Goal: Task Accomplishment & Management: Use online tool/utility

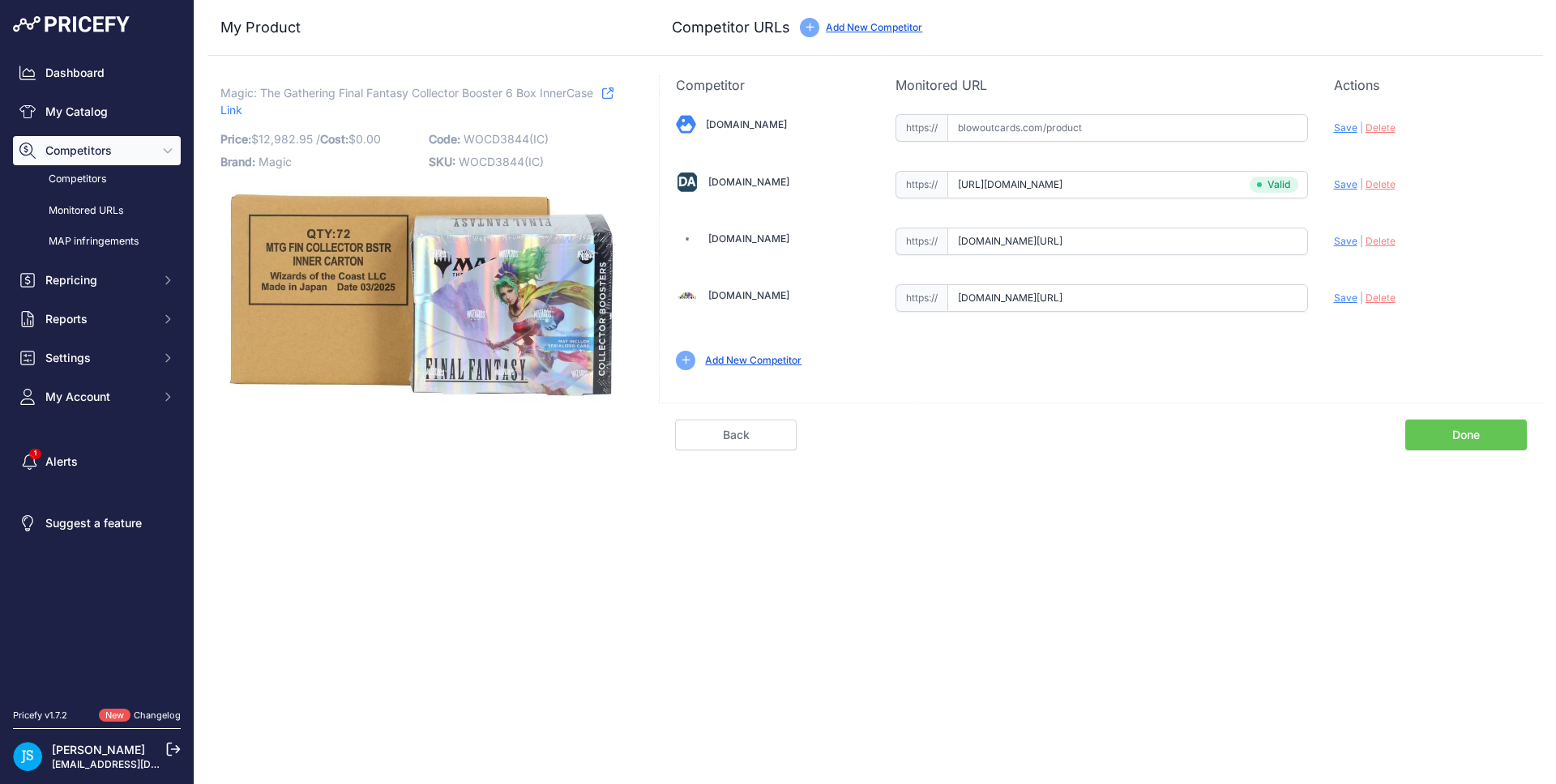
click at [72, 131] on div "Dashboard My Catalog Competitors Competitors Monitored URLs MAP infringements R…" at bounding box center [97, 234] width 168 height 353
click at [82, 112] on link "My Catalog" at bounding box center [97, 112] width 168 height 29
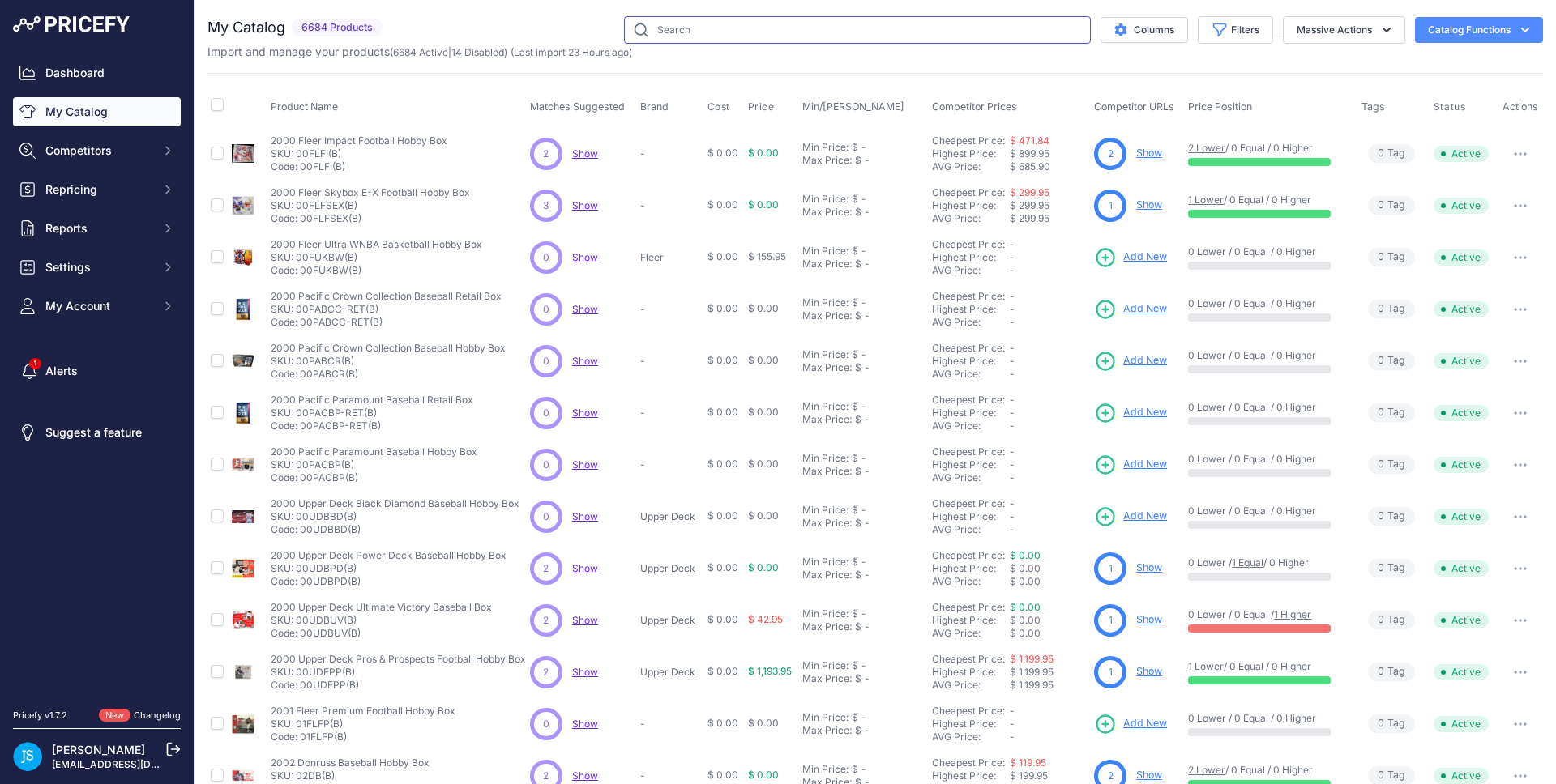
click at [779, 40] on input "text" at bounding box center [857, 30] width 467 height 28
paste input "2024/25 Panini Mosaic Basketball Choice"
type input "2024/25 Panini Mosaic Basketball Choice"
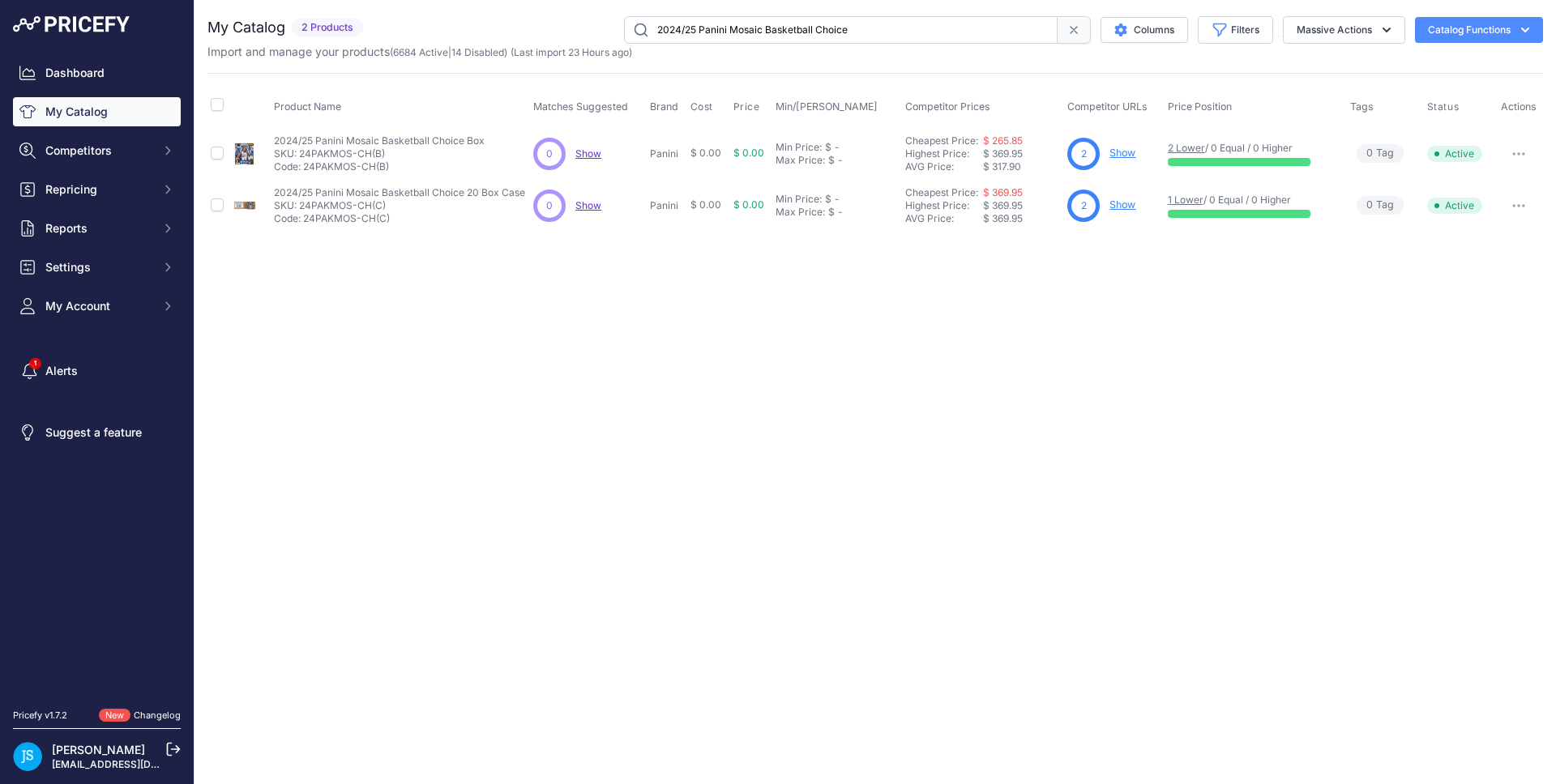
click at [1123, 211] on link "Show" at bounding box center [1123, 205] width 26 height 12
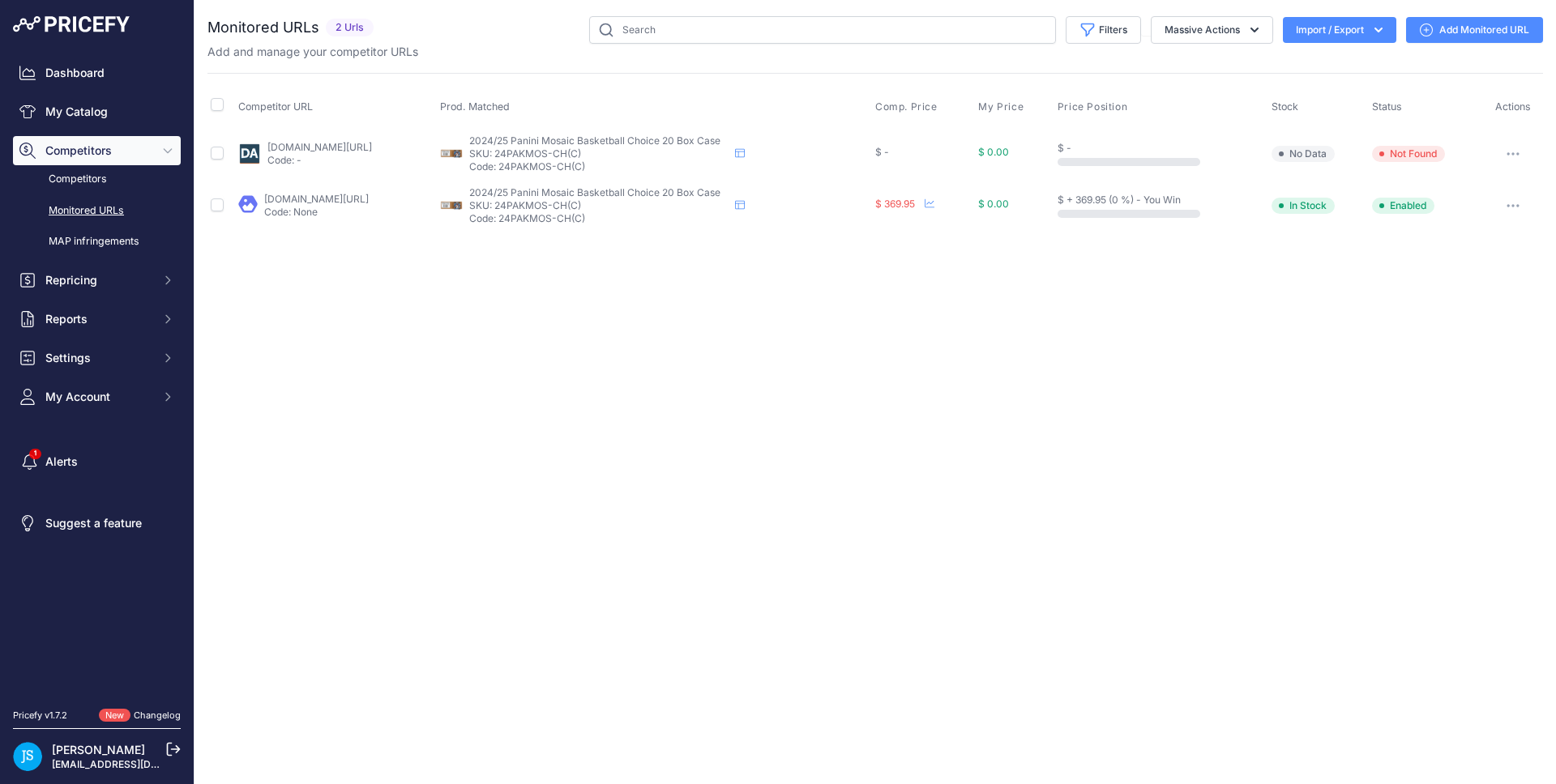
click at [1438, 29] on link "Add Monitored URL" at bounding box center [1475, 30] width 137 height 26
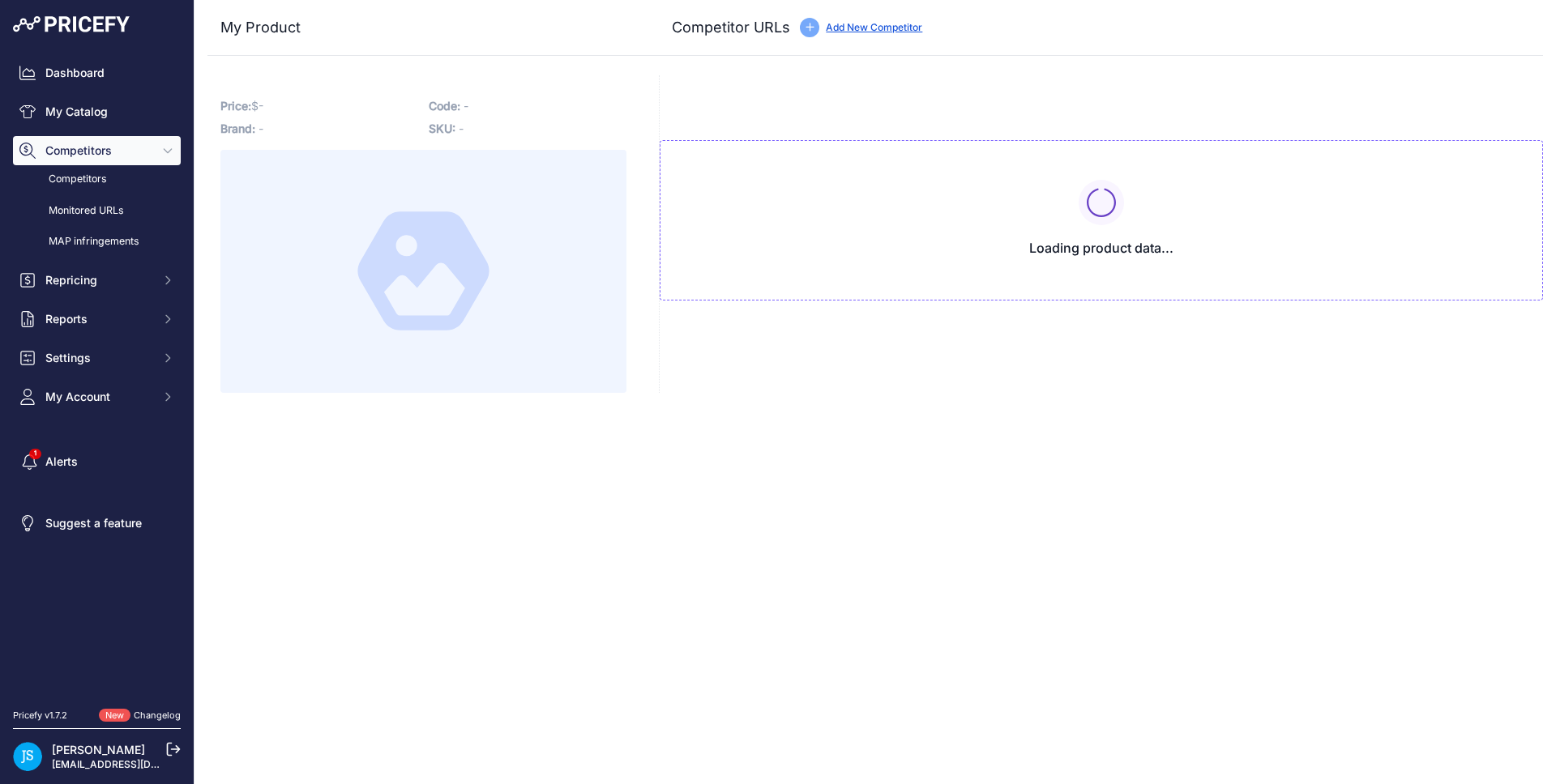
type input "www.blowoutcards.com/2024-25-panini-mosaic-basketball-choice-20-box-case.html?p…"
type input "www.dacardworld.com/sports-cards/2024-25-panini-basketball-choice-20-box-case?p…"
type input "www.steelcitycollectibles.com/i/2024-25-panini-mosaic-choice-basketball-20-box-…"
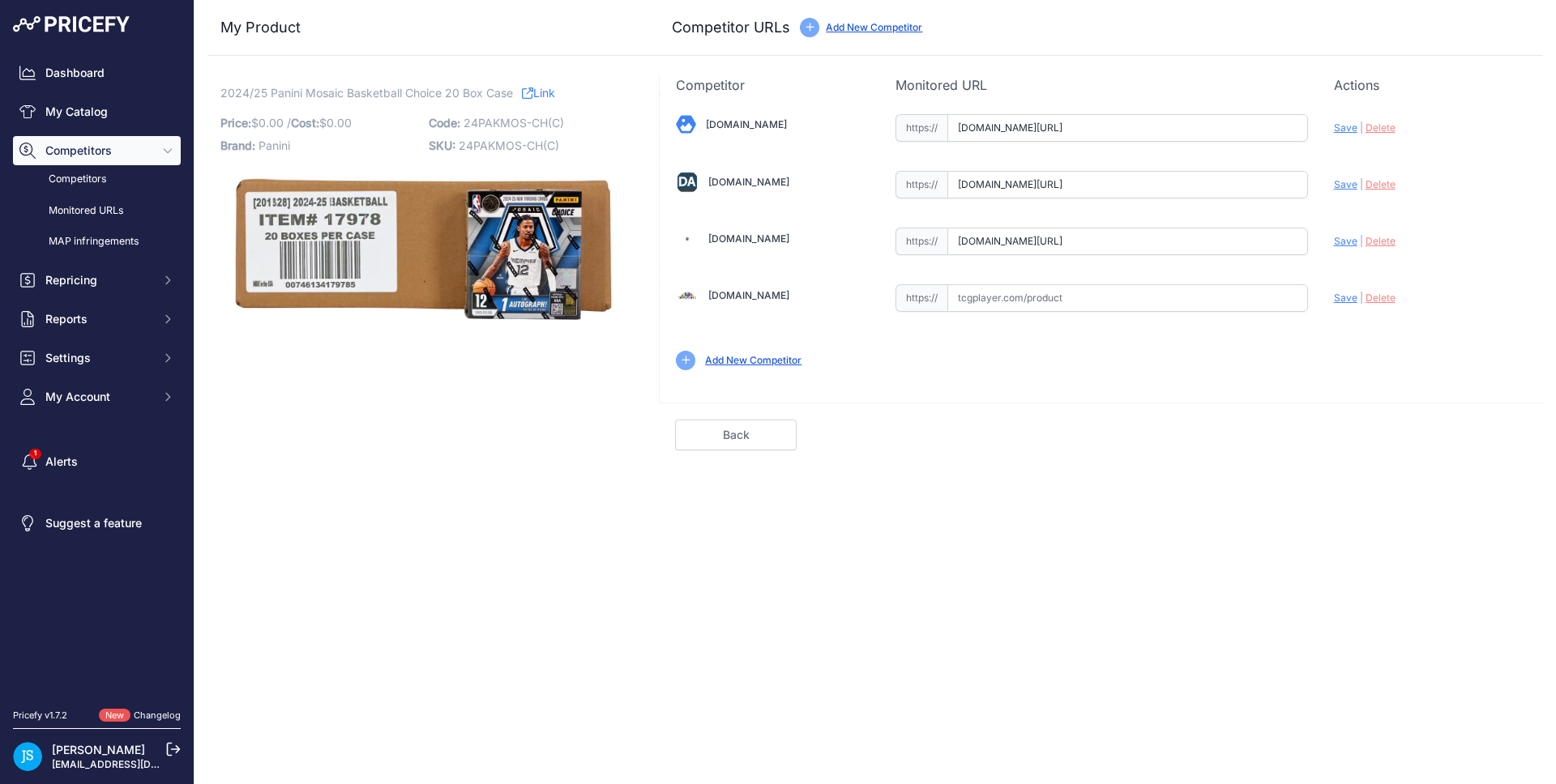
scroll to position [0, 193]
drag, startPoint x: 1203, startPoint y: 238, endPoint x: 1301, endPoint y: 240, distance: 98.0
click at [1301, 240] on input "www.steelcitycollectibles.com/i/2024-25-panini-mosaic-choice-basketball-20-box-…" at bounding box center [1127, 241] width 361 height 28
drag, startPoint x: 1217, startPoint y: 186, endPoint x: 1293, endPoint y: 181, distance: 76.2
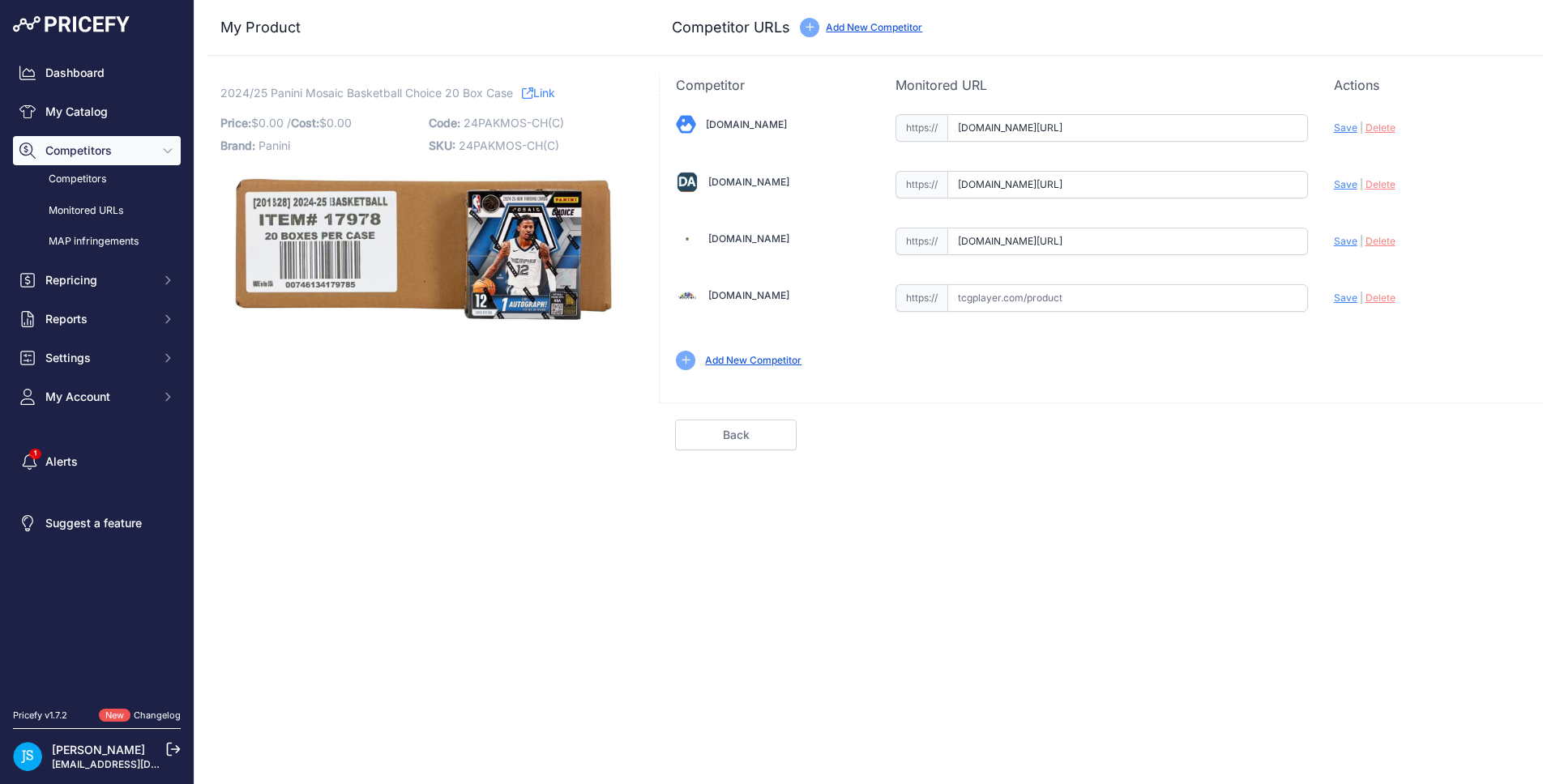
click at [1293, 181] on input "www.dacardworld.com/sports-cards/2024-25-panini-basketball-choice-20-box-case?p…" at bounding box center [1127, 185] width 361 height 28
drag, startPoint x: 1215, startPoint y: 129, endPoint x: 1316, endPoint y: 122, distance: 101.2
click at [1316, 122] on div "[DOMAIN_NAME] Valid Save" at bounding box center [1101, 240] width 883 height 291
click at [1334, 121] on div "Update Profile Save | Delete Analyzing" at bounding box center [1430, 123] width 193 height 25
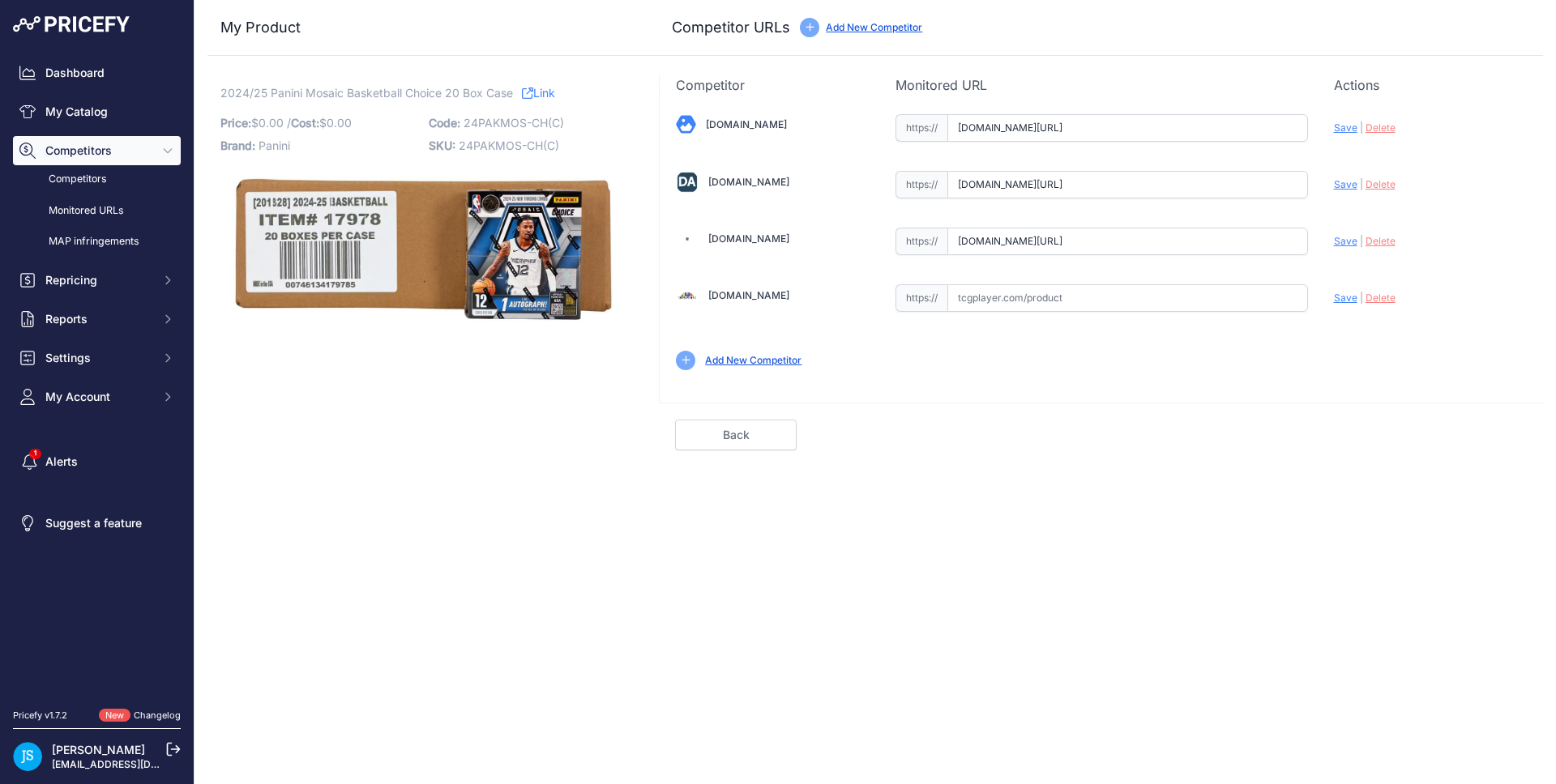
scroll to position [0, 0]
click at [1345, 131] on span "Save" at bounding box center [1345, 128] width 23 height 12
type input "https://www.blowoutcards.com/2024-25-panini-mosaic-basketball-choice-20-box-cas…"
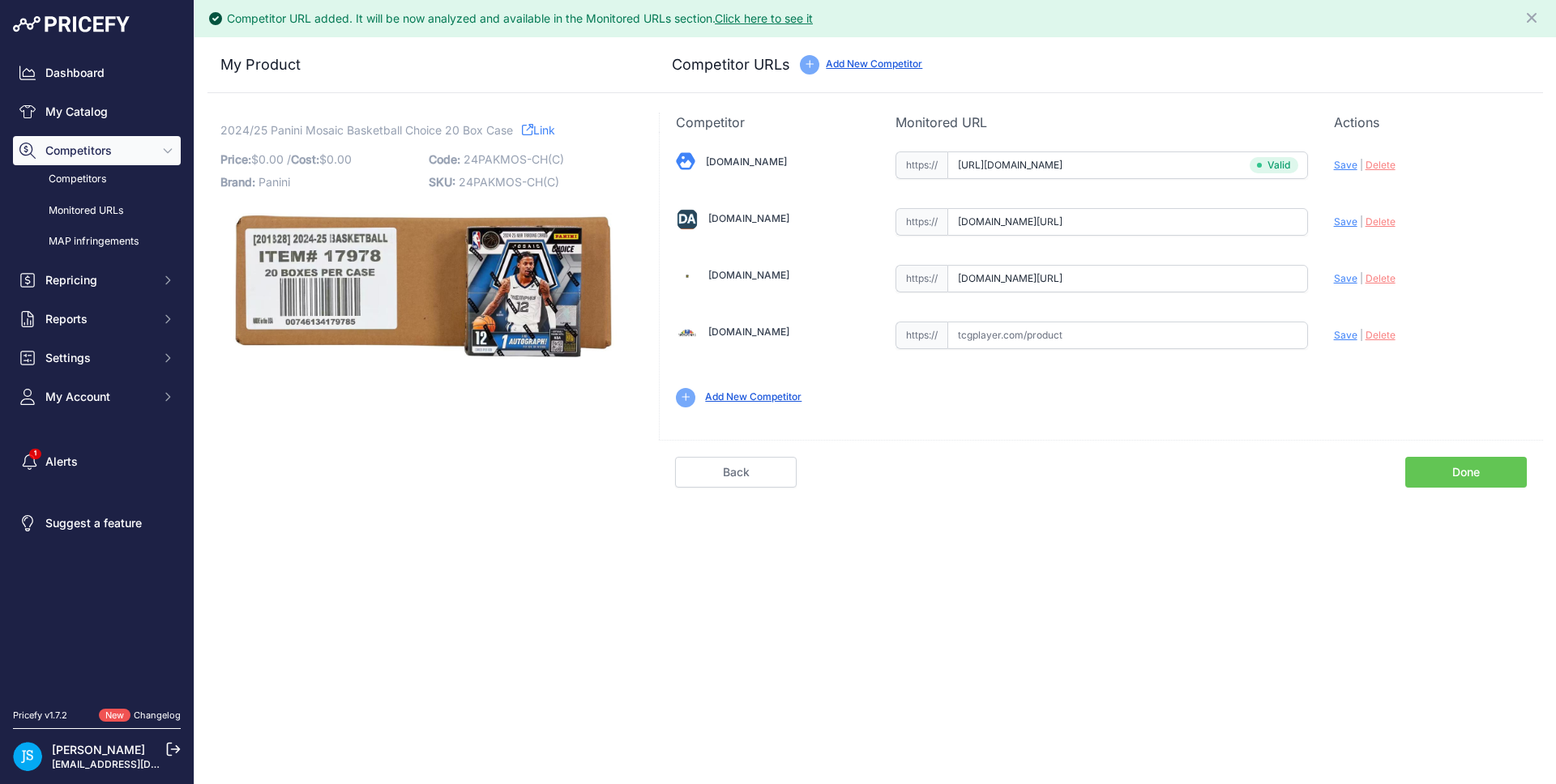
click at [1346, 215] on span "Save" at bounding box center [1345, 221] width 23 height 12
type input "https://www.dacardworld.com/sports-cards/2024-25-panini-basketball-choice-20-bo…"
click at [1345, 277] on span "Save" at bounding box center [1345, 278] width 23 height 12
type input "https://www.steelcitycollectibles.com/i/2024-25-panini-mosaic-choice-basketball…"
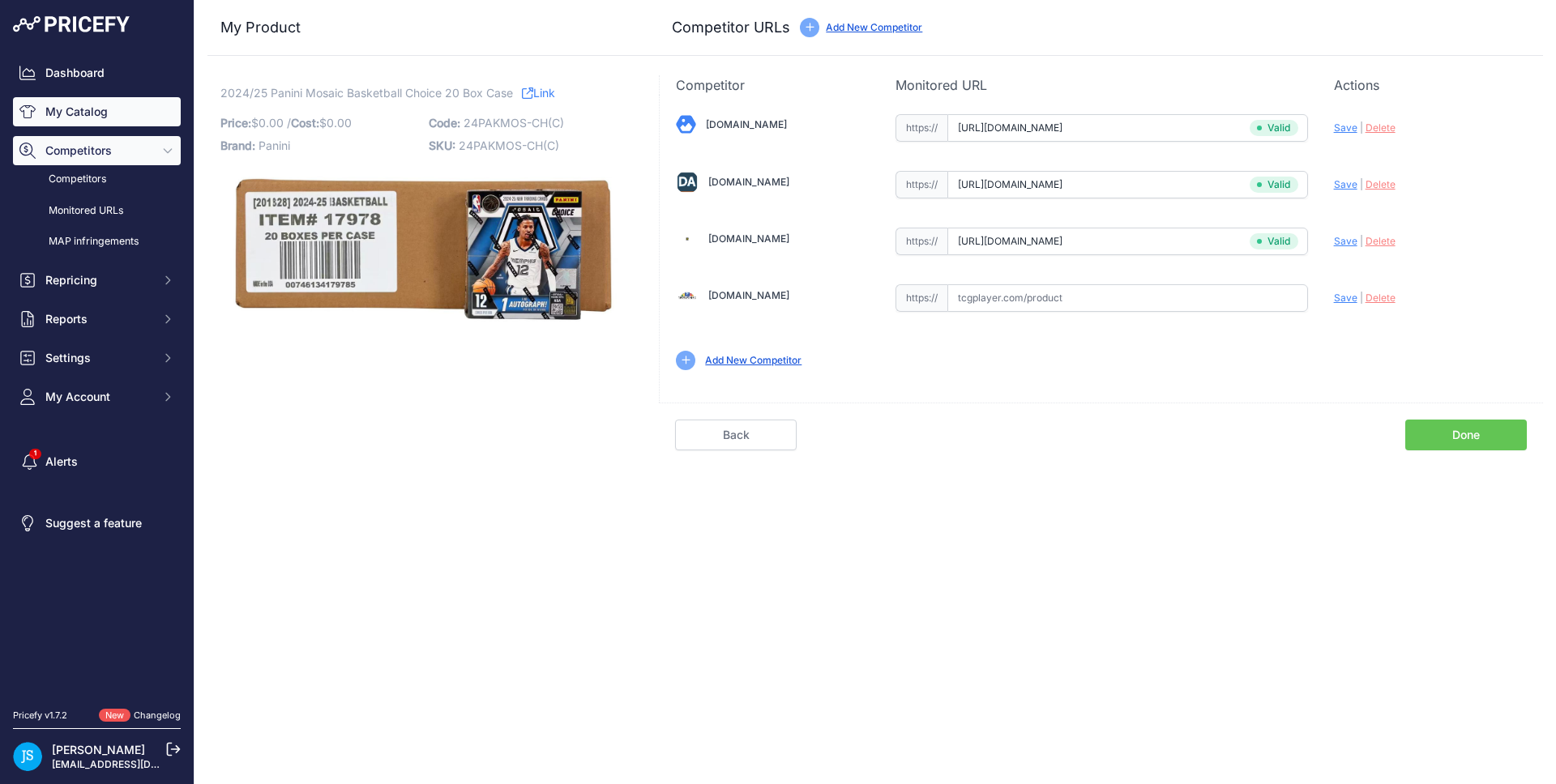
click at [128, 110] on link "My Catalog" at bounding box center [97, 112] width 168 height 29
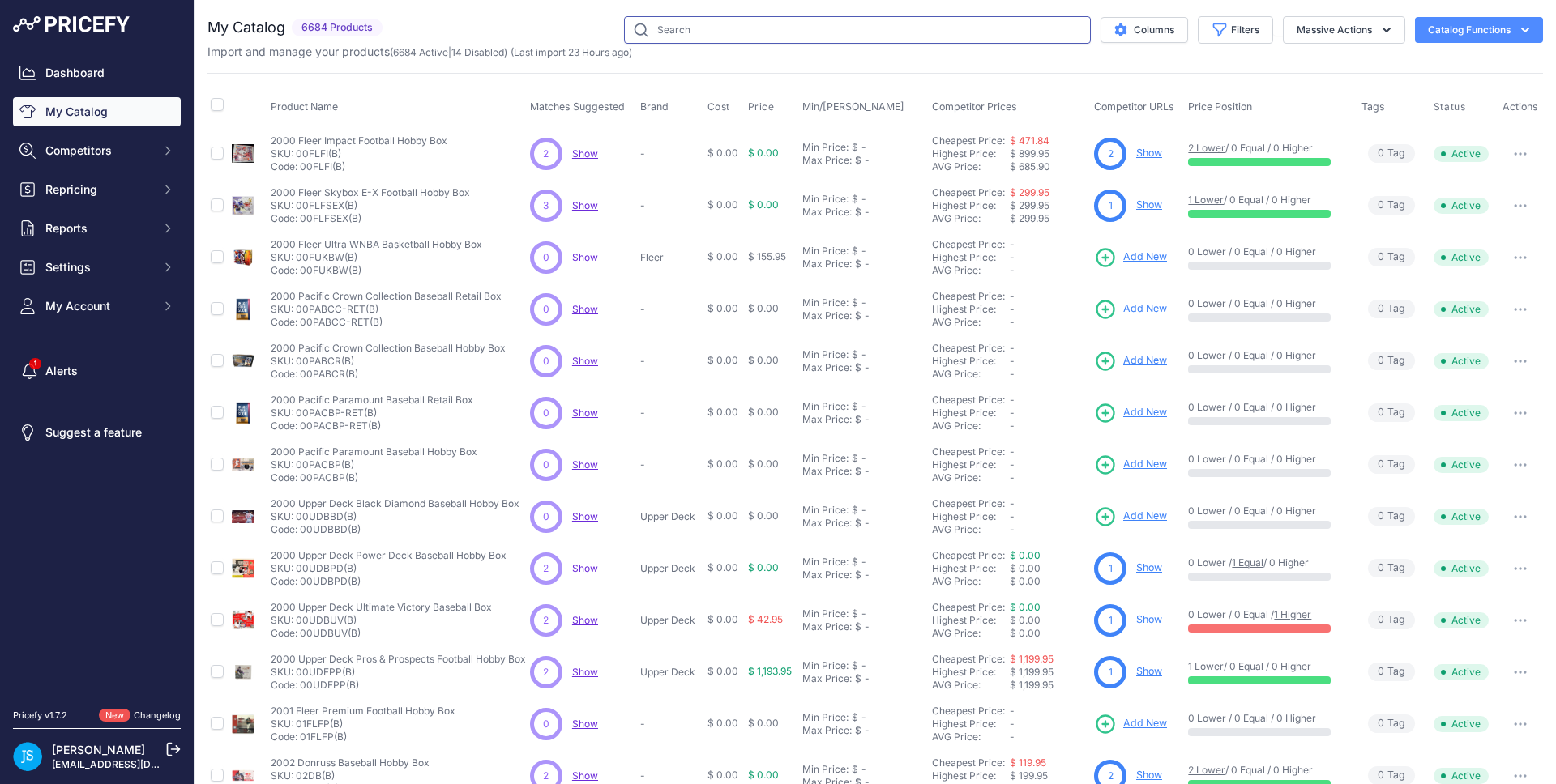
click at [800, 26] on input "text" at bounding box center [857, 30] width 467 height 28
paste input "2024/25 Panini Mosaic Basketball Choice"
type input "2024/25 Panini Mosaic Basketball Choice"
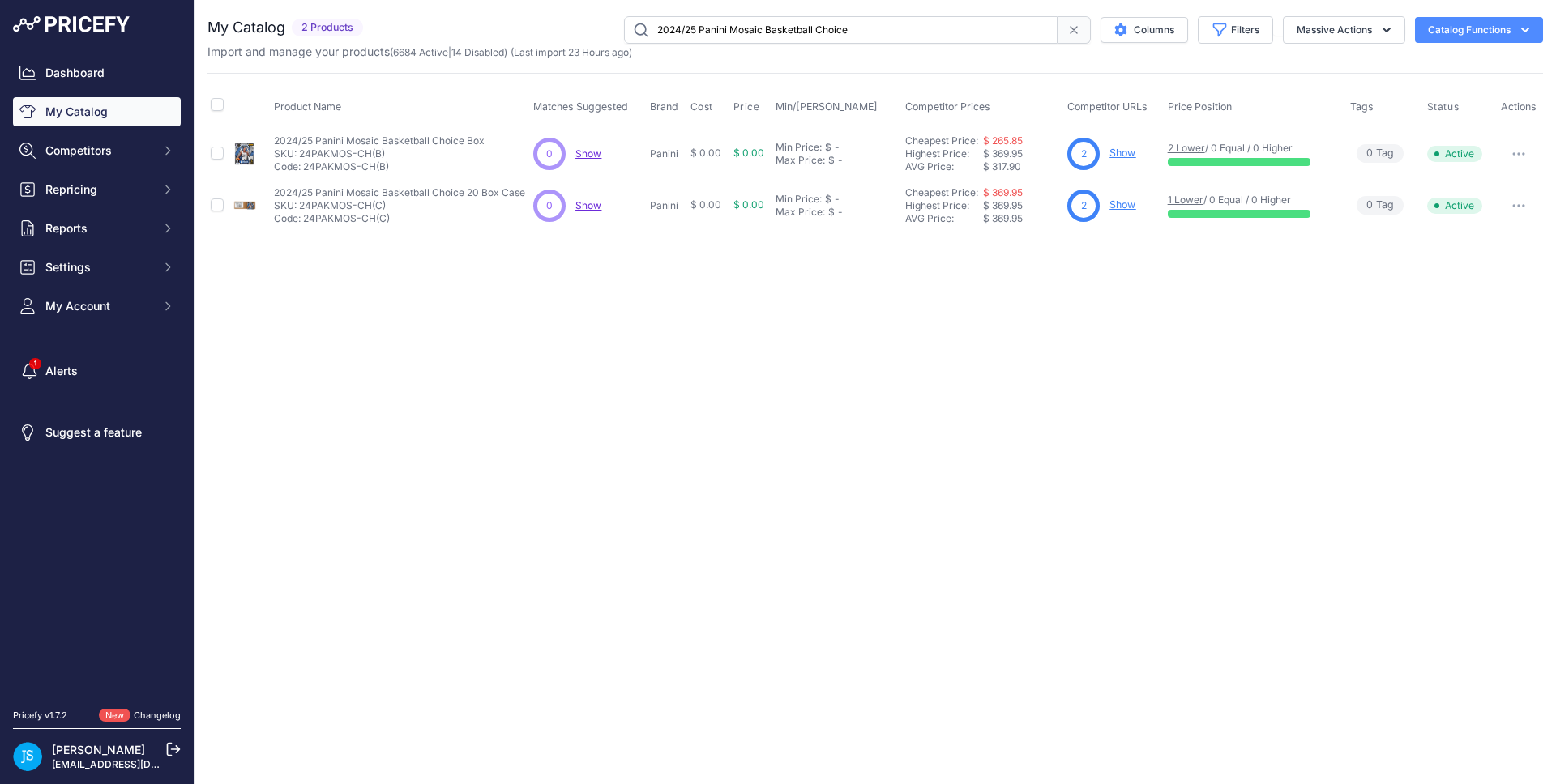
click at [1121, 156] on link "Show" at bounding box center [1123, 153] width 26 height 12
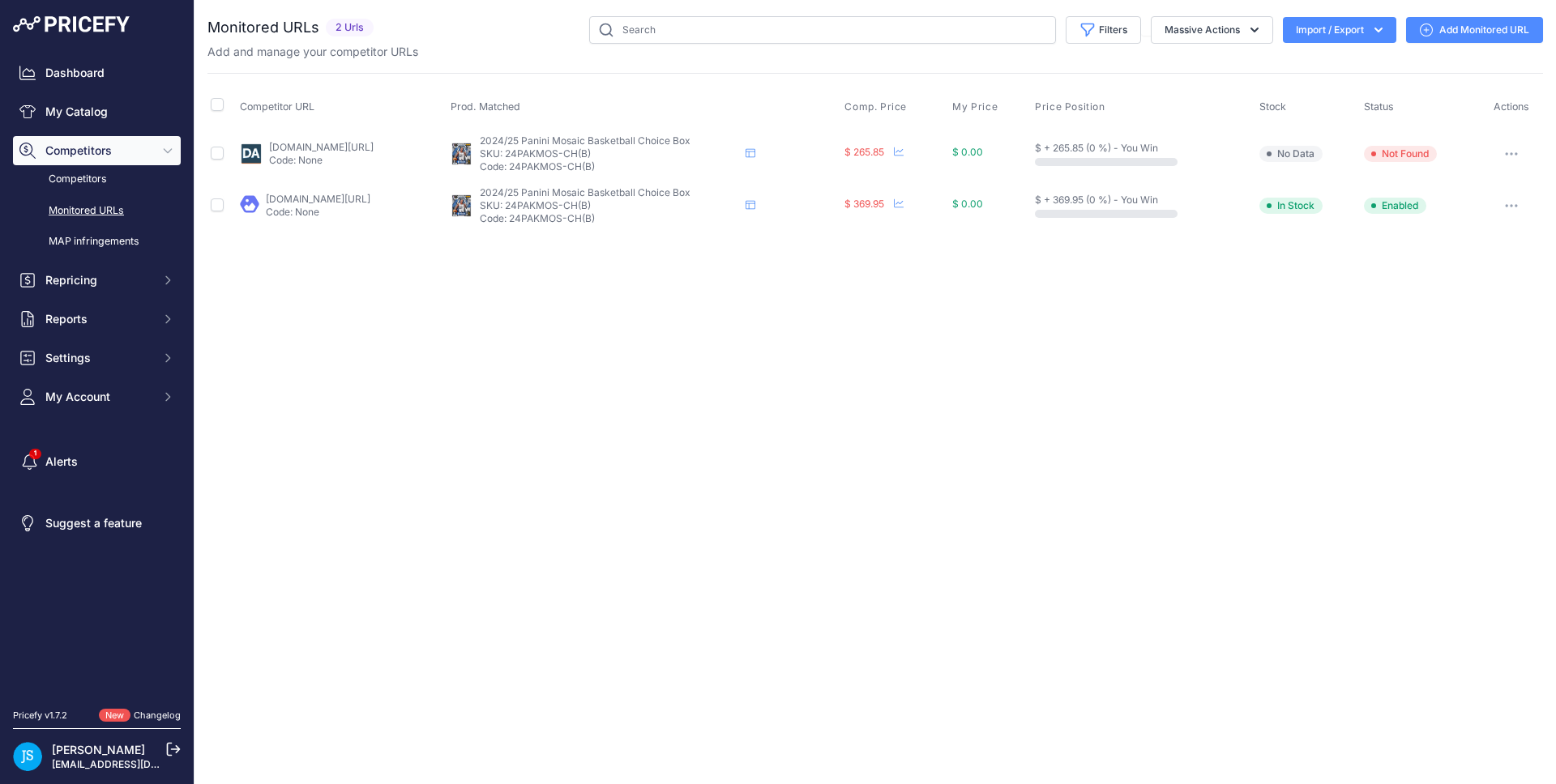
click at [1459, 22] on link "Add Monitored URL" at bounding box center [1475, 30] width 137 height 26
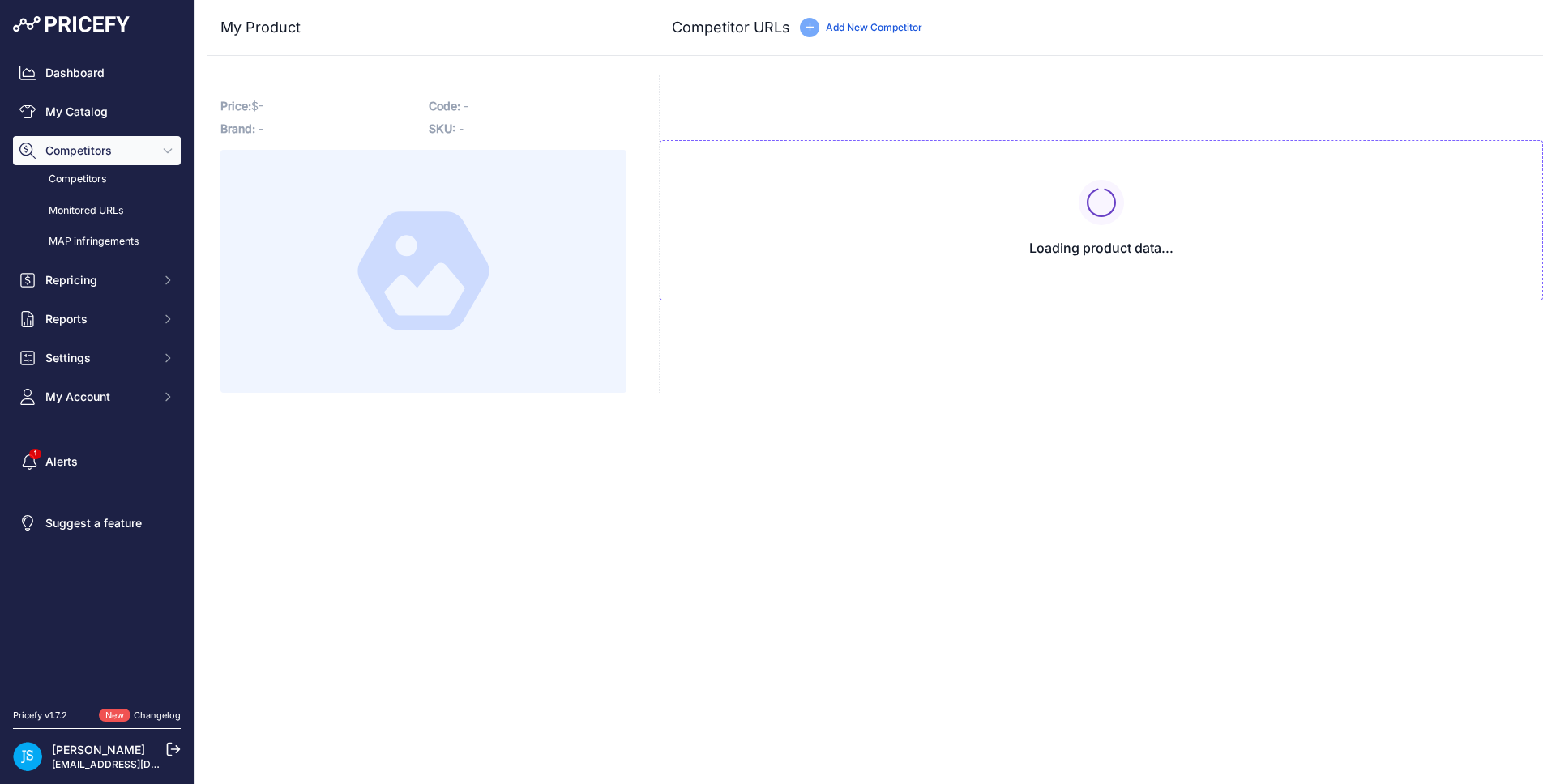
type input "[DOMAIN_NAME][URL]"
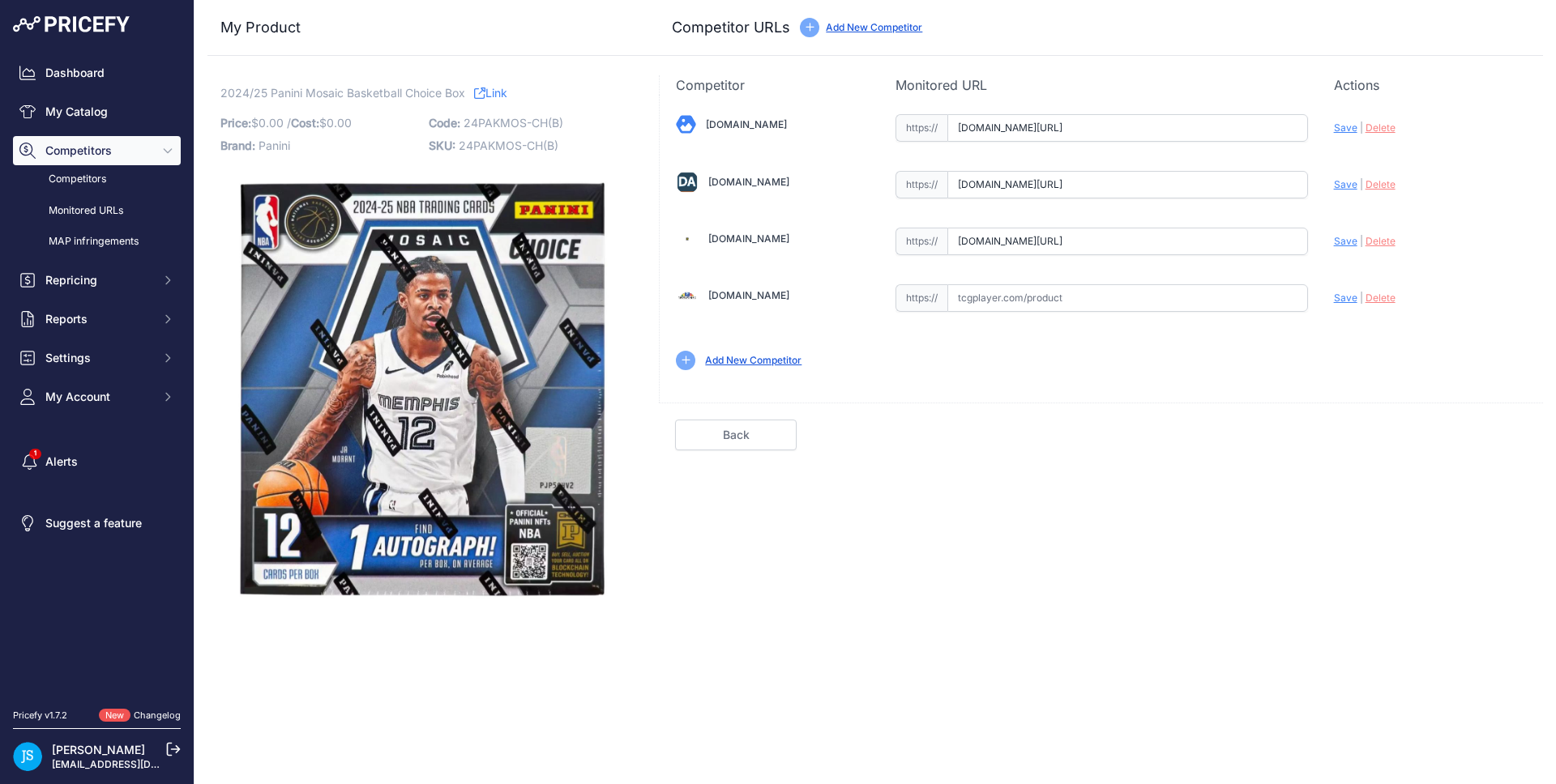
scroll to position [0, 137]
drag, startPoint x: 1203, startPoint y: 178, endPoint x: 1312, endPoint y: 183, distance: 109.1
click at [1312, 183] on div "Blowoutcards.com Valid Save" at bounding box center [1101, 240] width 883 height 291
click at [1383, 186] on span "Delete" at bounding box center [1380, 184] width 30 height 12
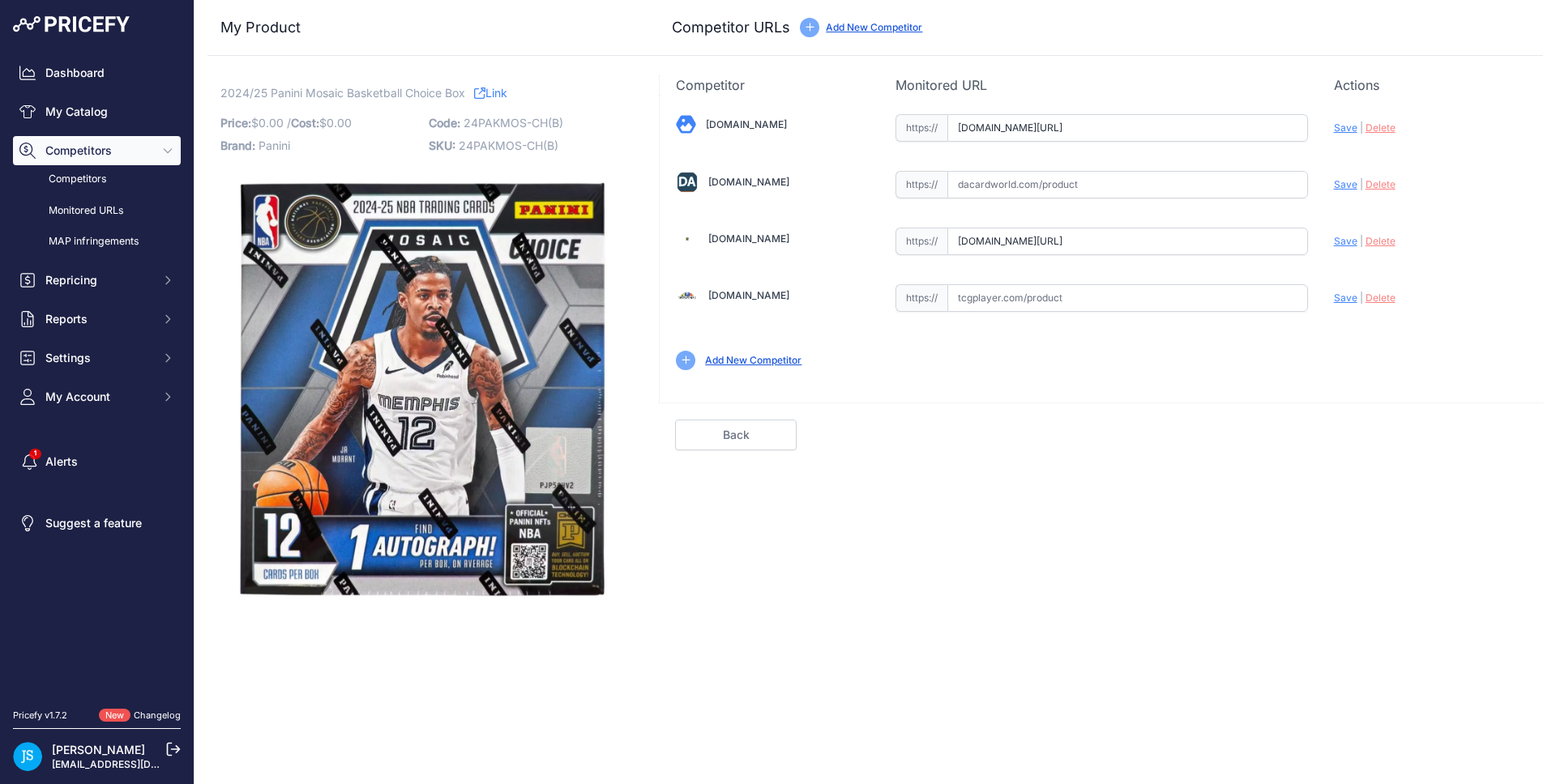
click at [1352, 126] on span "Save" at bounding box center [1345, 128] width 23 height 12
type input "https://www.blowoutcards.com/2024-25-panini-mosaic-basketball-choice-box.html?p…"
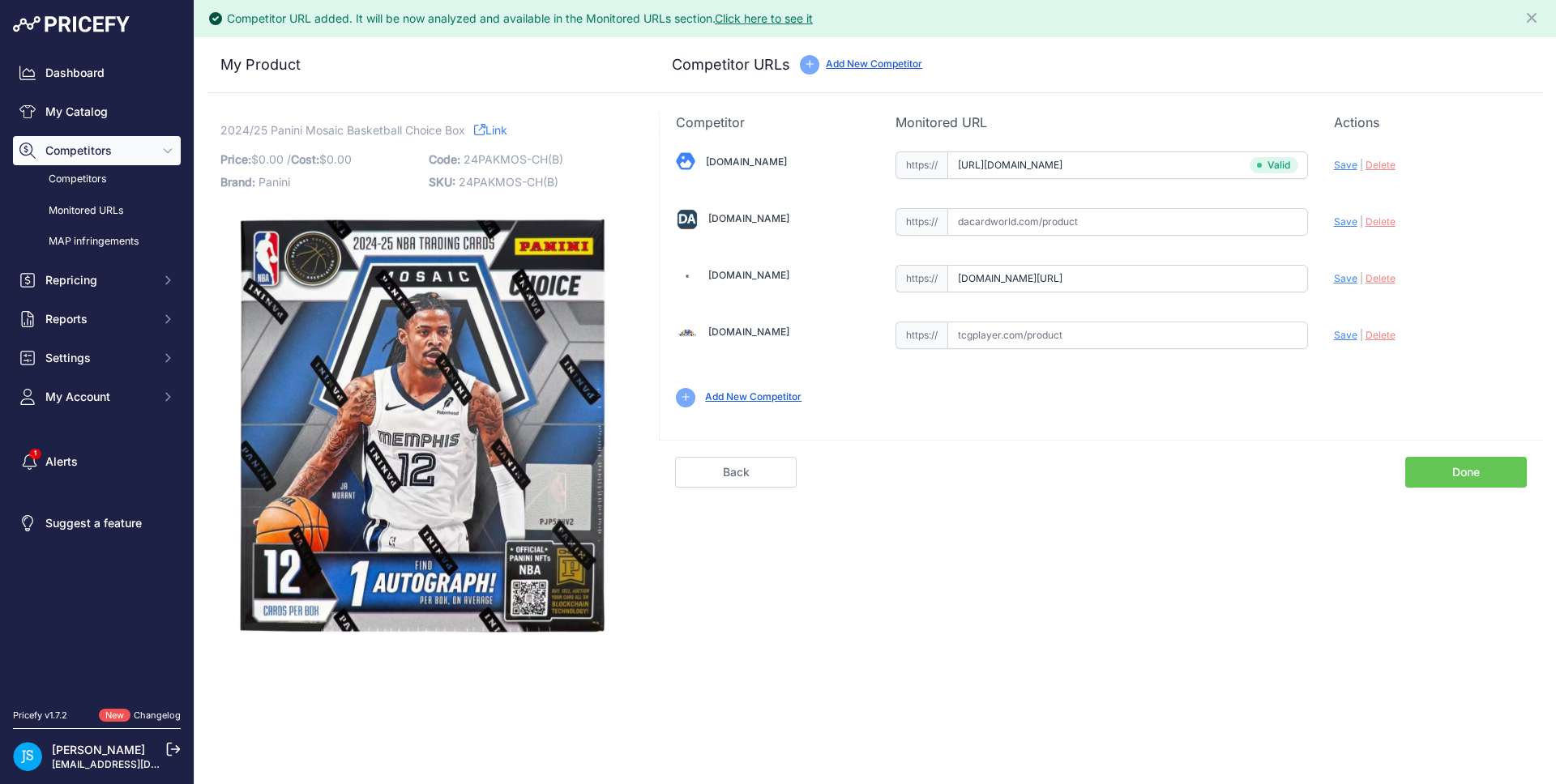
click at [1348, 279] on span "Save" at bounding box center [1345, 278] width 23 height 12
type input "https://www.steelcitycollectibles.com/i/2024-25-panini-mosaic-choice-basketball…"
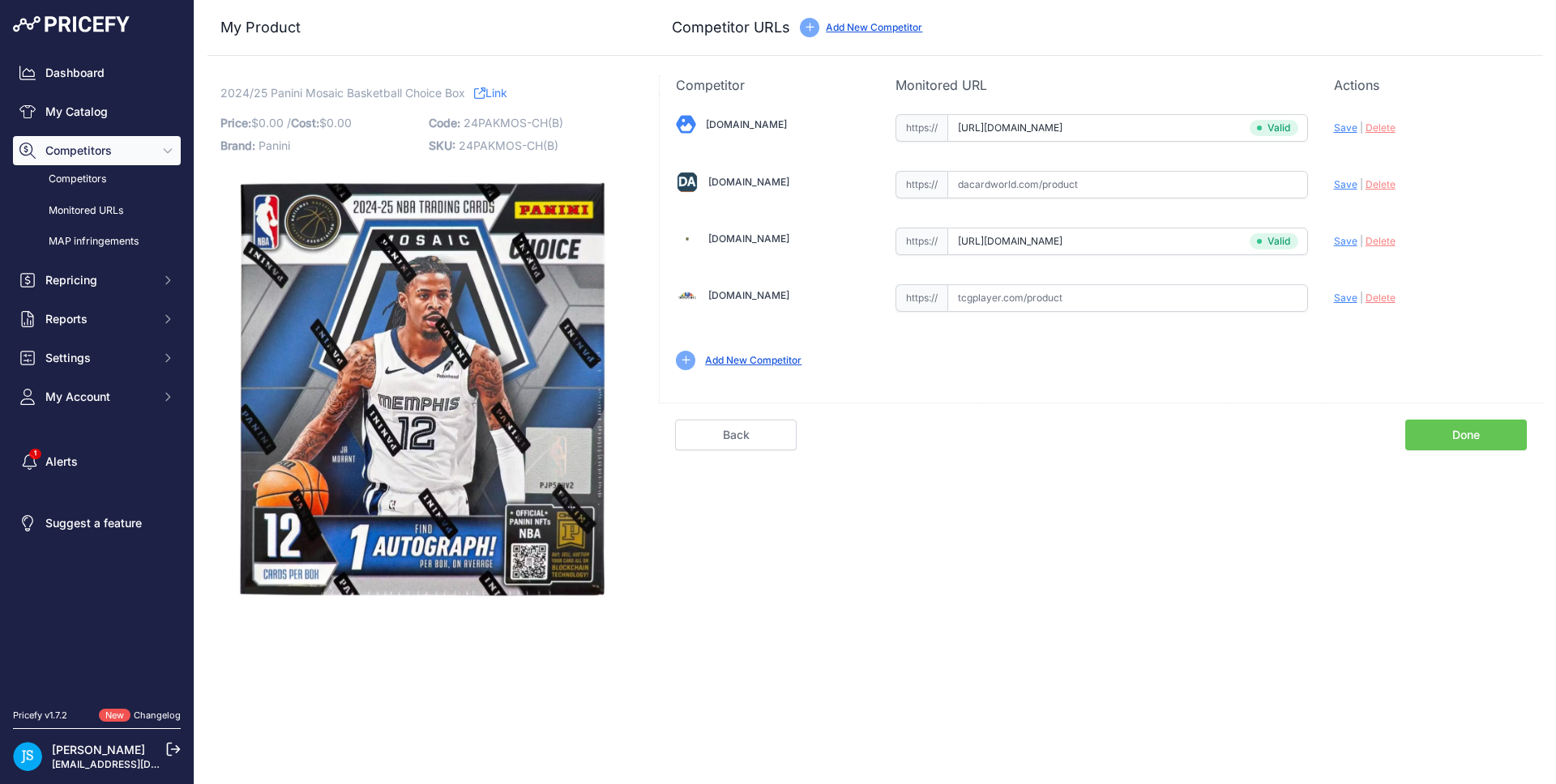
click at [1096, 194] on input "text" at bounding box center [1127, 185] width 361 height 28
paste input "https://www.dacardworld.com/sports-cards/2024-25-panini-mosaic-basketball-choic…"
click at [1353, 184] on span "Save" at bounding box center [1345, 184] width 23 height 12
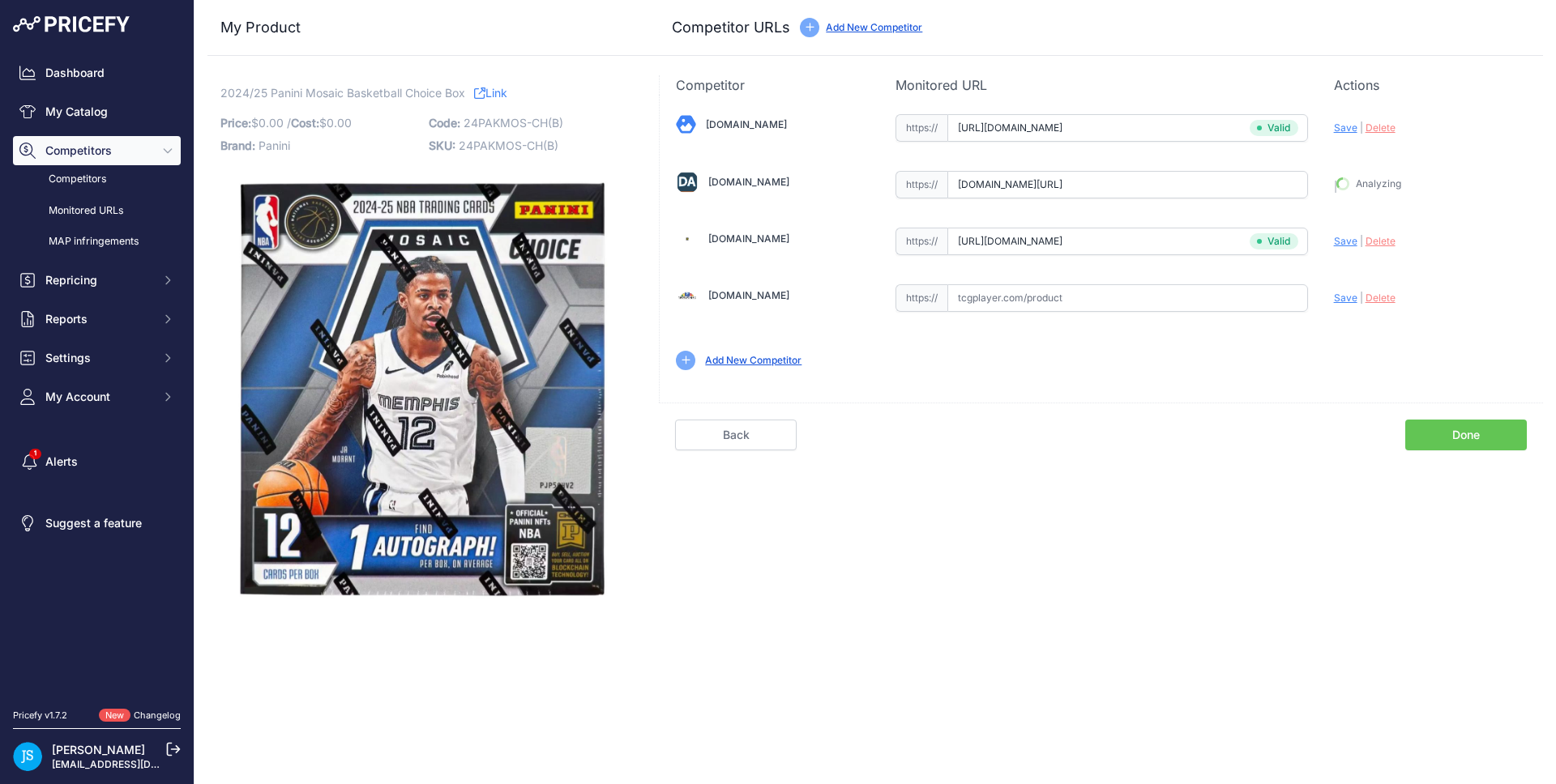
type input "https://www.dacardworld.com/sports-cards/2024-25-panini-mosaic-basketball-choic…"
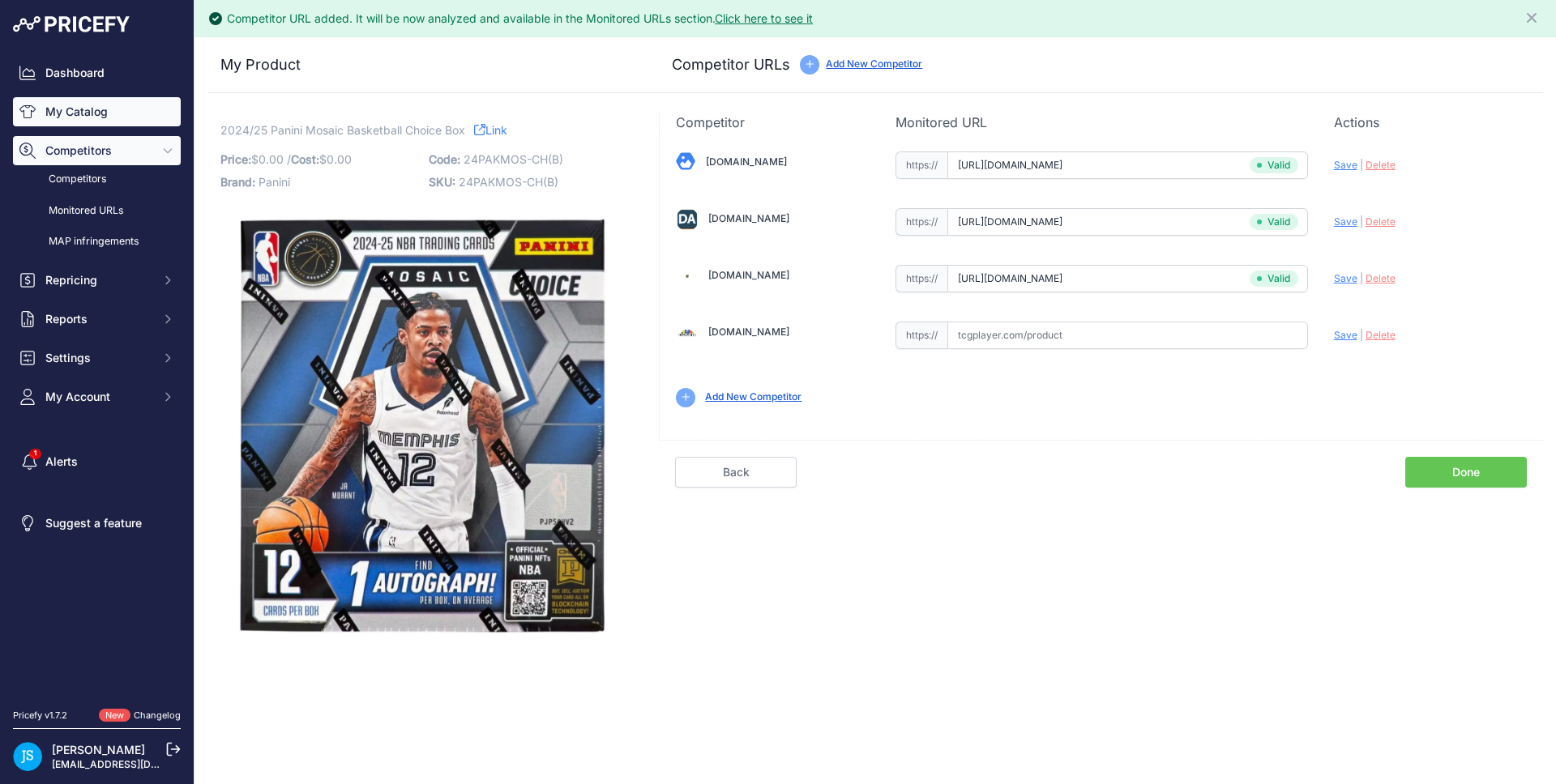
click at [135, 109] on link "My Catalog" at bounding box center [97, 112] width 168 height 29
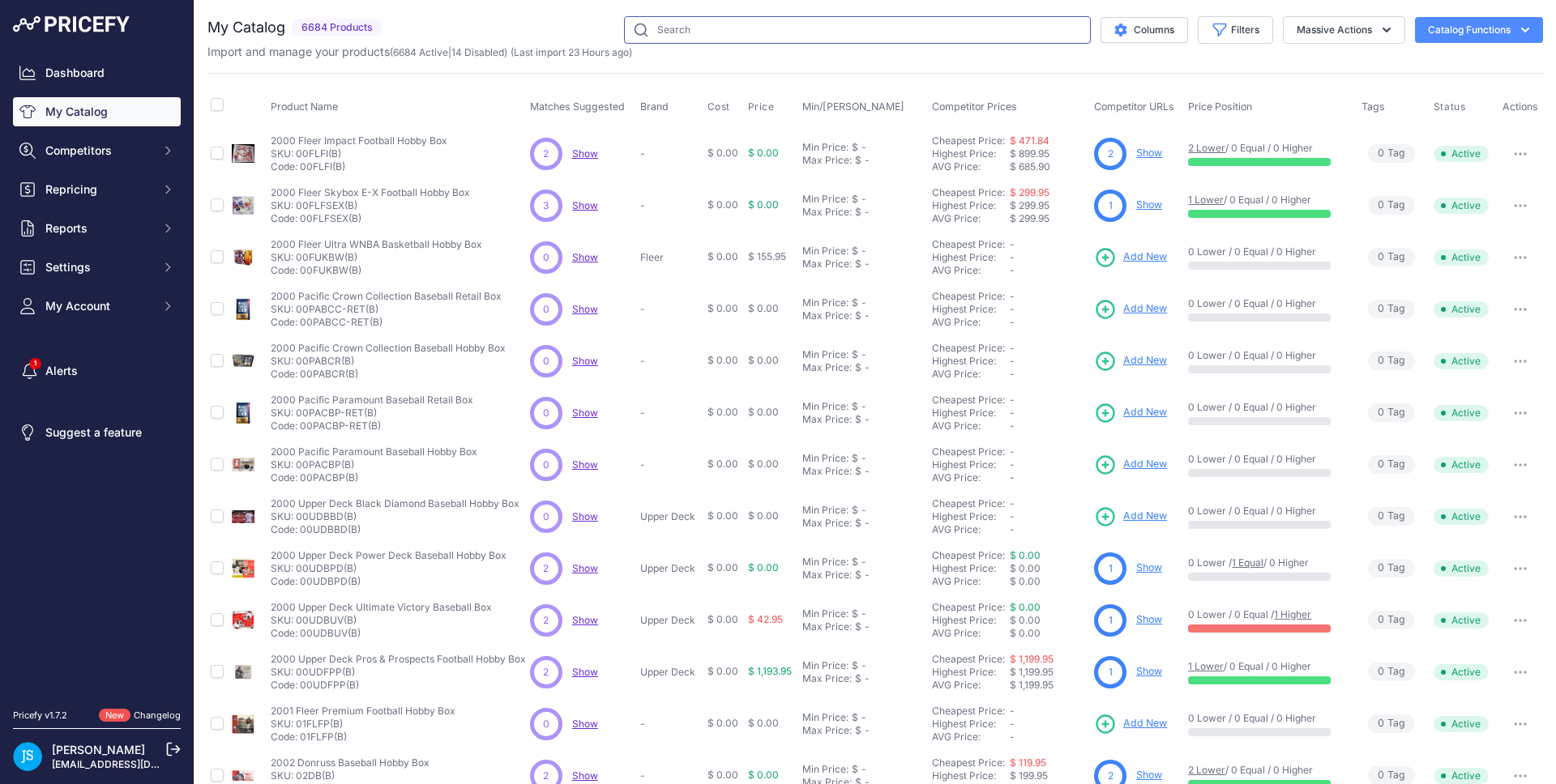
click at [688, 30] on input "text" at bounding box center [857, 30] width 467 height 28
paste input "Pokemon Go Mini Tin"
type input "Pokemon Go Mini Tin"
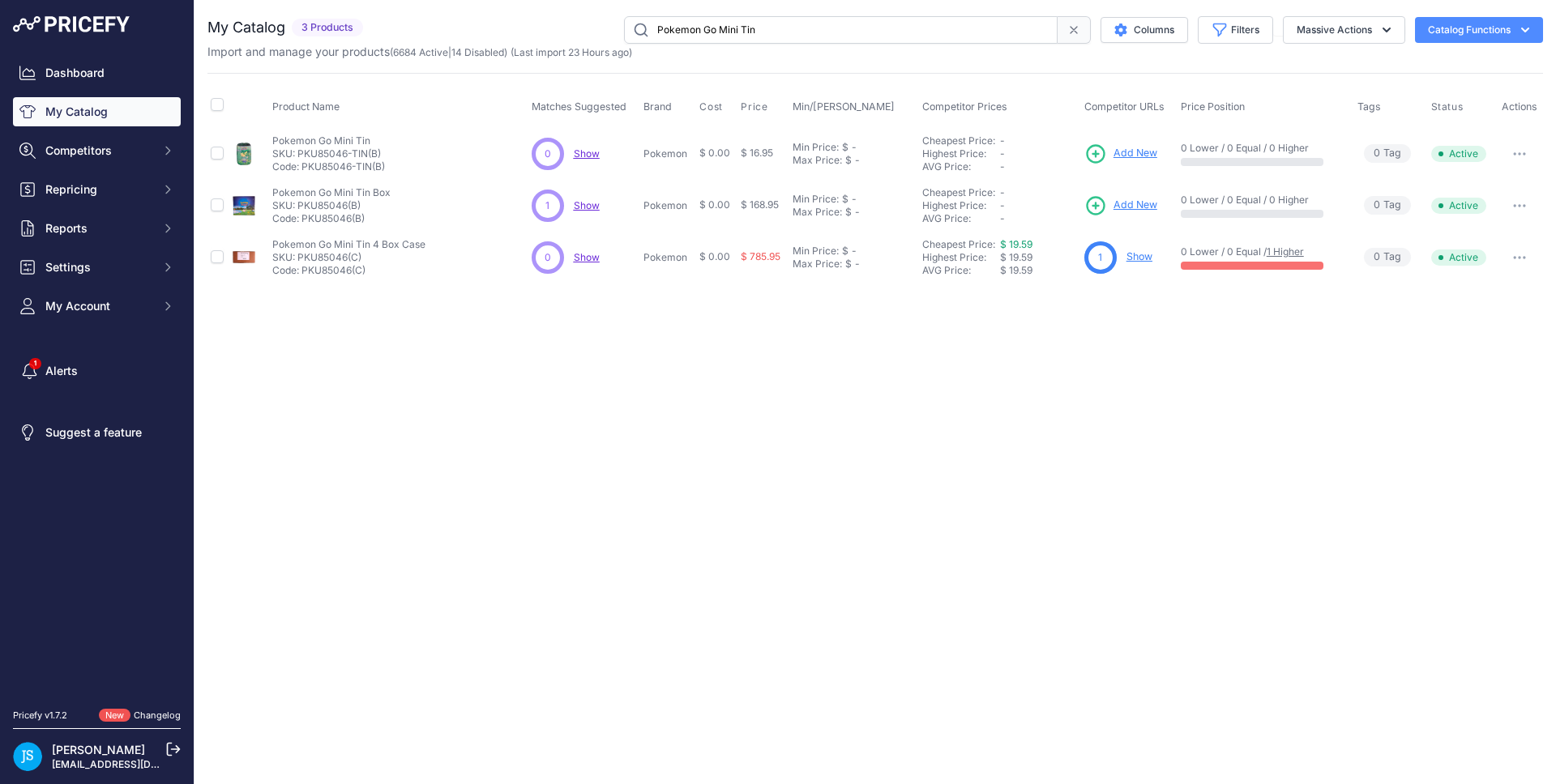
click at [1141, 253] on link "Show" at bounding box center [1139, 257] width 26 height 12
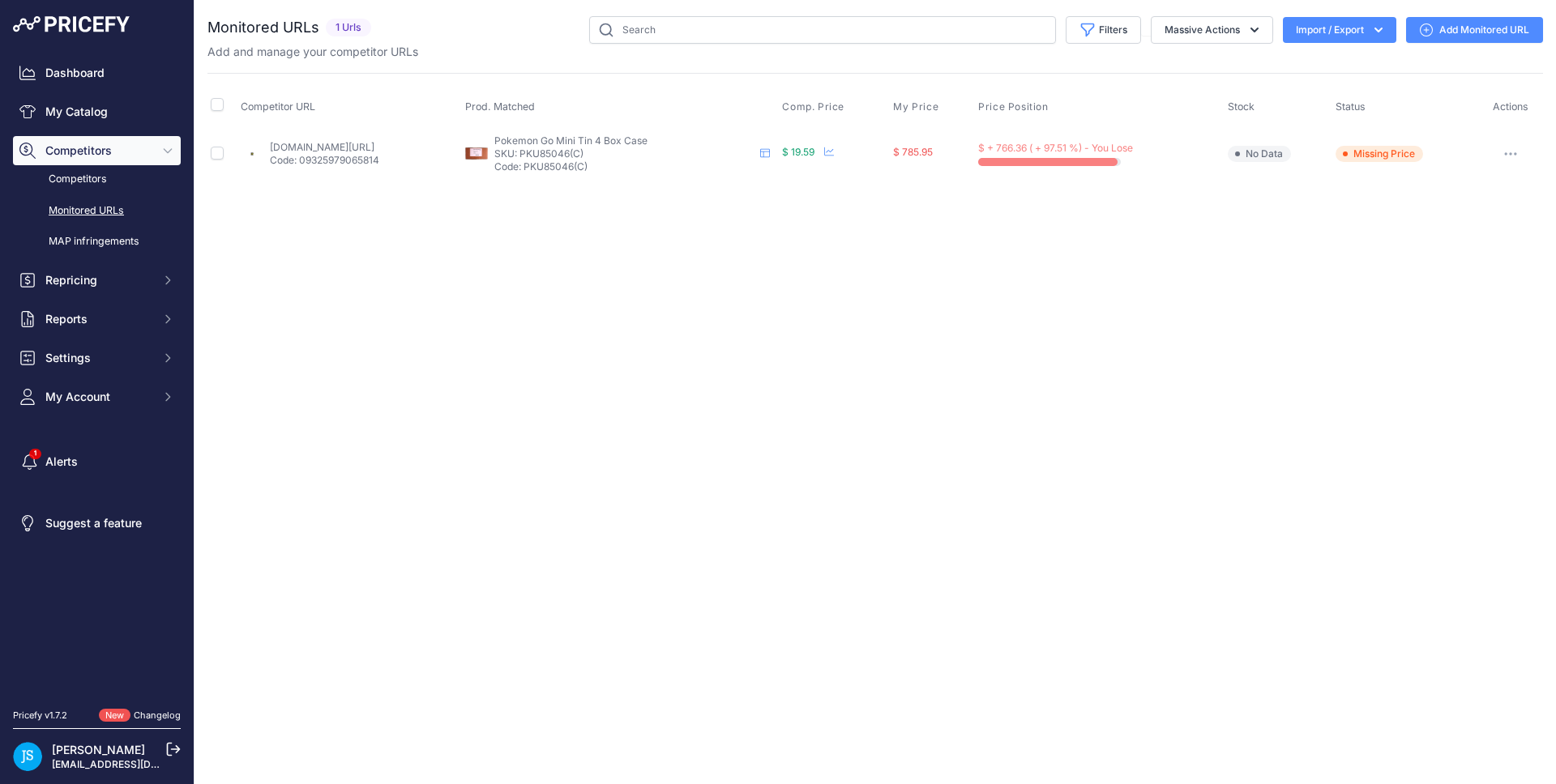
click at [1450, 19] on link "Add Monitored URL" at bounding box center [1475, 30] width 137 height 26
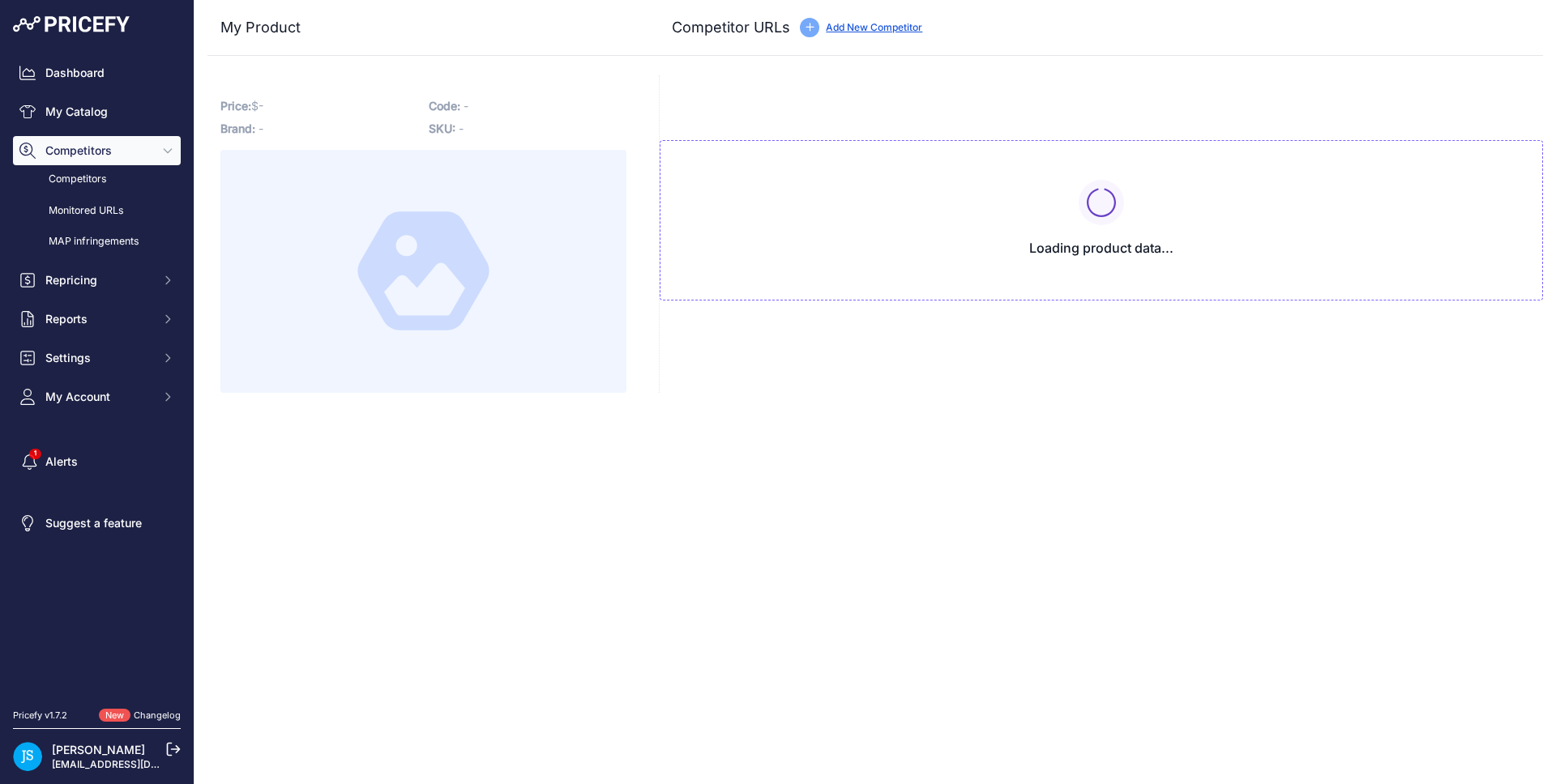
type input "[DOMAIN_NAME][URL]"
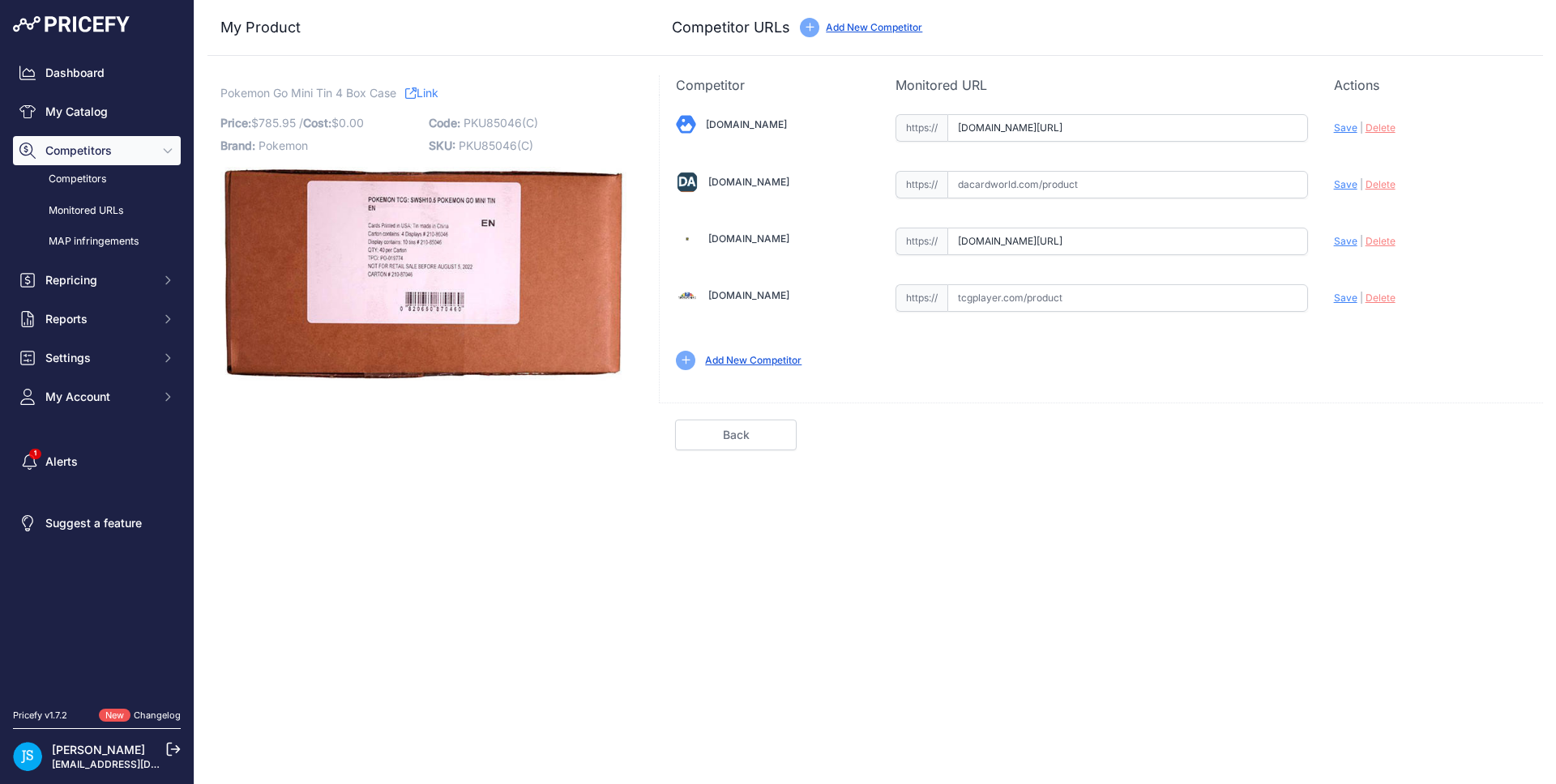
click at [1342, 236] on span "Save" at bounding box center [1345, 241] width 23 height 12
type input "[URL][DOMAIN_NAME]"
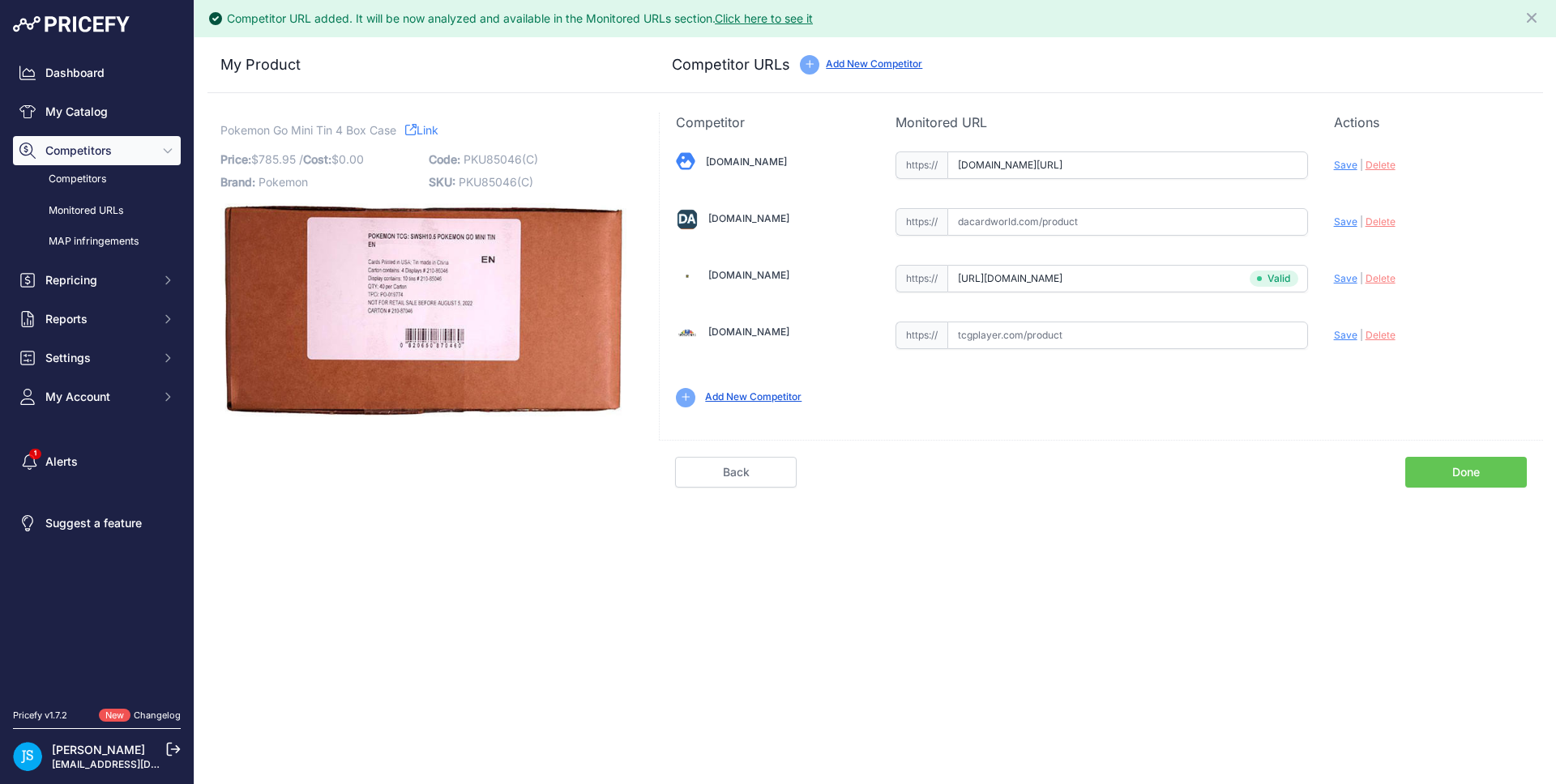
click at [1339, 164] on span "Save" at bounding box center [1345, 165] width 23 height 12
type input "[URL][DOMAIN_NAME]"
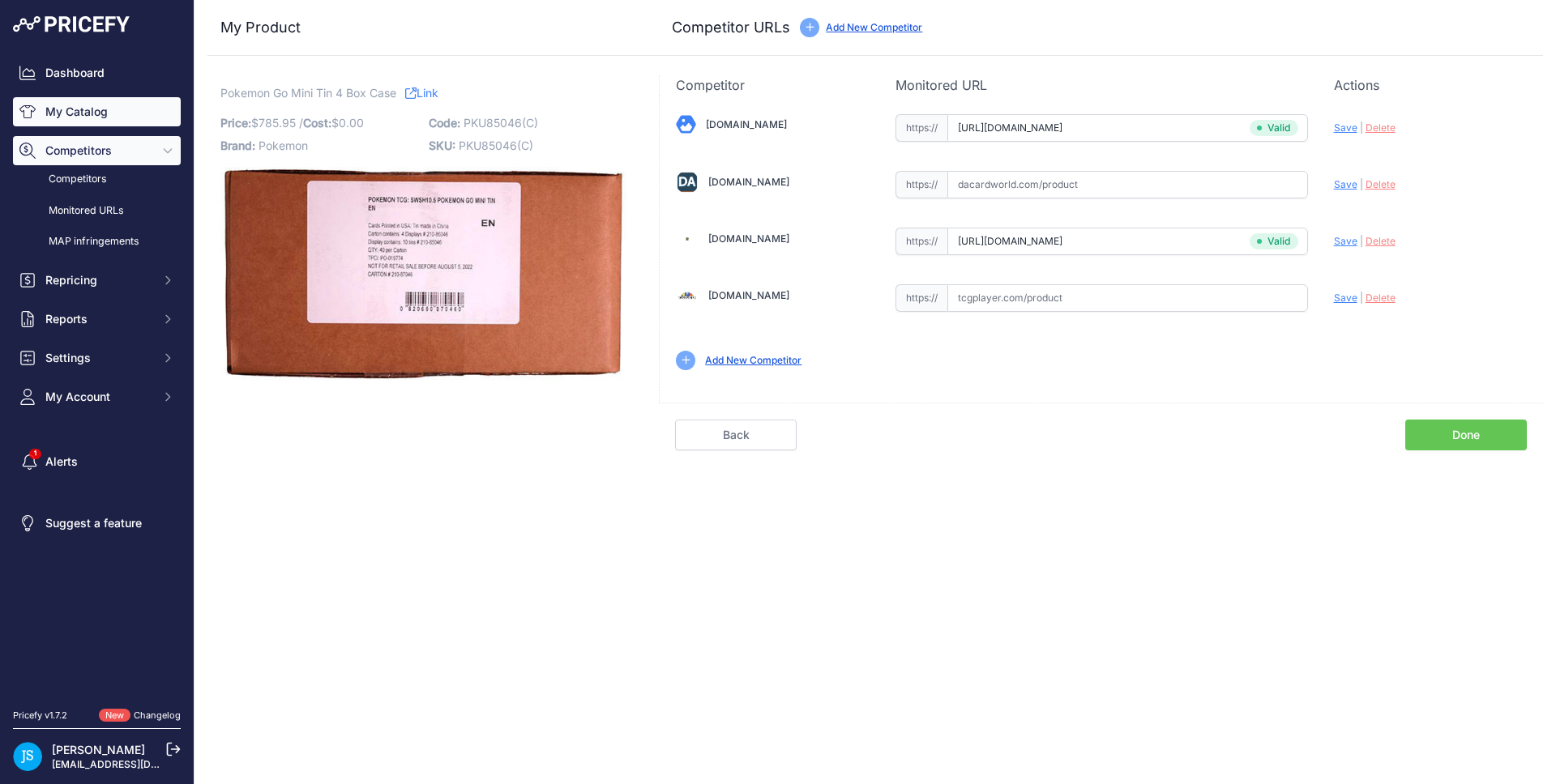
click at [100, 118] on link "My Catalog" at bounding box center [97, 112] width 168 height 29
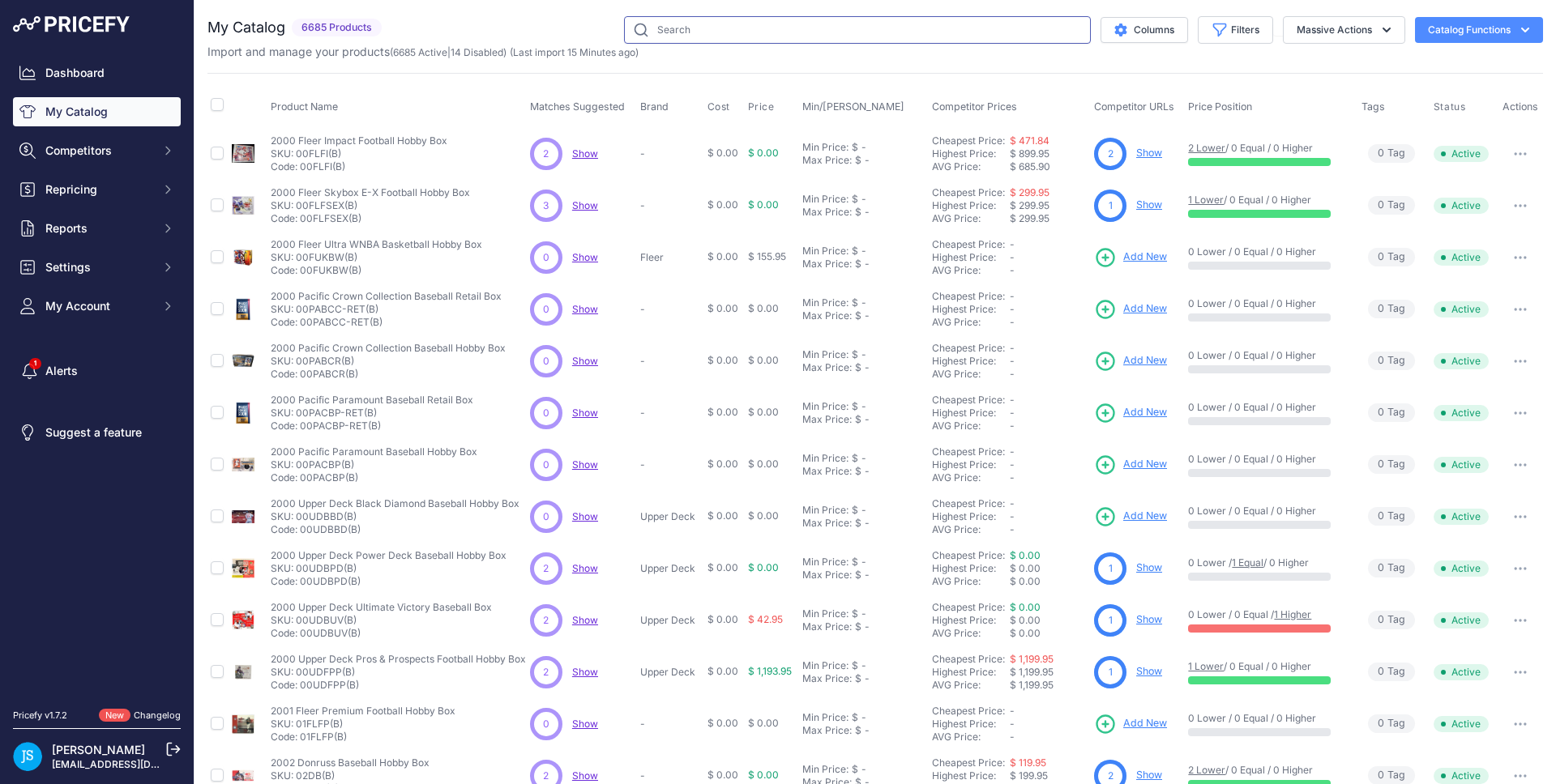
click at [677, 31] on input "text" at bounding box center [857, 30] width 467 height 28
paste input "Pokemon Go Mini Tin"
type input "Pokemon Go Mini Tin"
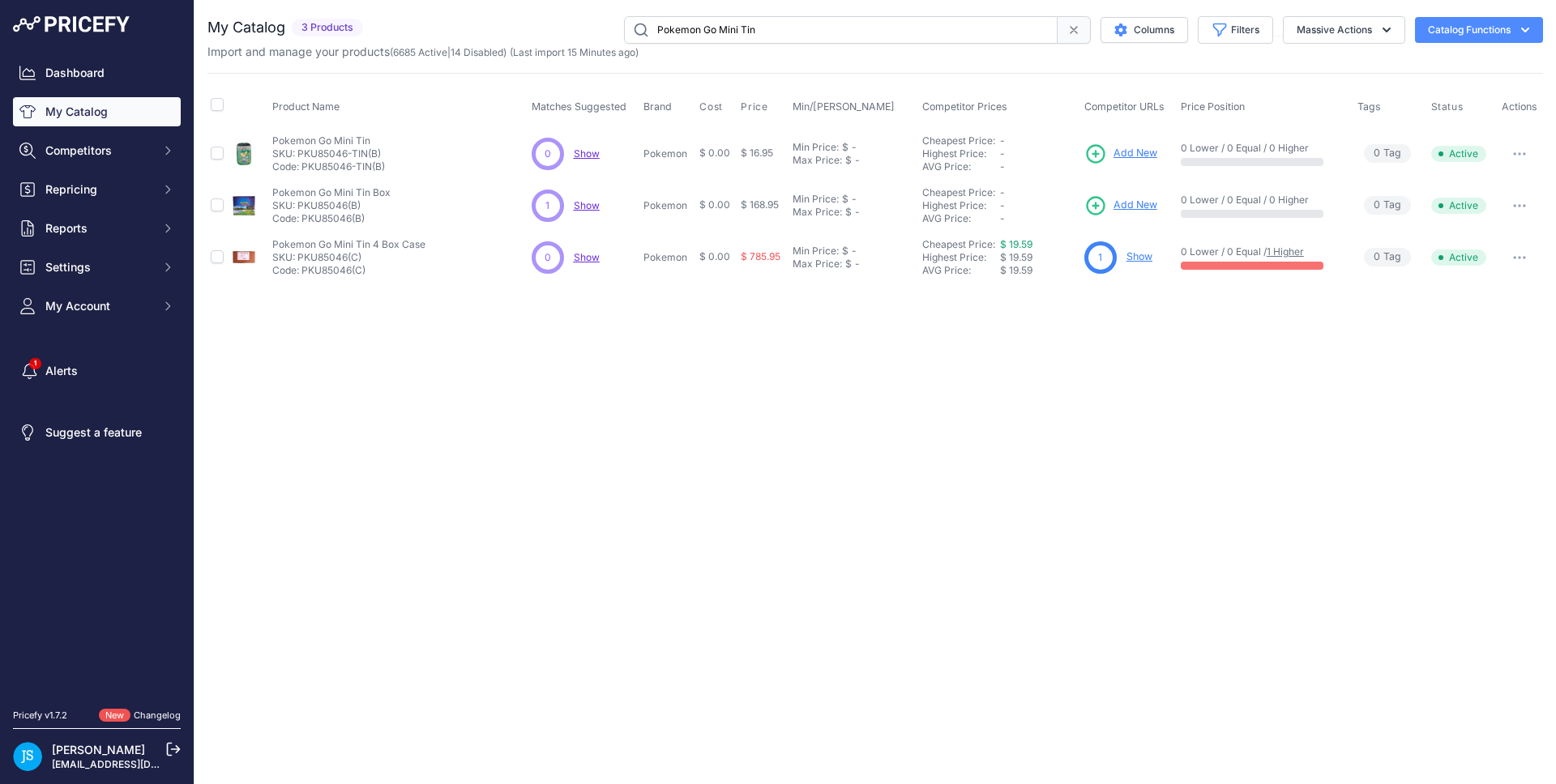
click at [1141, 206] on span "Add New" at bounding box center [1135, 206] width 44 height 16
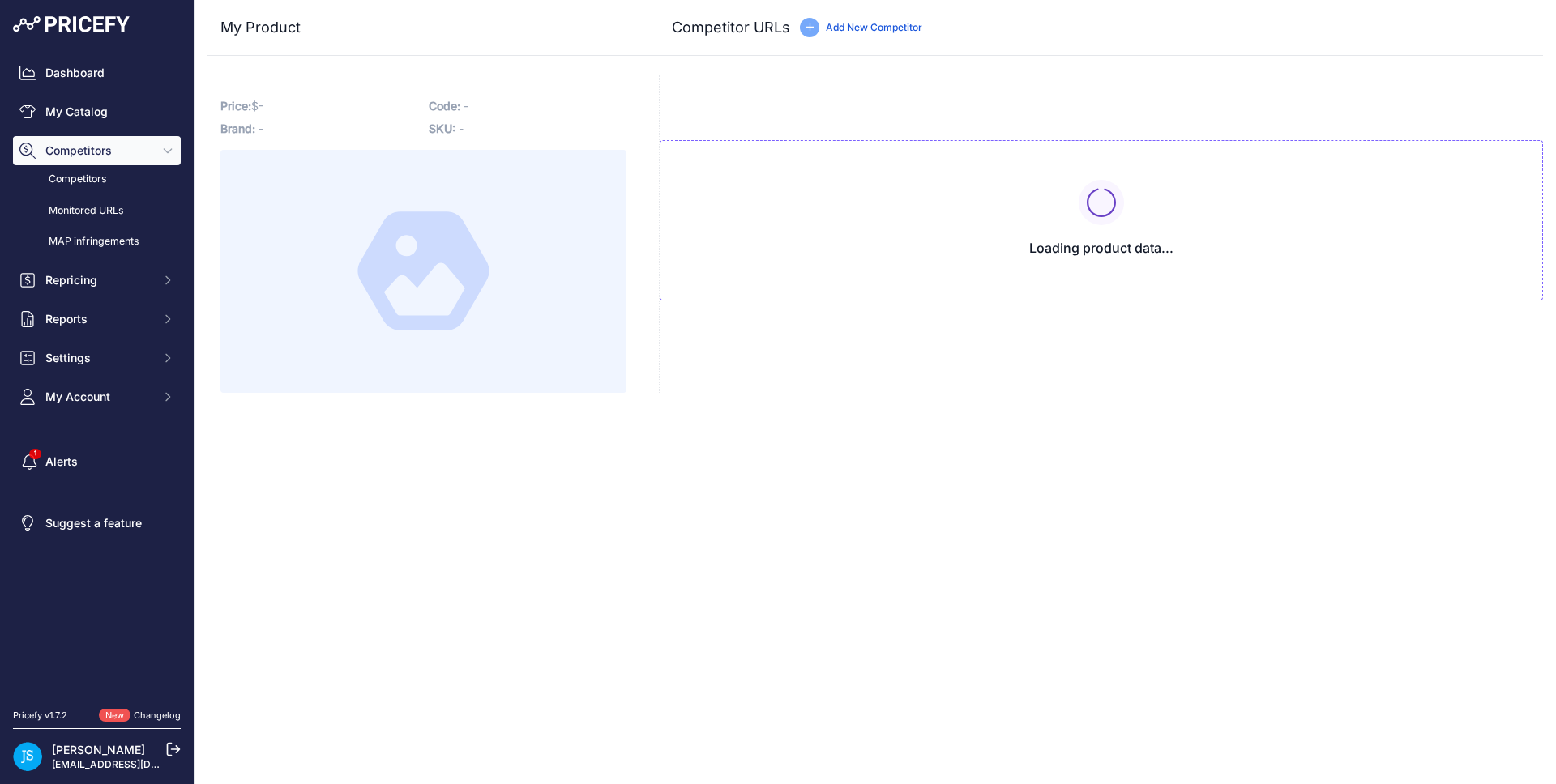
type input "[DOMAIN_NAME][URL]"
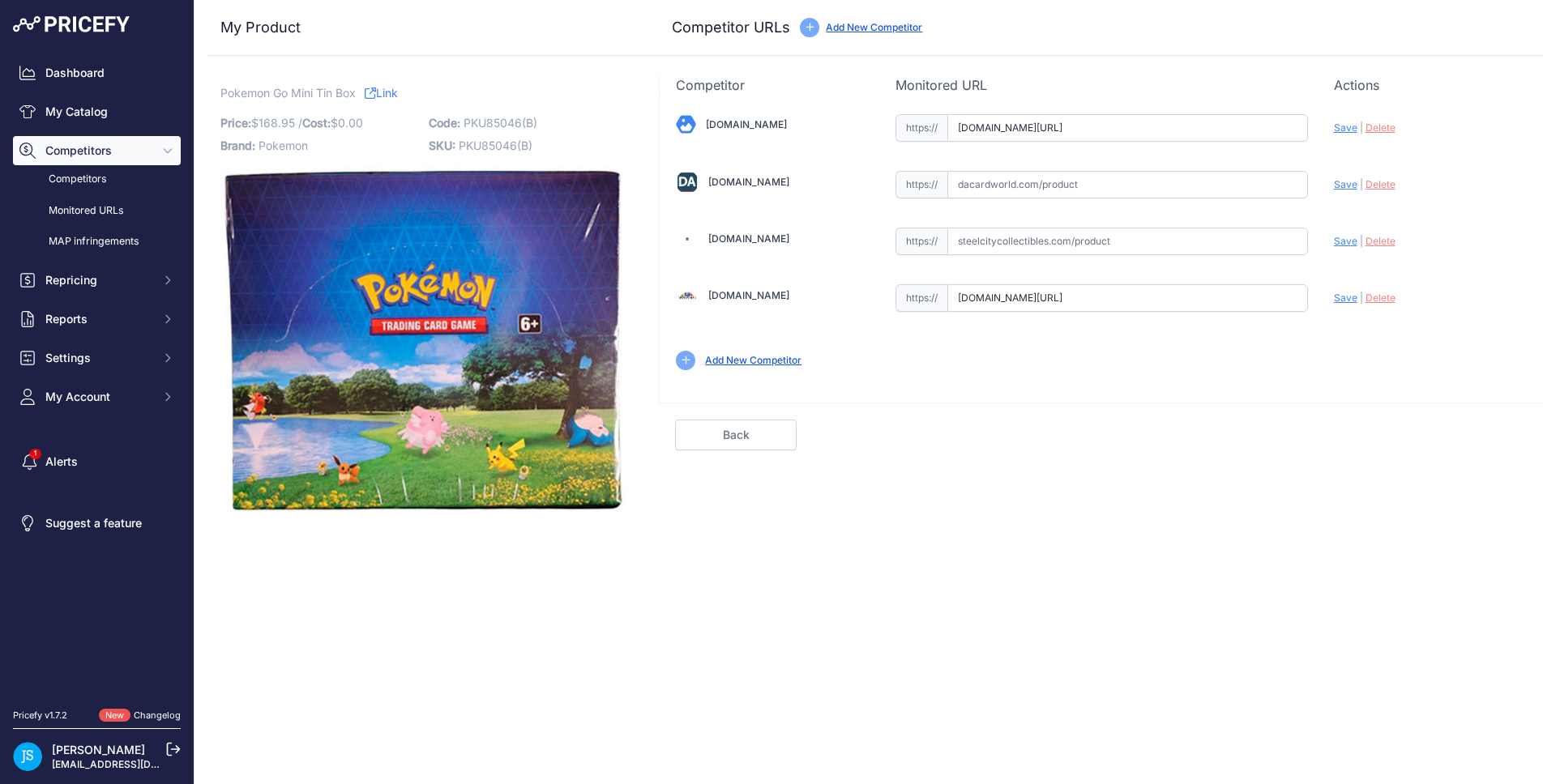
scroll to position [0, 290]
drag, startPoint x: 1242, startPoint y: 303, endPoint x: 1298, endPoint y: 301, distance: 56.0
click at [1298, 301] on input "[DOMAIN_NAME][URL]" at bounding box center [1127, 298] width 361 height 28
click at [1341, 301] on span "Save" at bounding box center [1345, 297] width 23 height 12
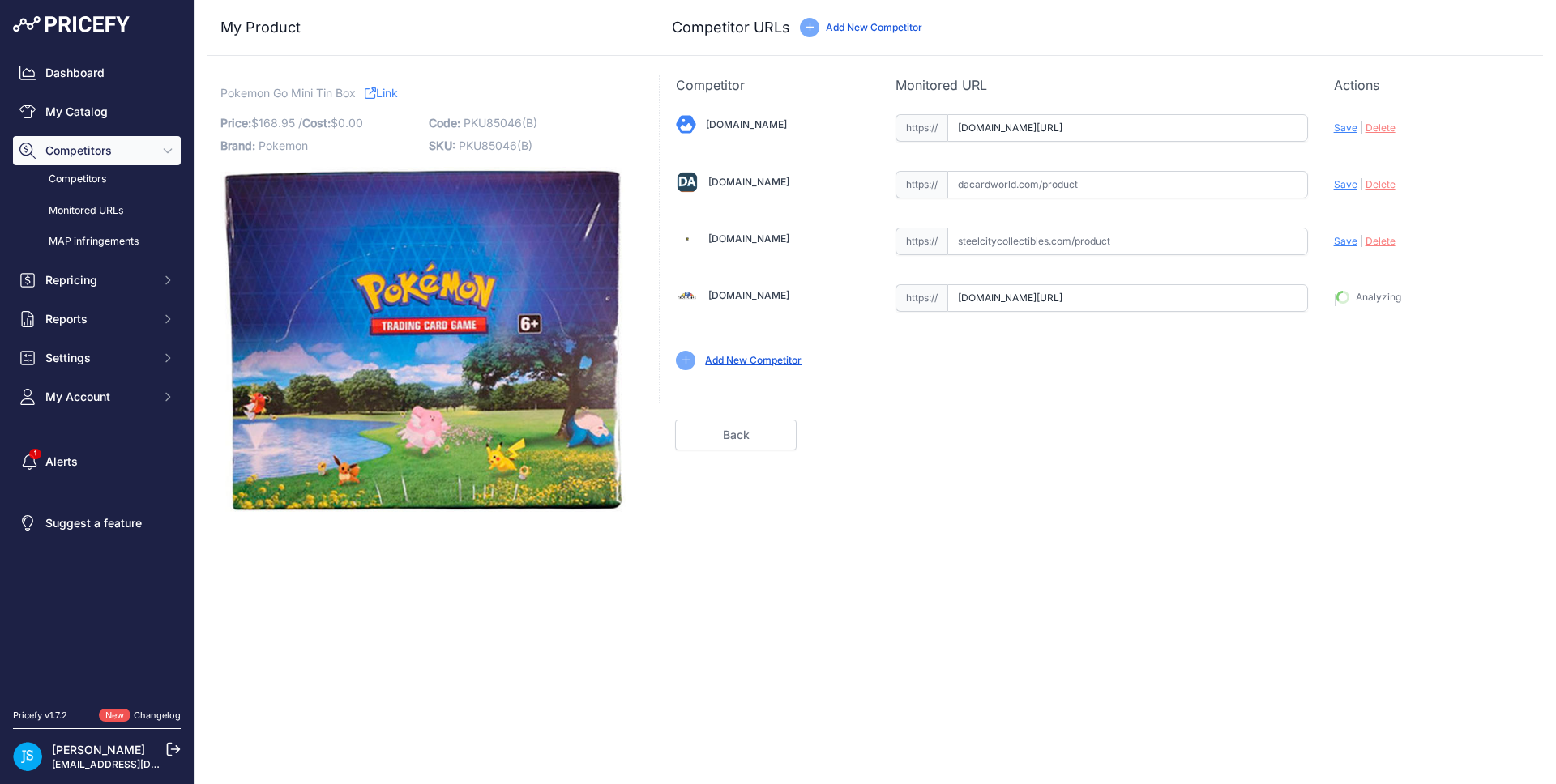
type input "[URL][DOMAIN_NAME]"
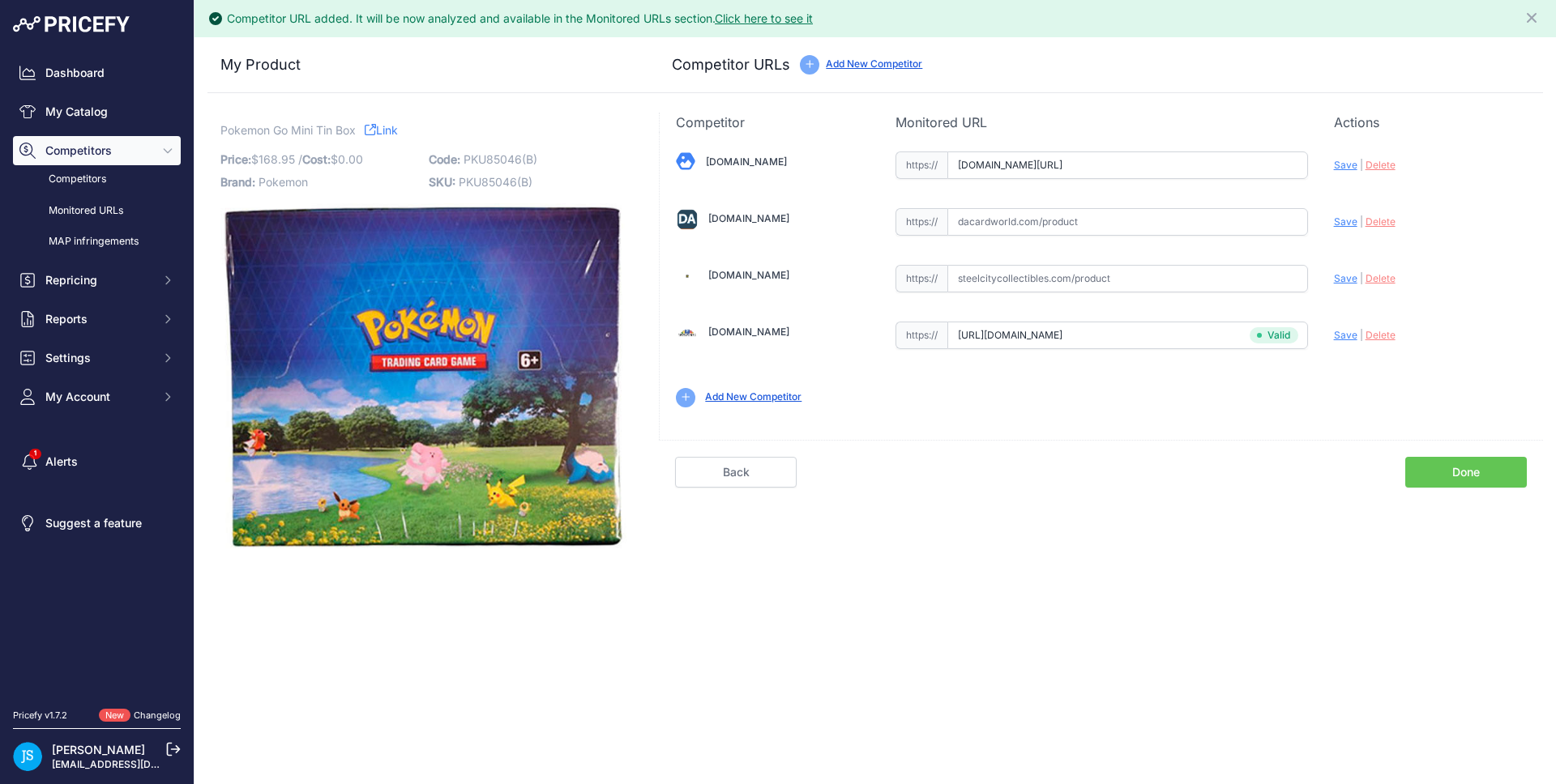
scroll to position [0, 71]
drag, startPoint x: 1253, startPoint y: 164, endPoint x: 1322, endPoint y: 165, distance: 69.0
click at [1322, 165] on div "[DOMAIN_NAME] Valid Save" at bounding box center [1101, 277] width 883 height 291
click at [1339, 162] on span "Save" at bounding box center [1345, 165] width 23 height 12
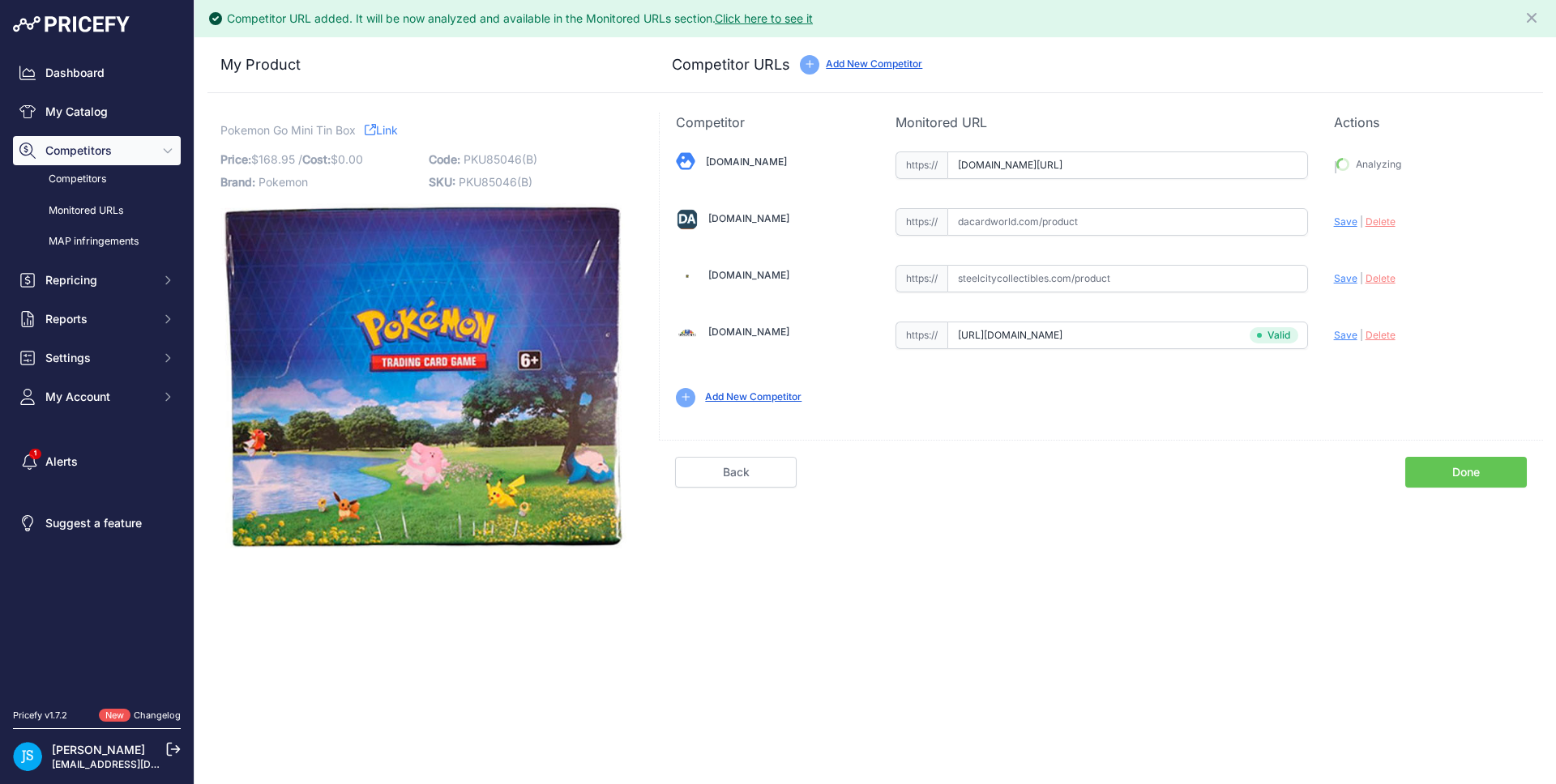
type input "[URL][DOMAIN_NAME]"
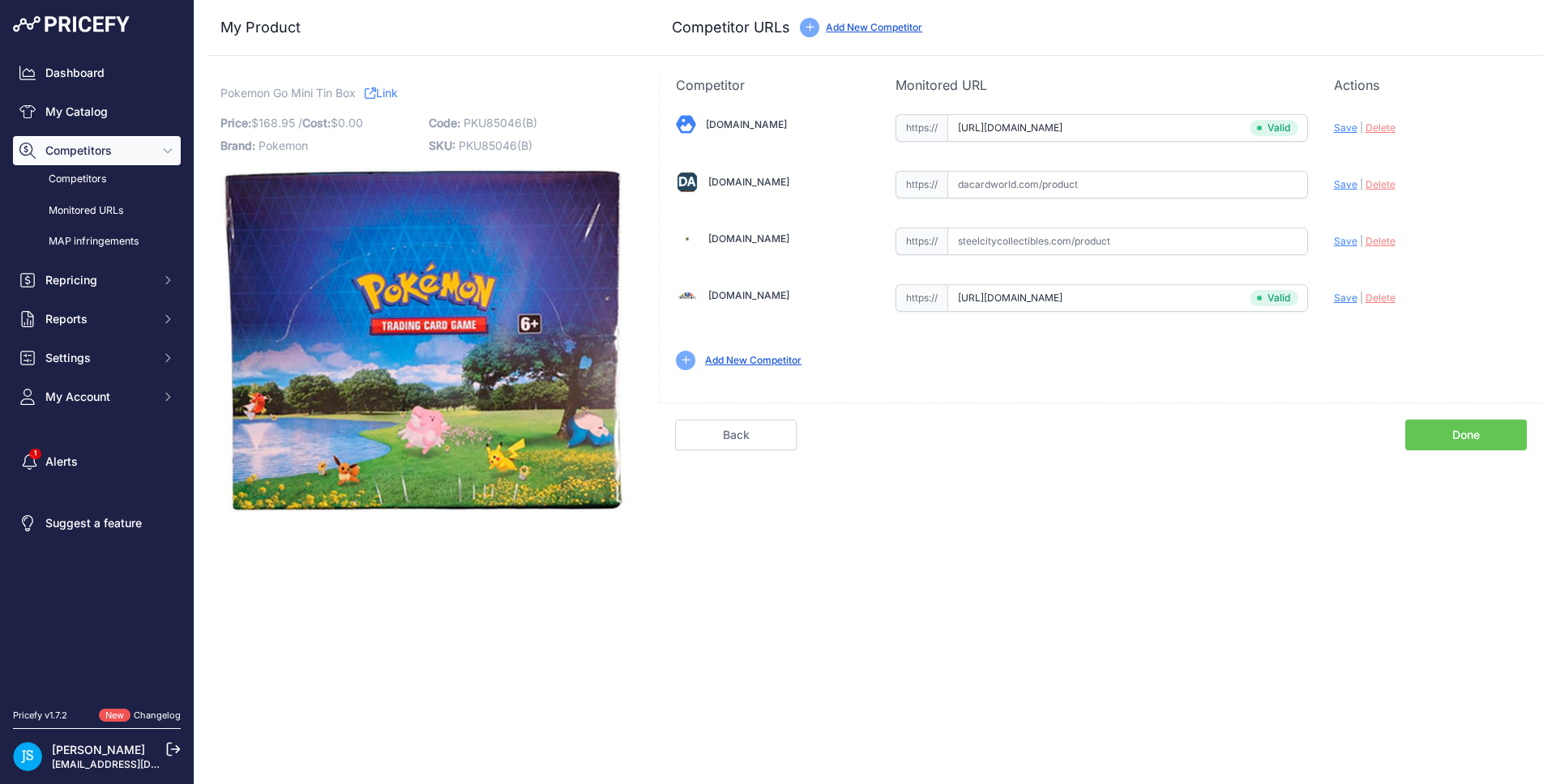
click at [1089, 239] on input "text" at bounding box center [1127, 241] width 361 height 28
paste input "[URL][DOMAIN_NAME]"
click at [1348, 238] on span "Save" at bounding box center [1345, 241] width 23 height 12
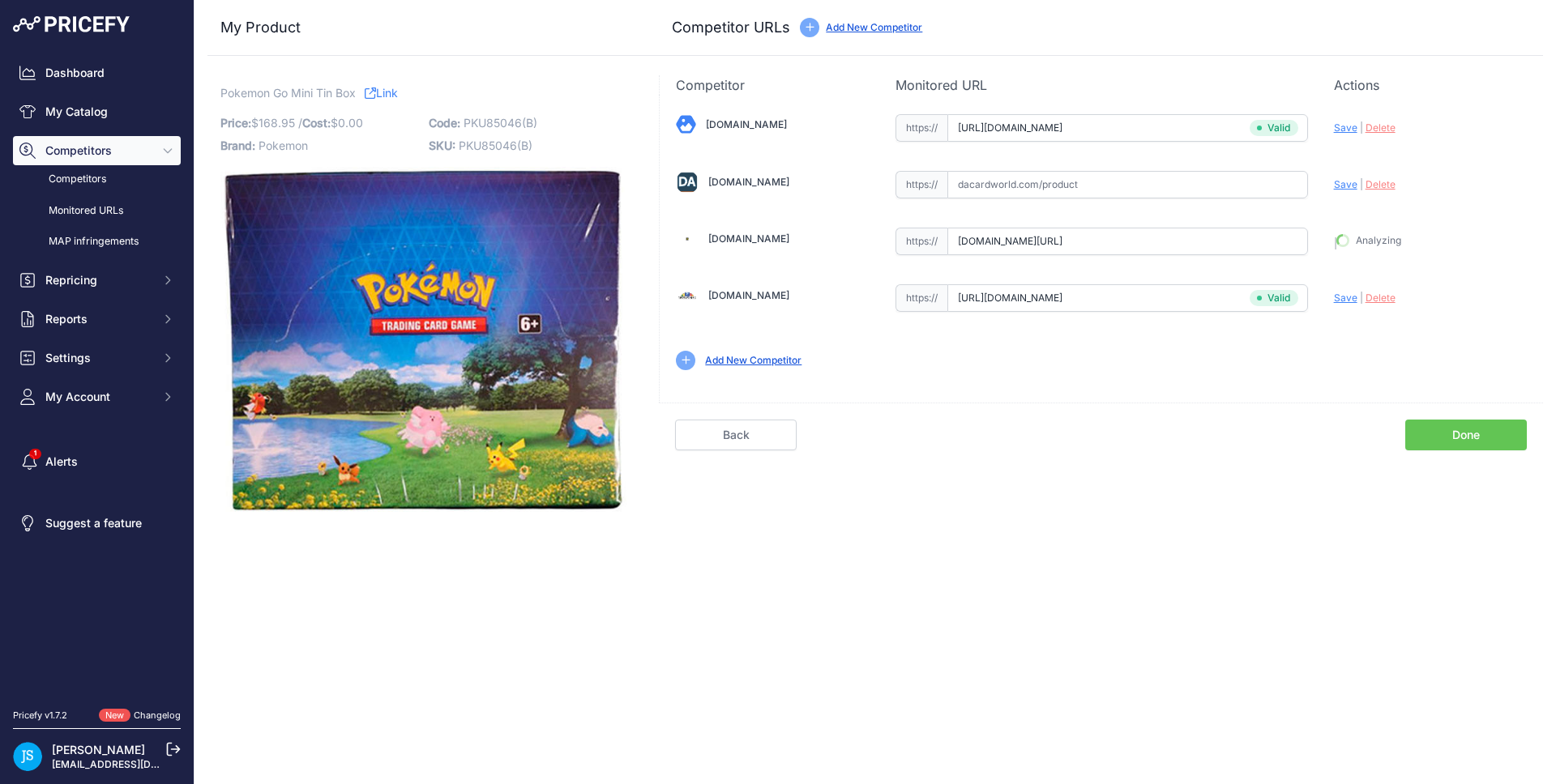
type input "[URL][DOMAIN_NAME]"
click at [126, 118] on link "My Catalog" at bounding box center [97, 112] width 168 height 29
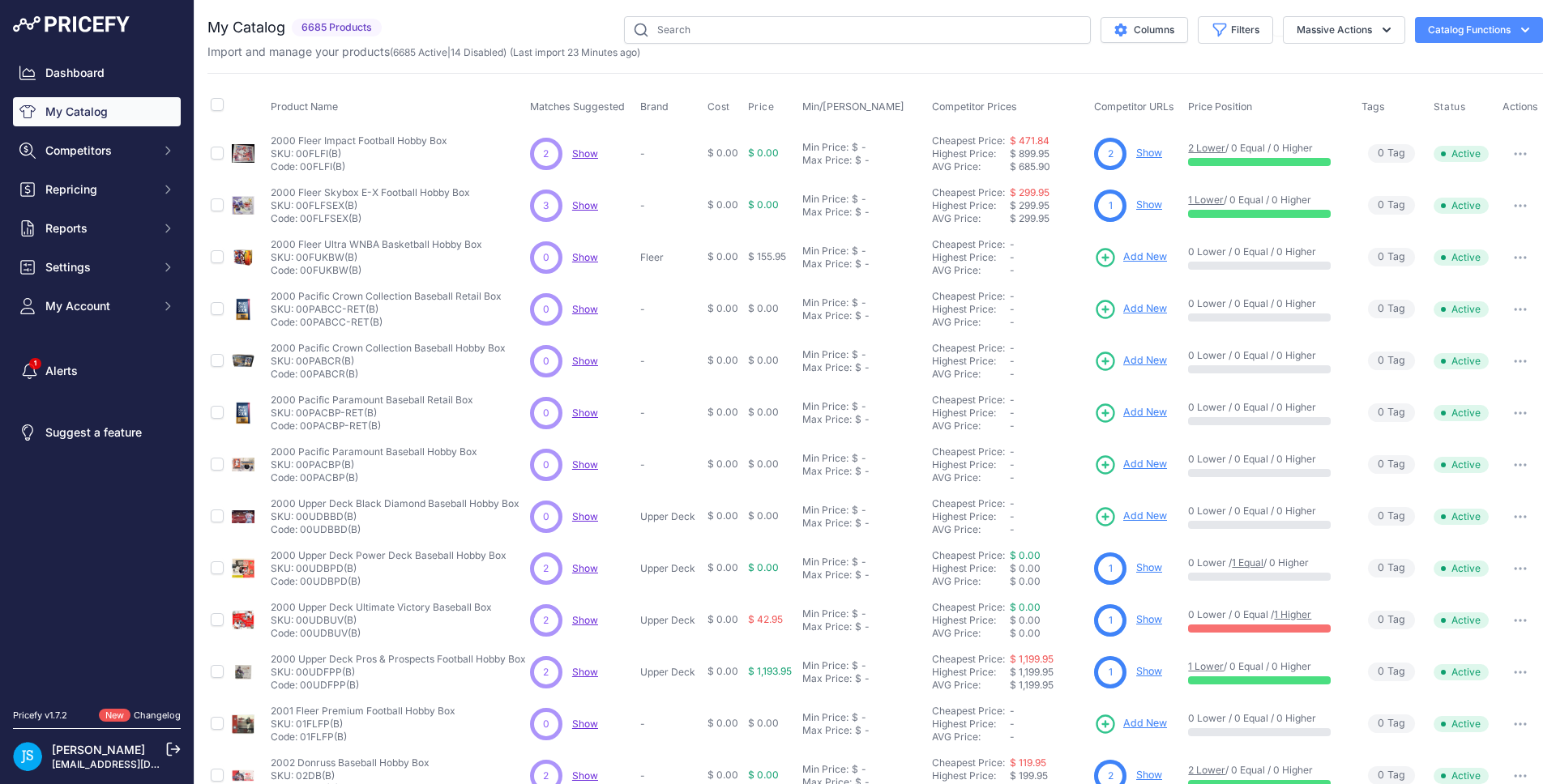
click at [773, 44] on div "Import and manage your products ( 6685 Active | 14 Disabled ) (Last import 23 M…" at bounding box center [875, 52] width 1335 height 16
click at [778, 32] on input "text" at bounding box center [857, 30] width 467 height 28
paste input "2025 Pokemon Poke Ball Fall Tin"
type input "2025 Pokemon Poke Ball Fall Tin"
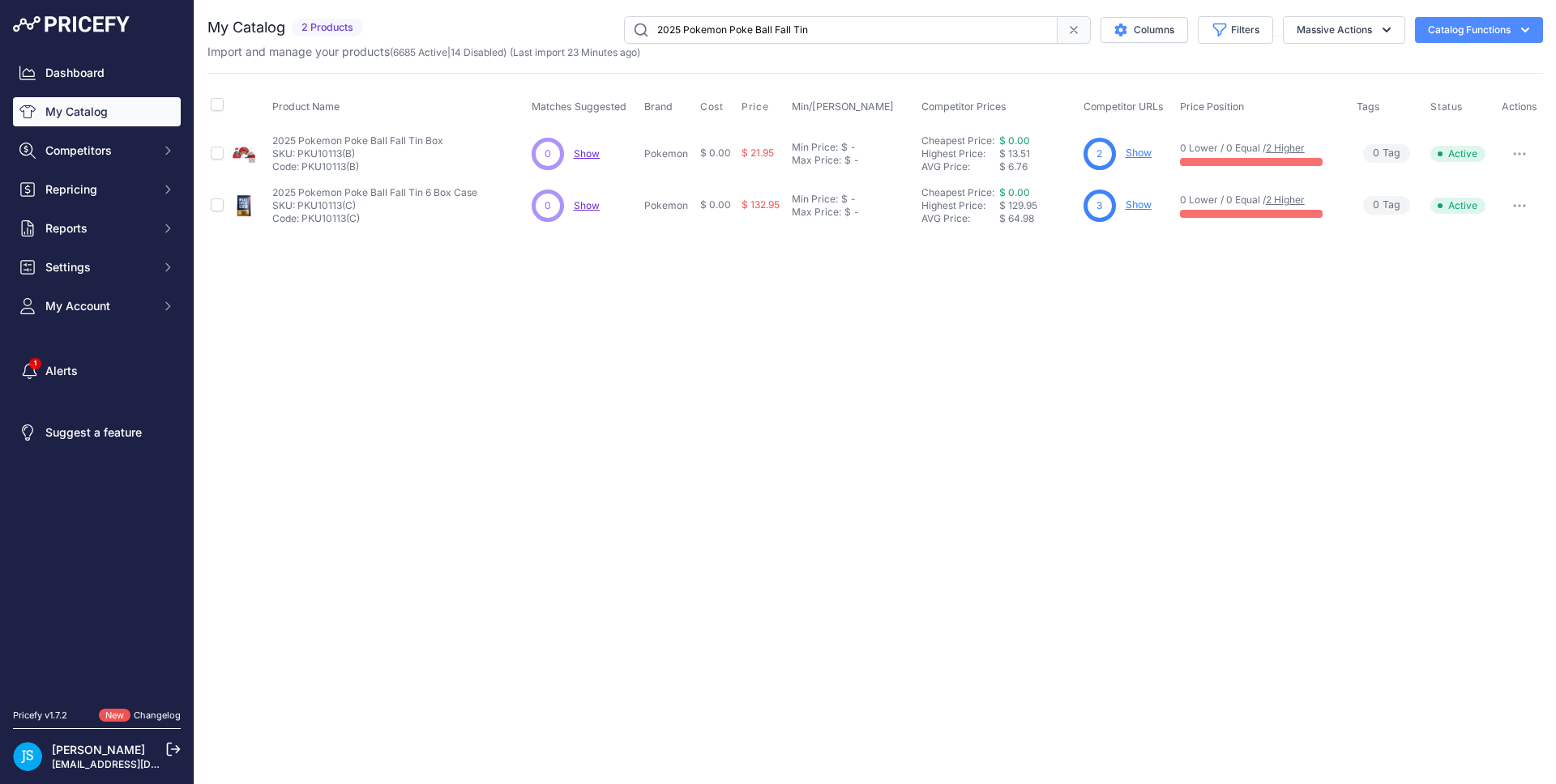
click at [1143, 151] on link "Show" at bounding box center [1138, 153] width 26 height 12
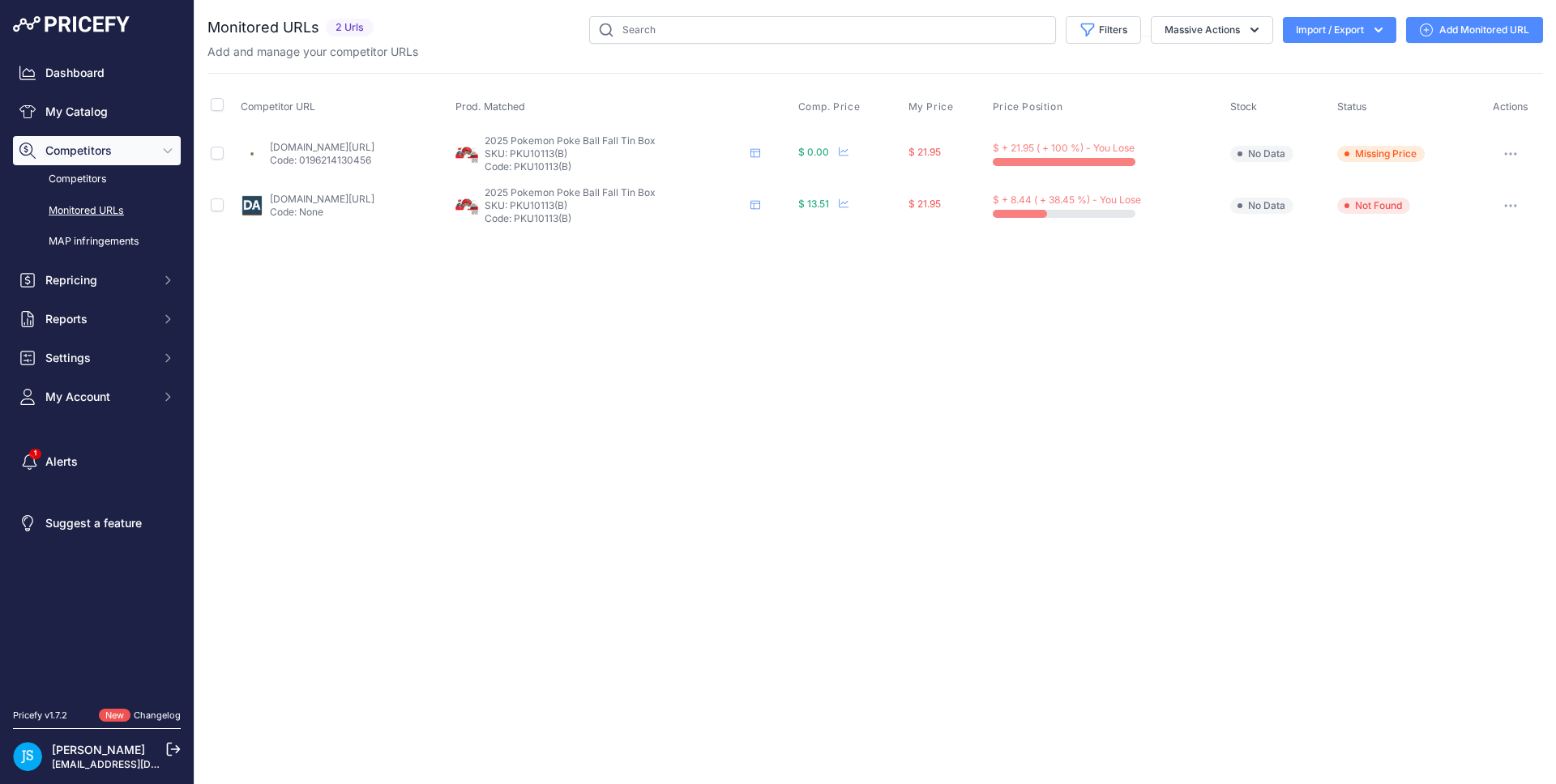
click at [1427, 26] on icon at bounding box center [1425, 29] width 13 height 13
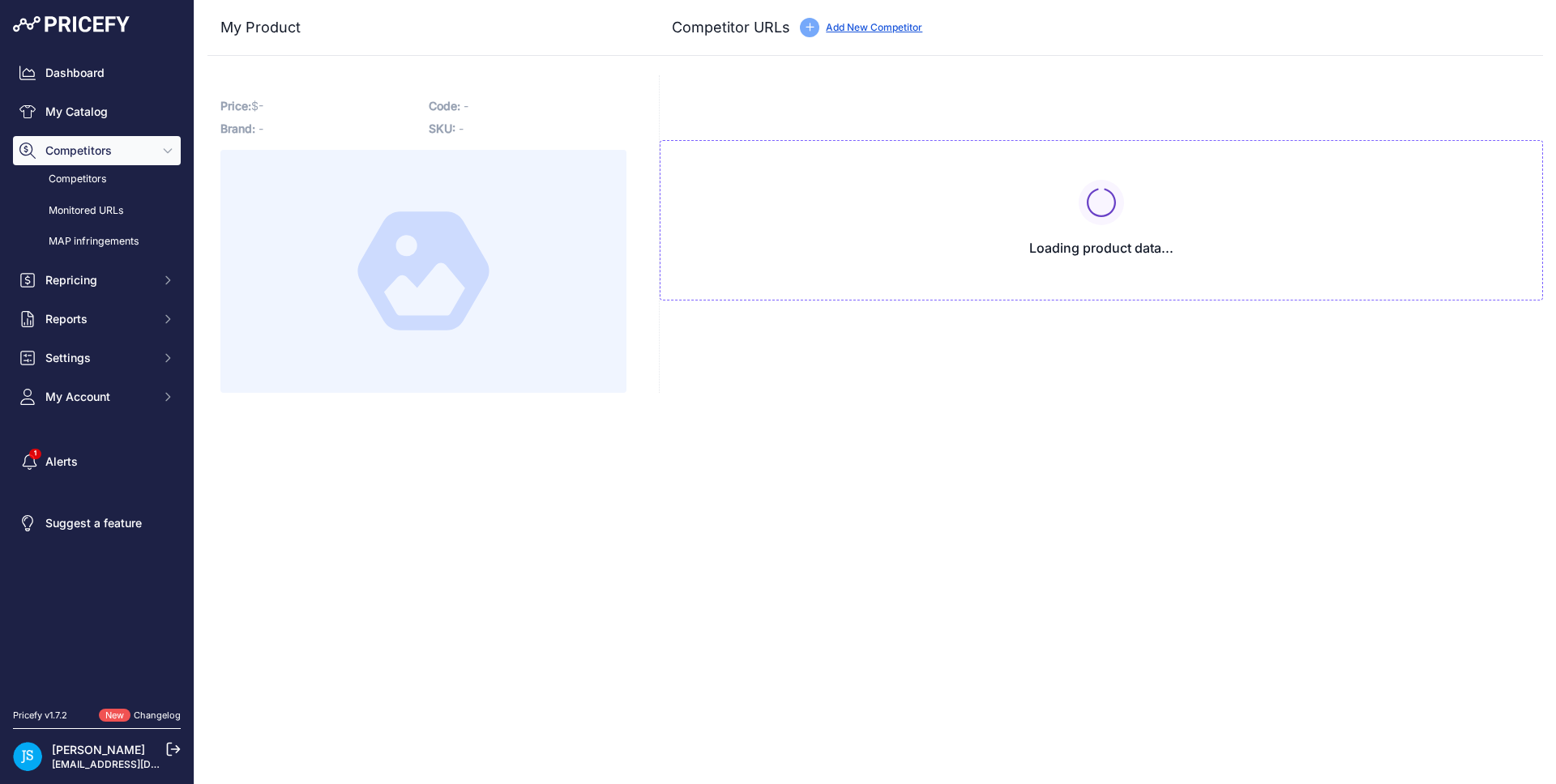
type input "[DOMAIN_NAME][URL]"
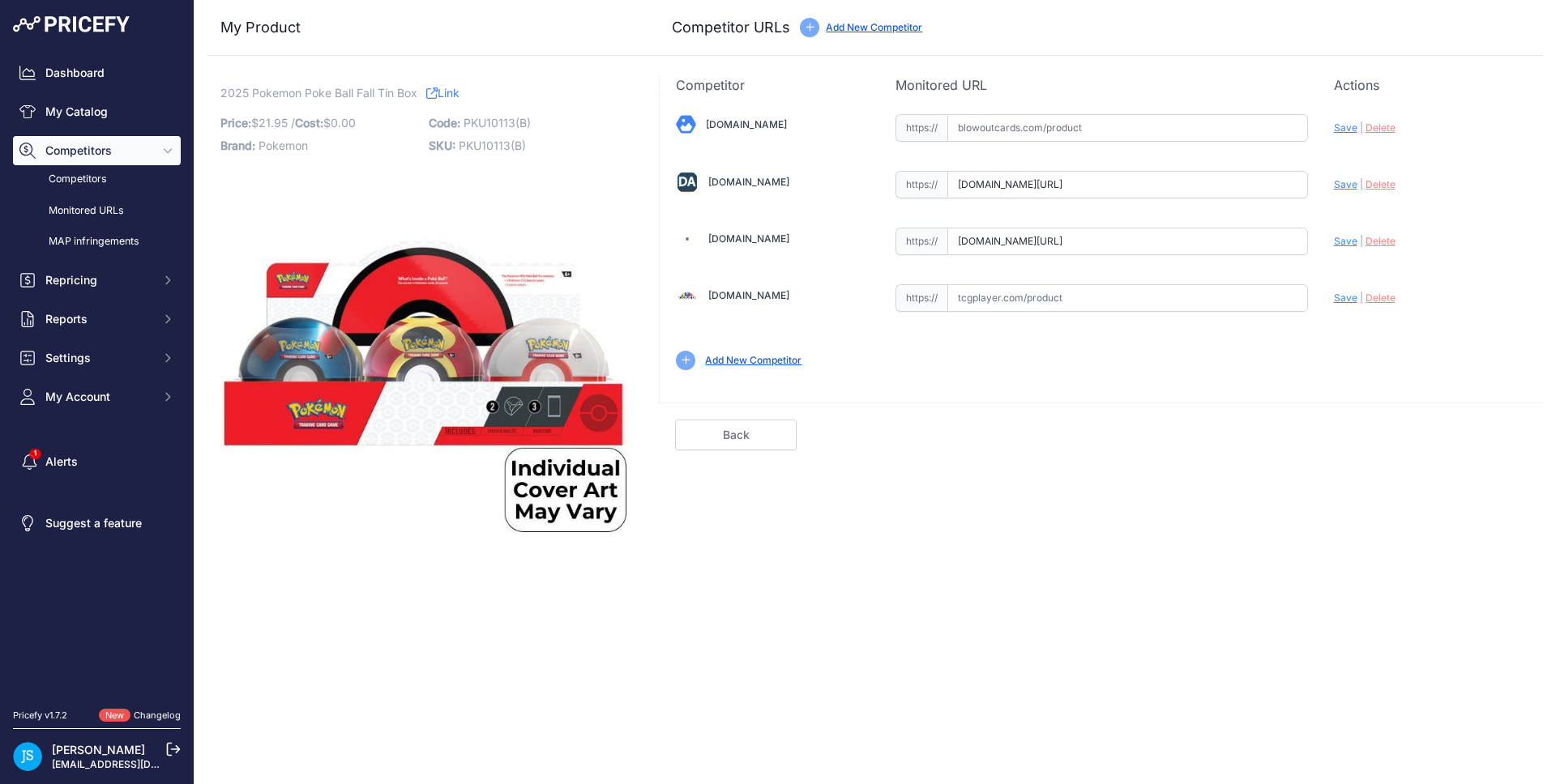
scroll to position [0, 84]
drag, startPoint x: 1230, startPoint y: 180, endPoint x: 1334, endPoint y: 181, distance: 104.0
click at [1334, 181] on div "Blowoutcards.com Valid Save" at bounding box center [1101, 240] width 883 height 291
drag, startPoint x: 1243, startPoint y: 234, endPoint x: 1314, endPoint y: 214, distance: 73.8
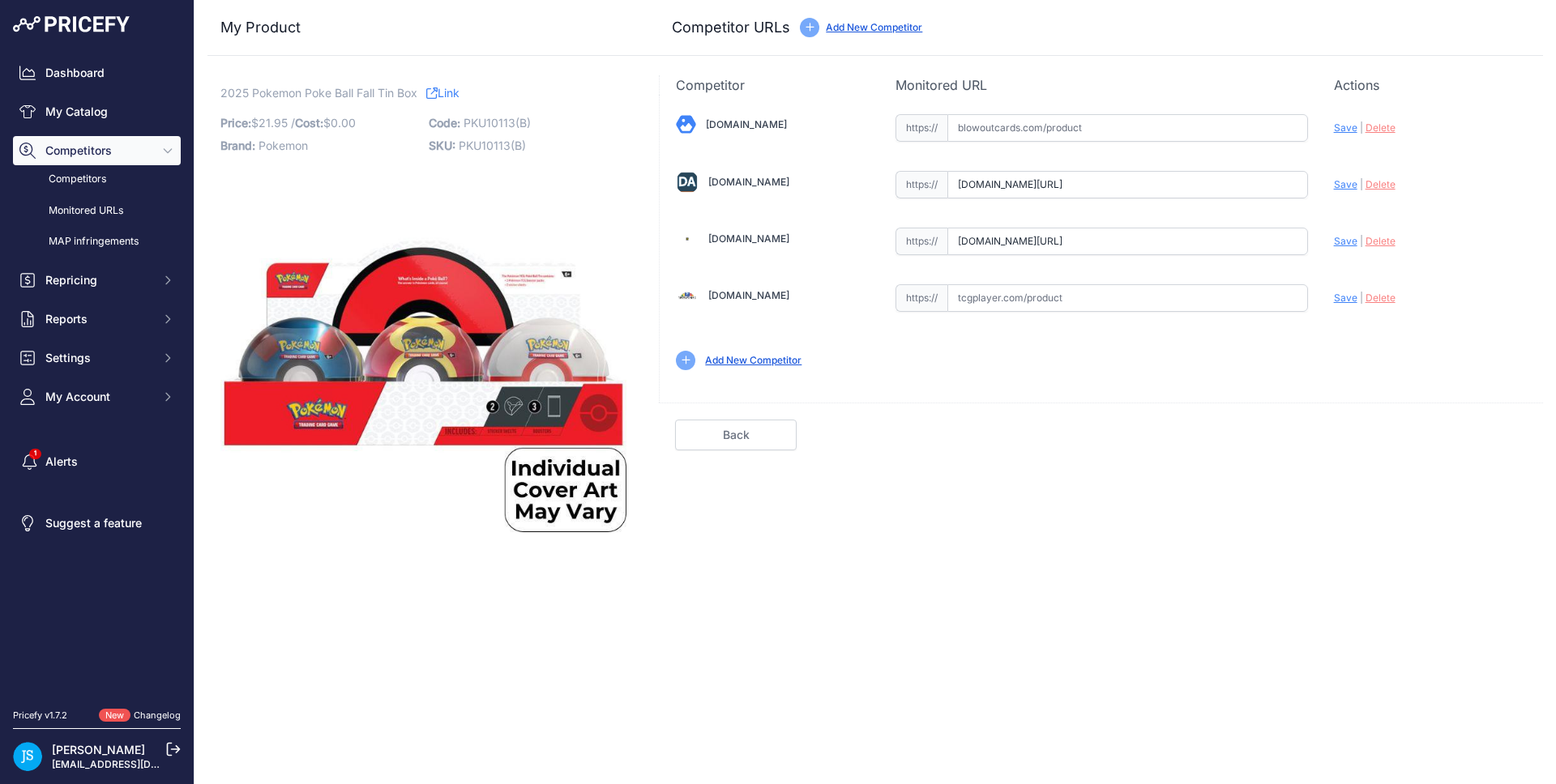
click at [1321, 229] on div "Blowoutcards.com Valid Save" at bounding box center [1101, 240] width 883 height 291
click at [1193, 124] on input "text" at bounding box center [1127, 128] width 361 height 28
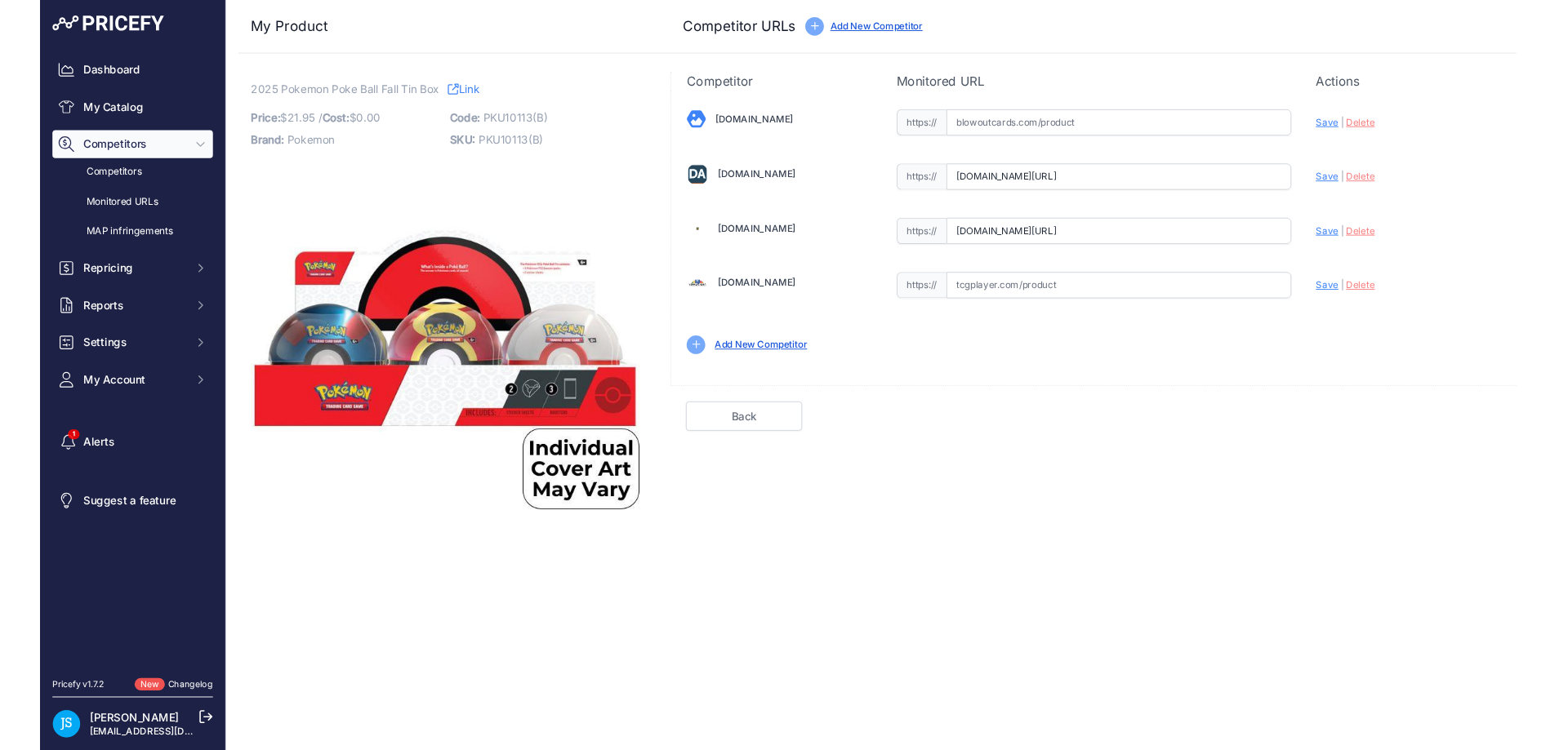
scroll to position [0, 0]
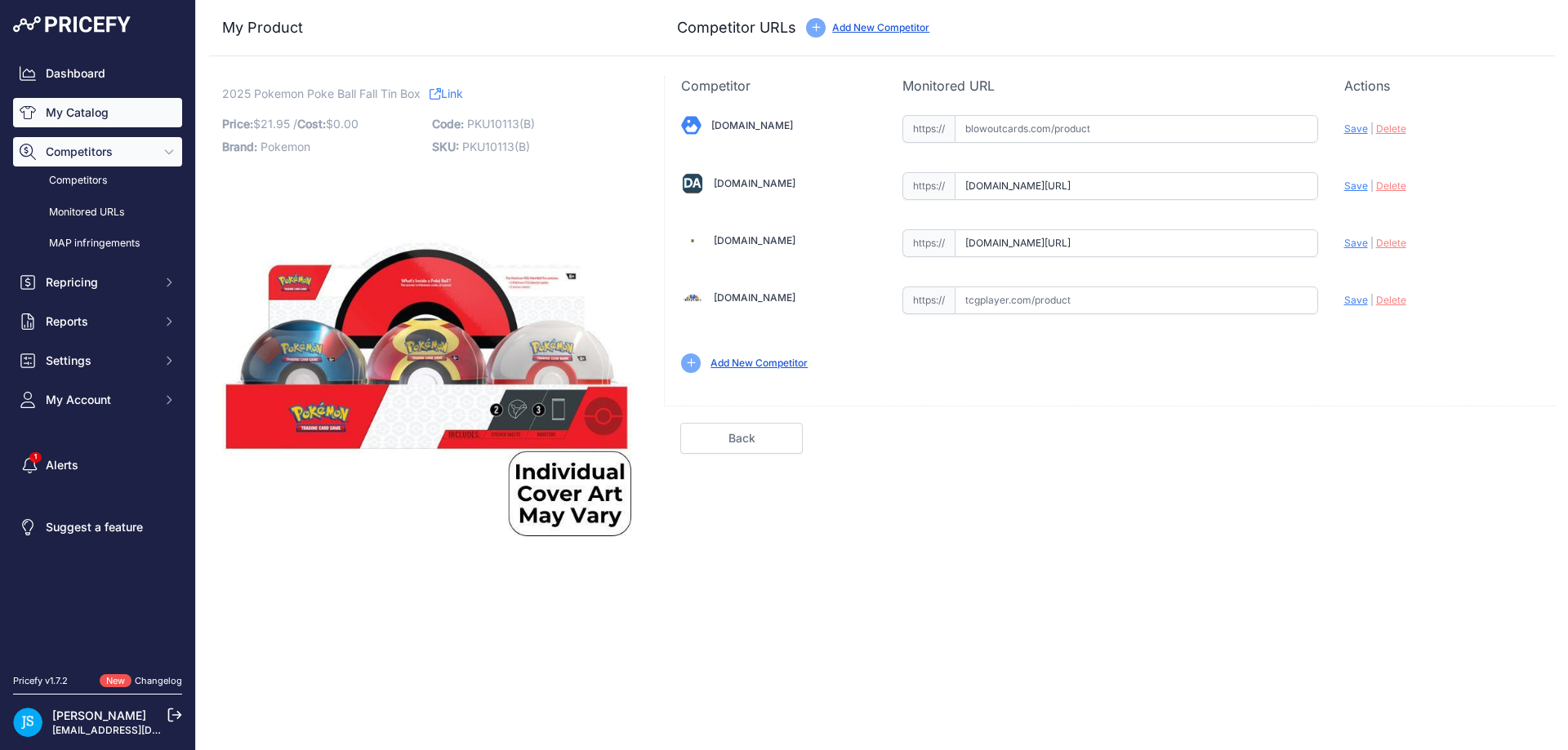
click at [103, 108] on link "My Catalog" at bounding box center [98, 112] width 169 height 30
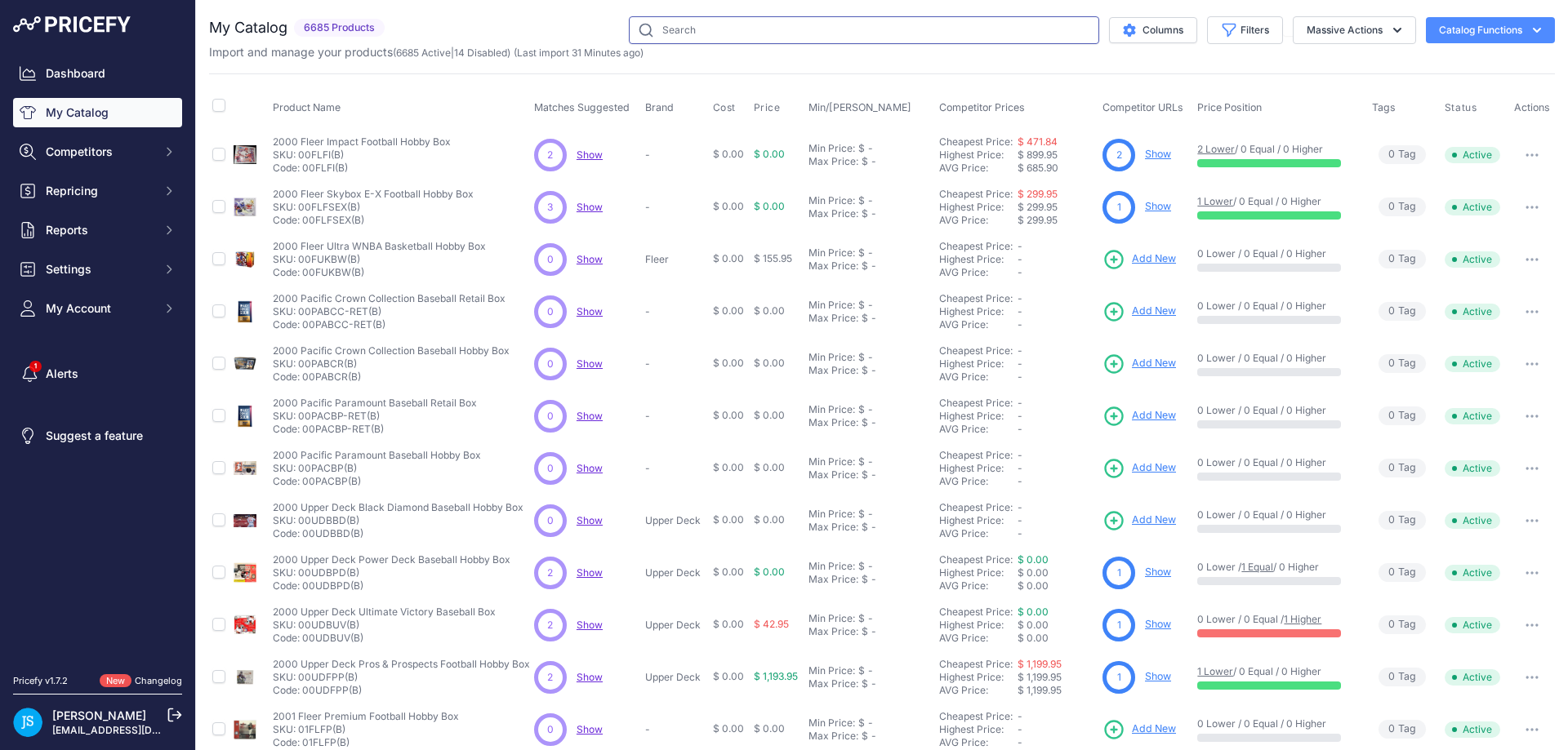
click at [661, 32] on input "text" at bounding box center [864, 30] width 471 height 28
paste input "2016 Panini Donruss Optic Football Hanger"
type input "2016 Panini Donruss Optic Football Hanger"
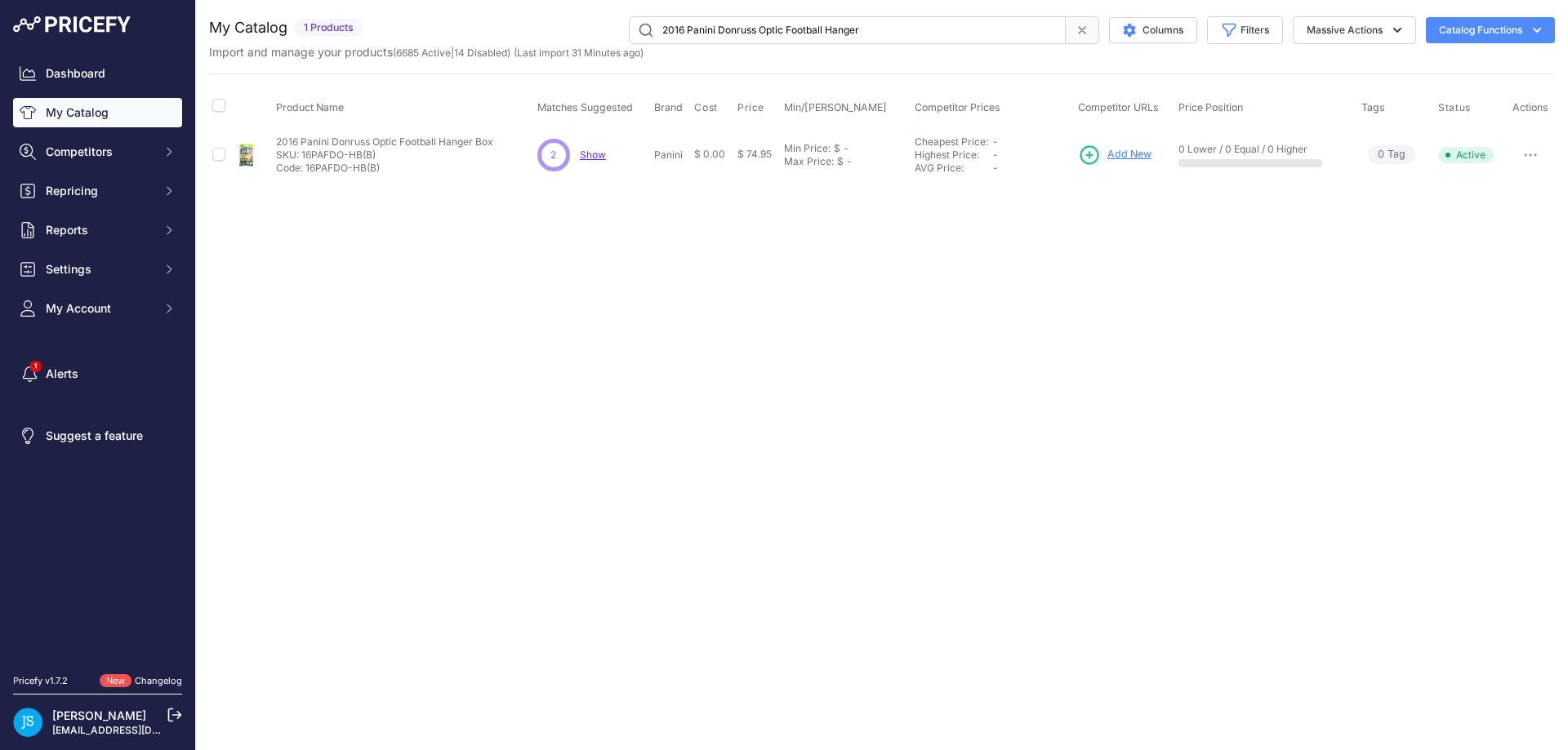
click at [1120, 150] on span "Add New" at bounding box center [1129, 155] width 44 height 16
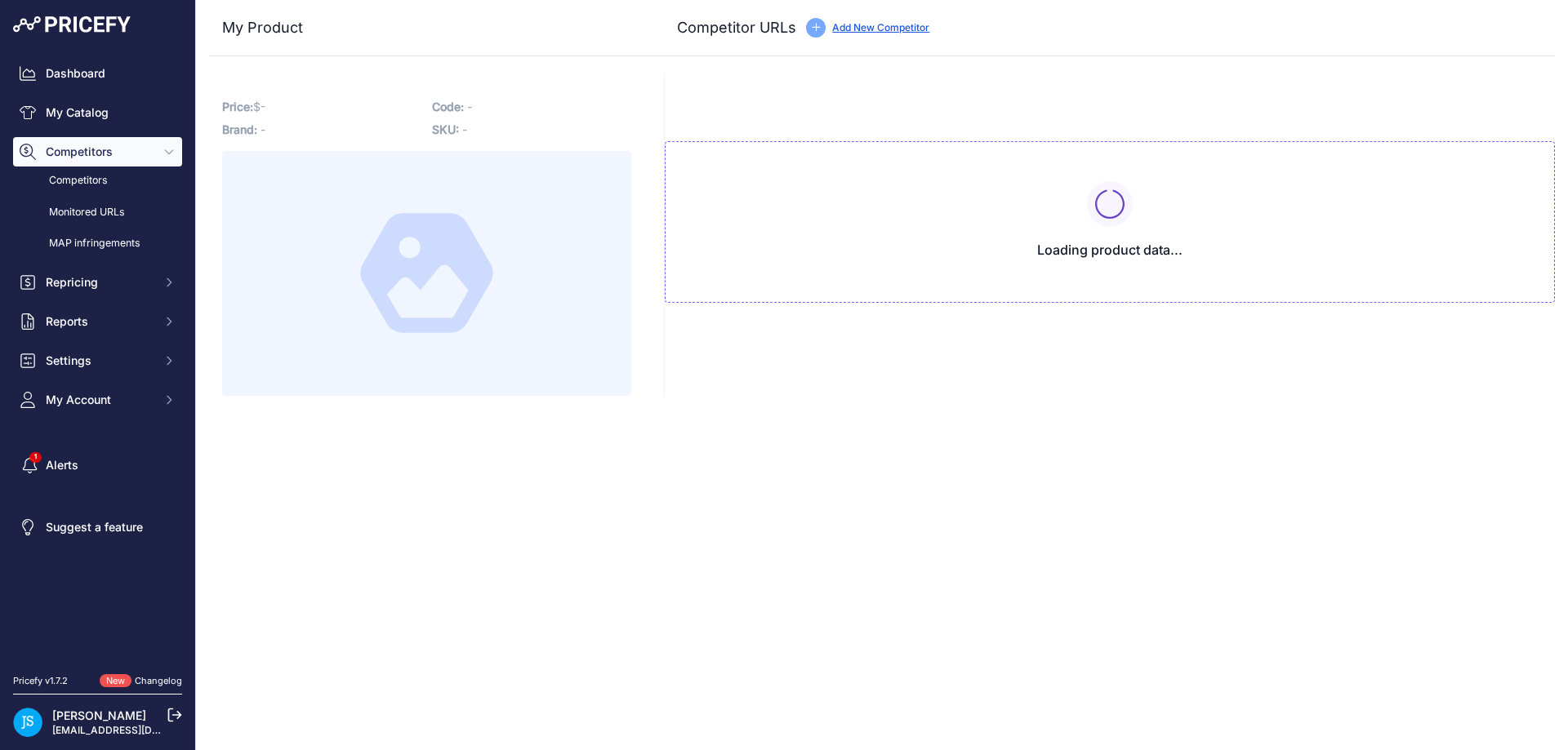
type input "[DOMAIN_NAME][URL]"
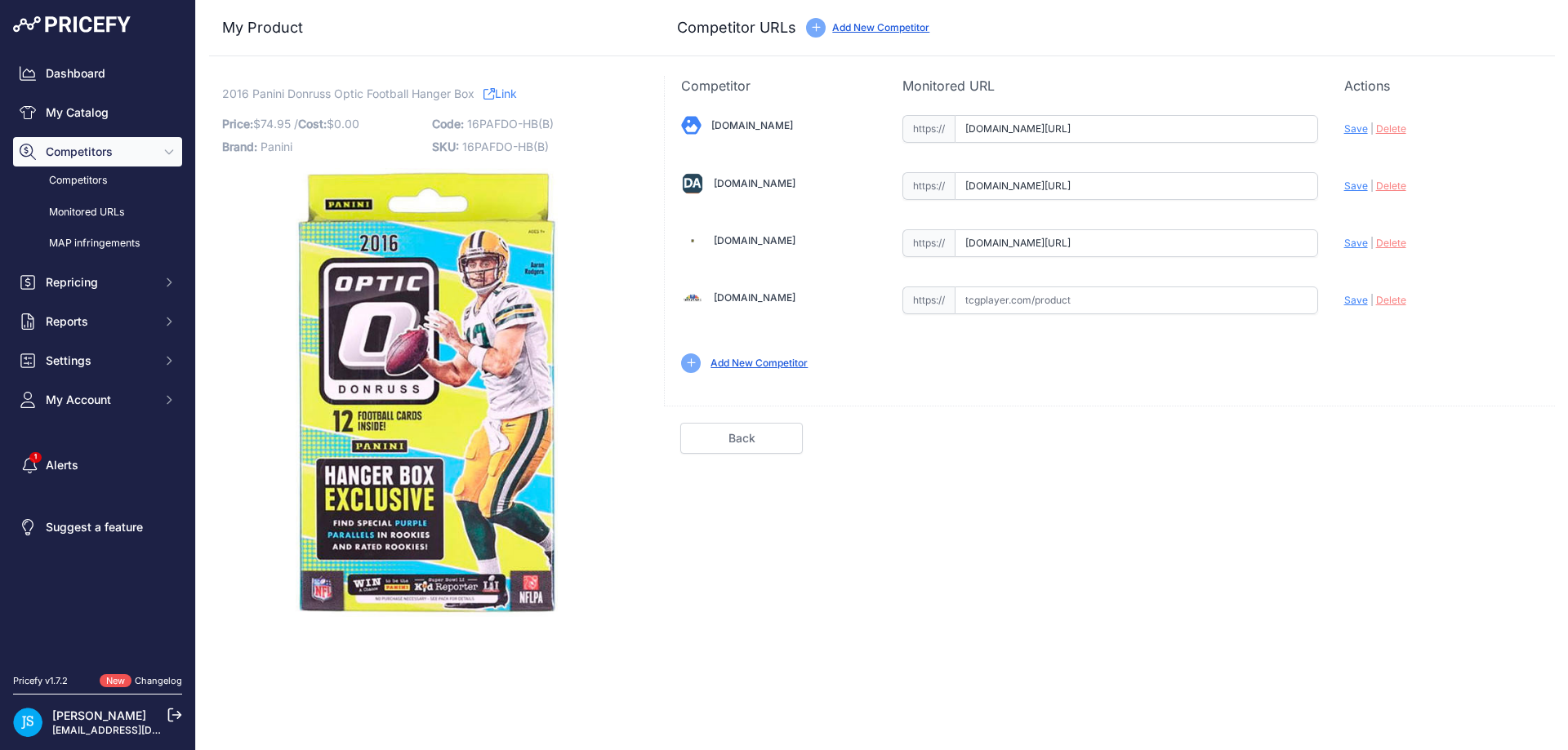
scroll to position [0, 36]
drag, startPoint x: 1218, startPoint y: 248, endPoint x: 1323, endPoint y: 247, distance: 105.0
click at [1323, 247] on div "Blowoutcards.com Valid Save" at bounding box center [1110, 242] width 890 height 294
click at [1349, 245] on span "Save" at bounding box center [1355, 243] width 24 height 12
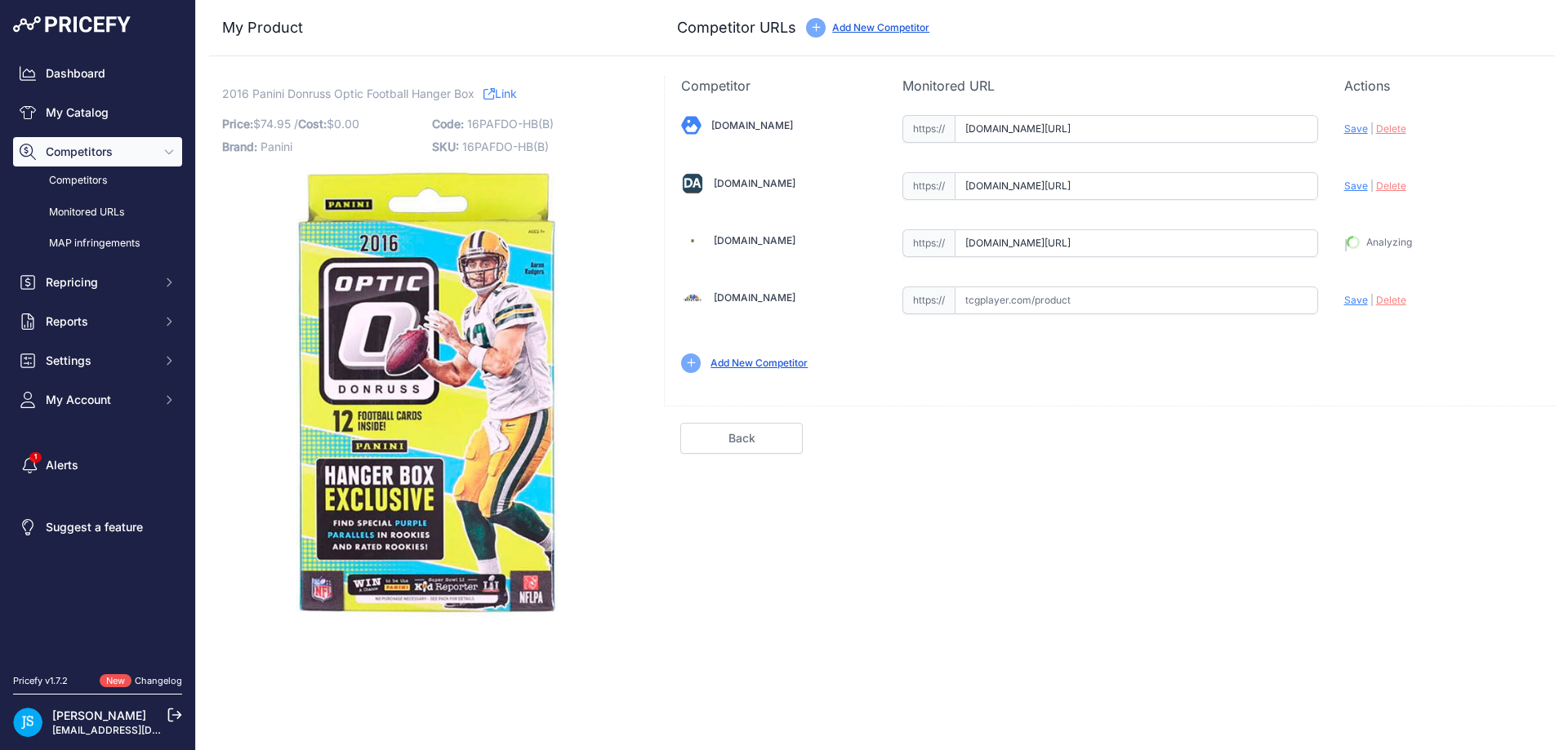
type input "https://www.steelcitycollectibles.com/i/2016-panini-donruss-optic-football-hang…"
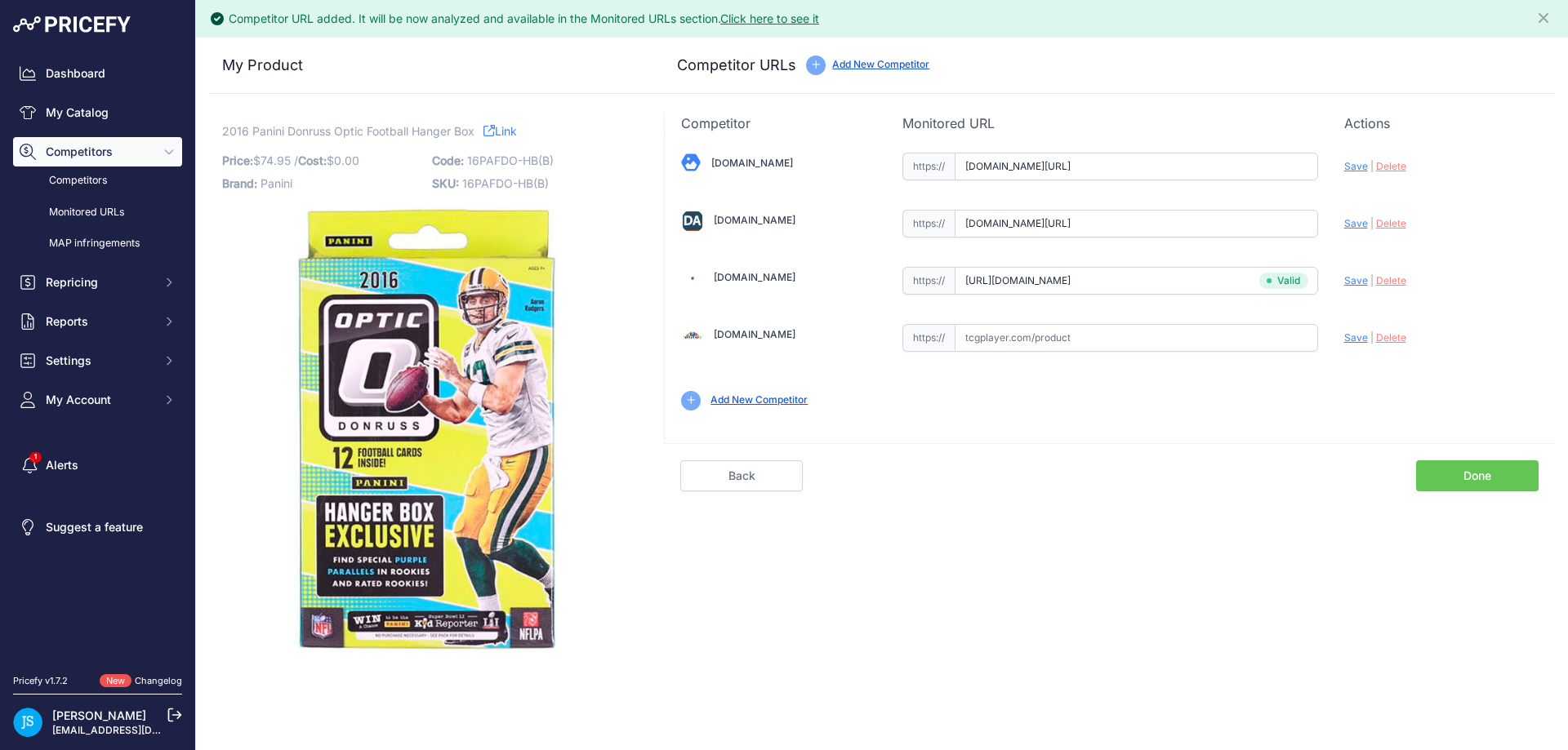
scroll to position [0, 55]
drag, startPoint x: 1286, startPoint y: 220, endPoint x: 1341, endPoint y: 222, distance: 55.0
click at [1341, 222] on div "Blowoutcards.com Valid Save" at bounding box center [1110, 280] width 890 height 294
click at [1363, 222] on span "Save" at bounding box center [1355, 223] width 24 height 12
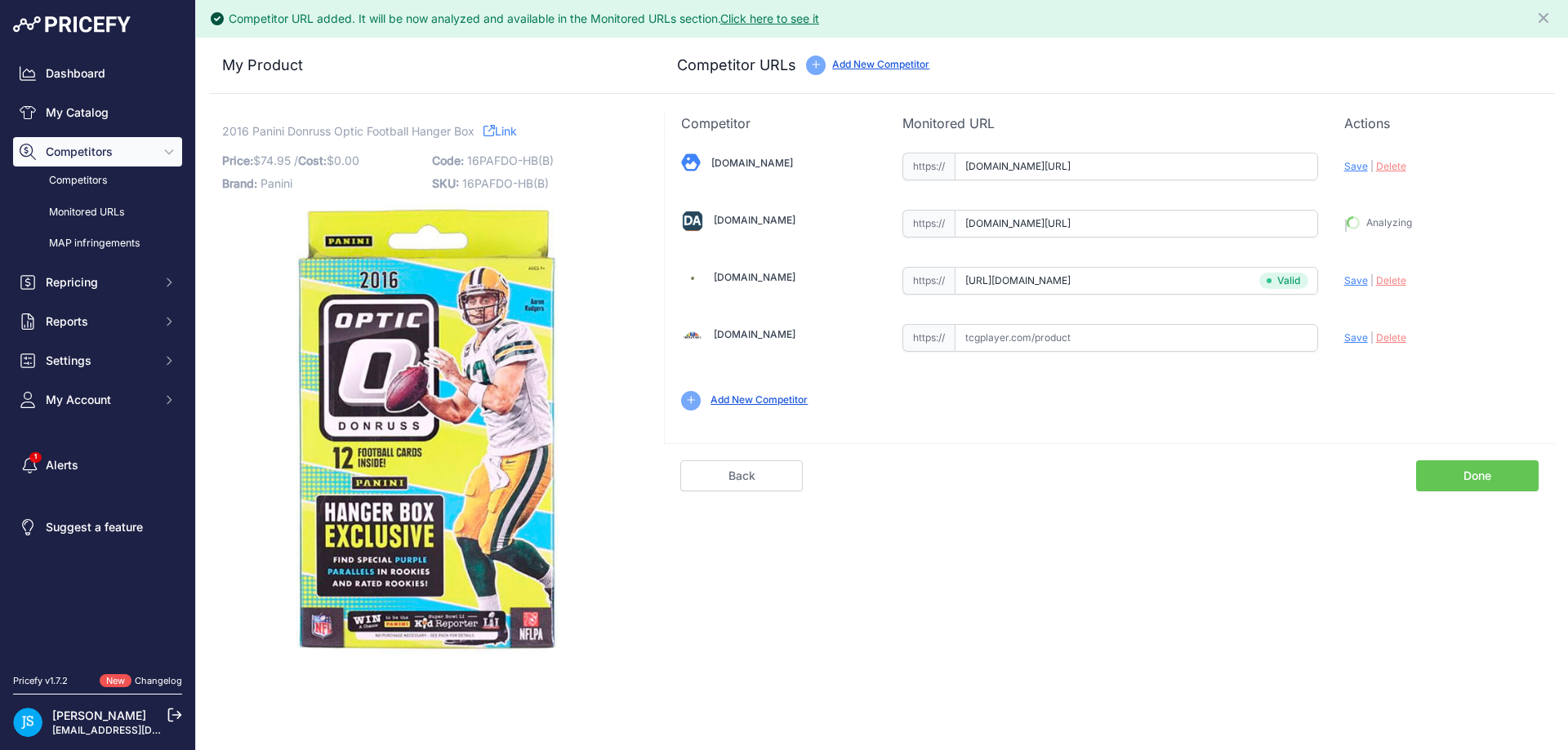
type input "https://www.dacardworld.com/sports-cards/2016-panini-donruss-optic-football-han…"
drag, startPoint x: 1257, startPoint y: 176, endPoint x: 1317, endPoint y: 168, distance: 60.5
click at [1313, 170] on input "www.blowoutcards.com/2016-panini-donruss-optic-football-hanger-pack-box.html?pr…" at bounding box center [1136, 166] width 363 height 28
click at [1345, 166] on span "Save" at bounding box center [1355, 166] width 24 height 12
type input "https://www.blowoutcards.com/2016-panini-donruss-optic-football-hanger-pack-box…"
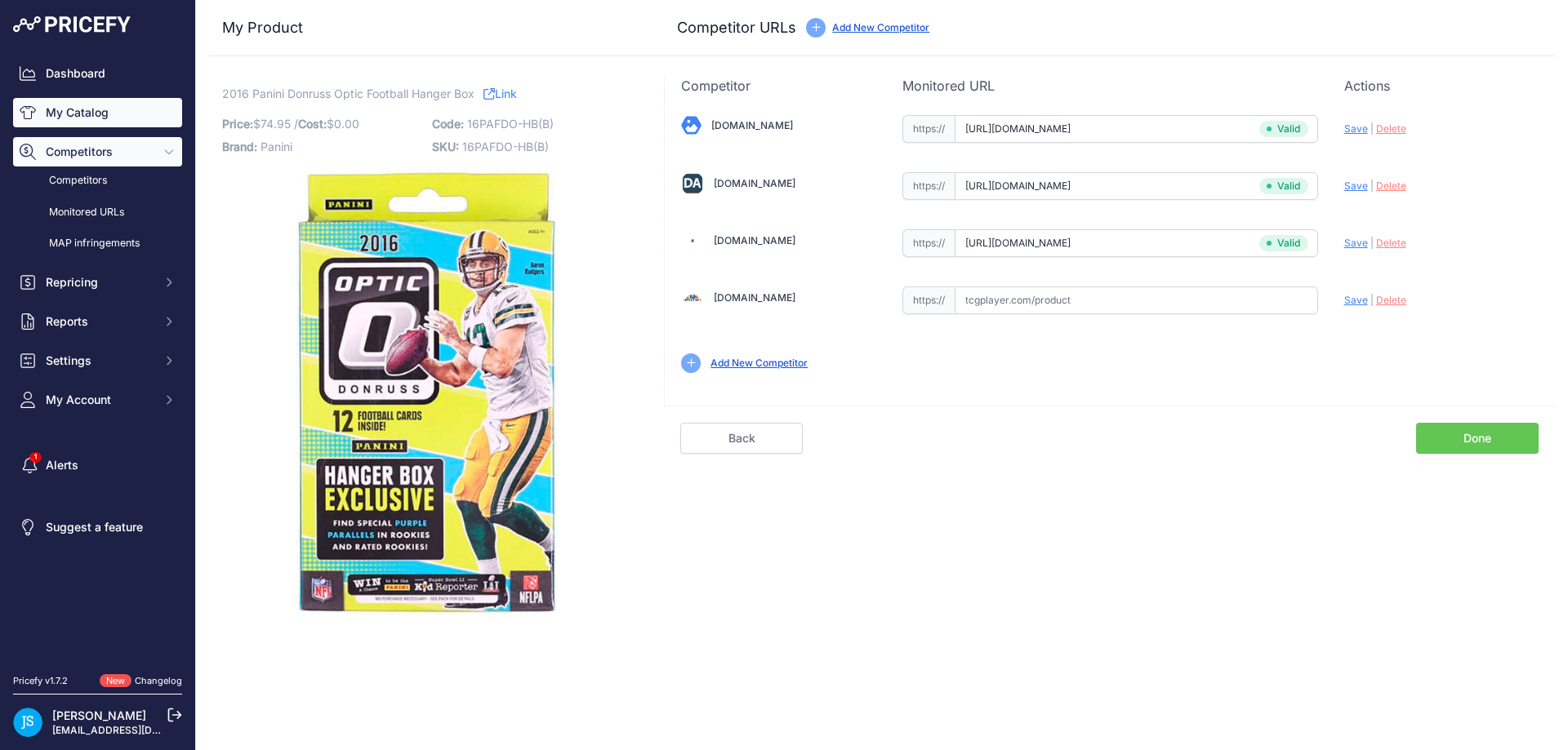
click at [117, 104] on link "My Catalog" at bounding box center [98, 112] width 169 height 30
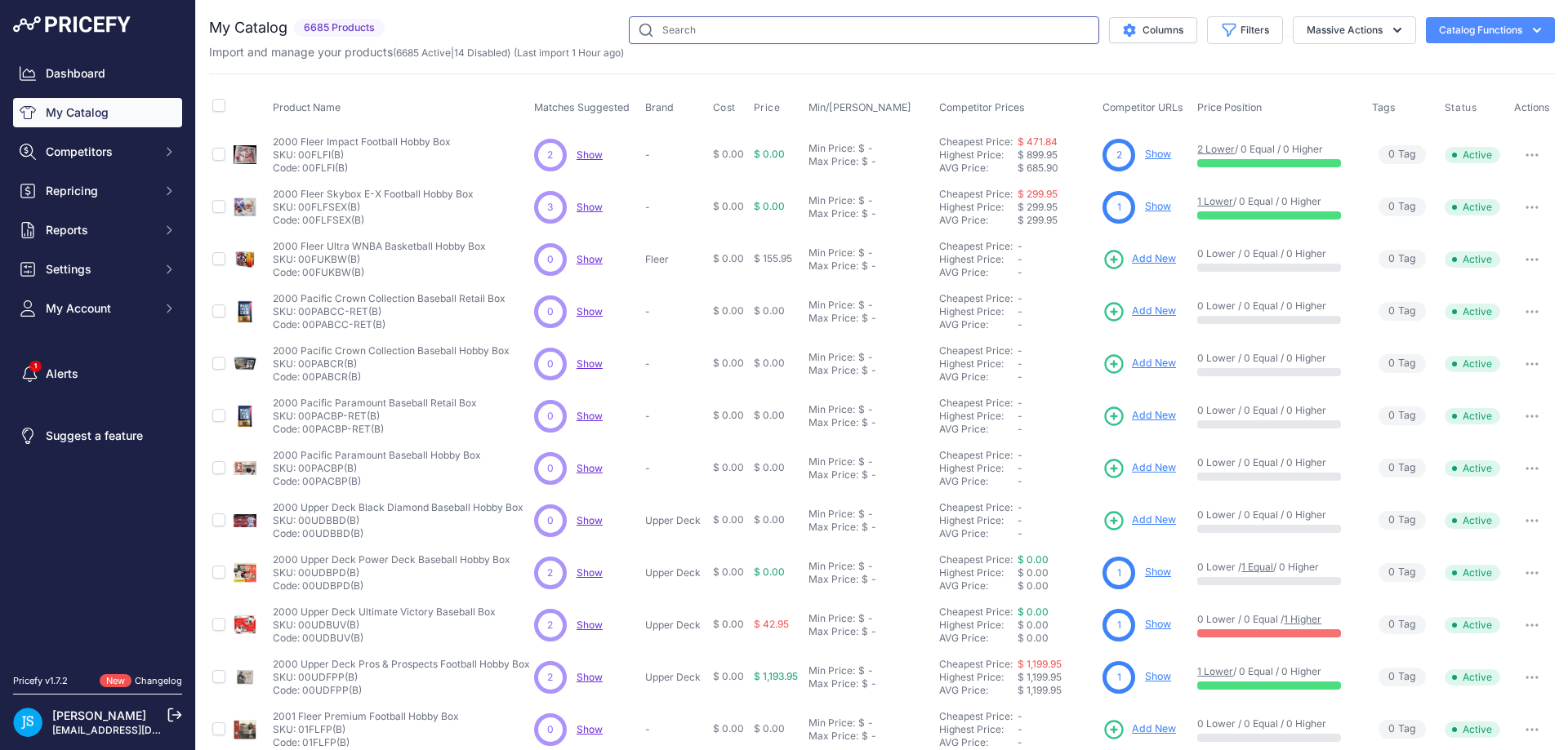
click at [724, 30] on input "text" at bounding box center [864, 30] width 471 height 28
paste input "2015 Topps Series 2 Baseball Hobby"
type input "2015 Topps Series 2 Baseball Hobby"
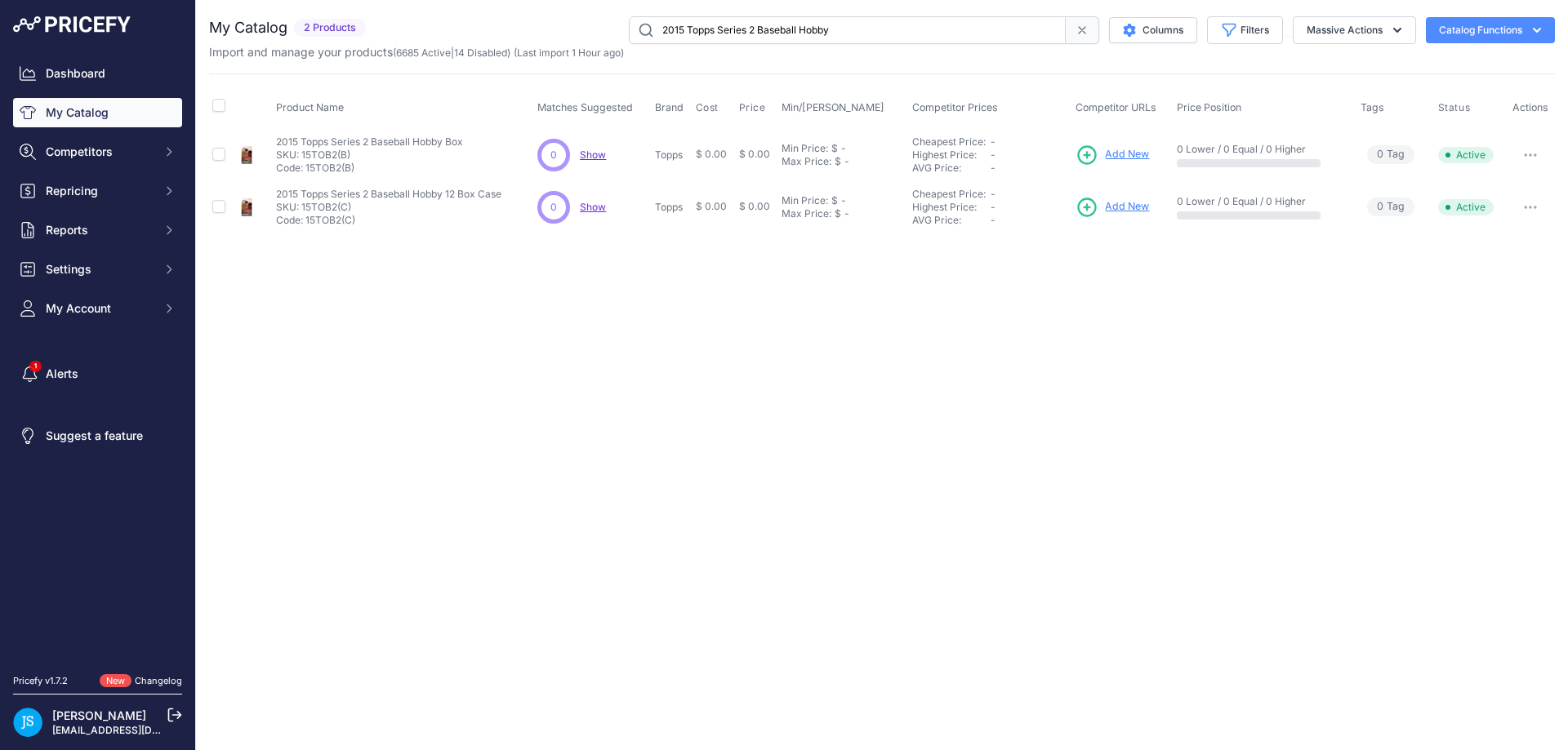
click at [1128, 158] on span "Add New" at bounding box center [1127, 155] width 44 height 16
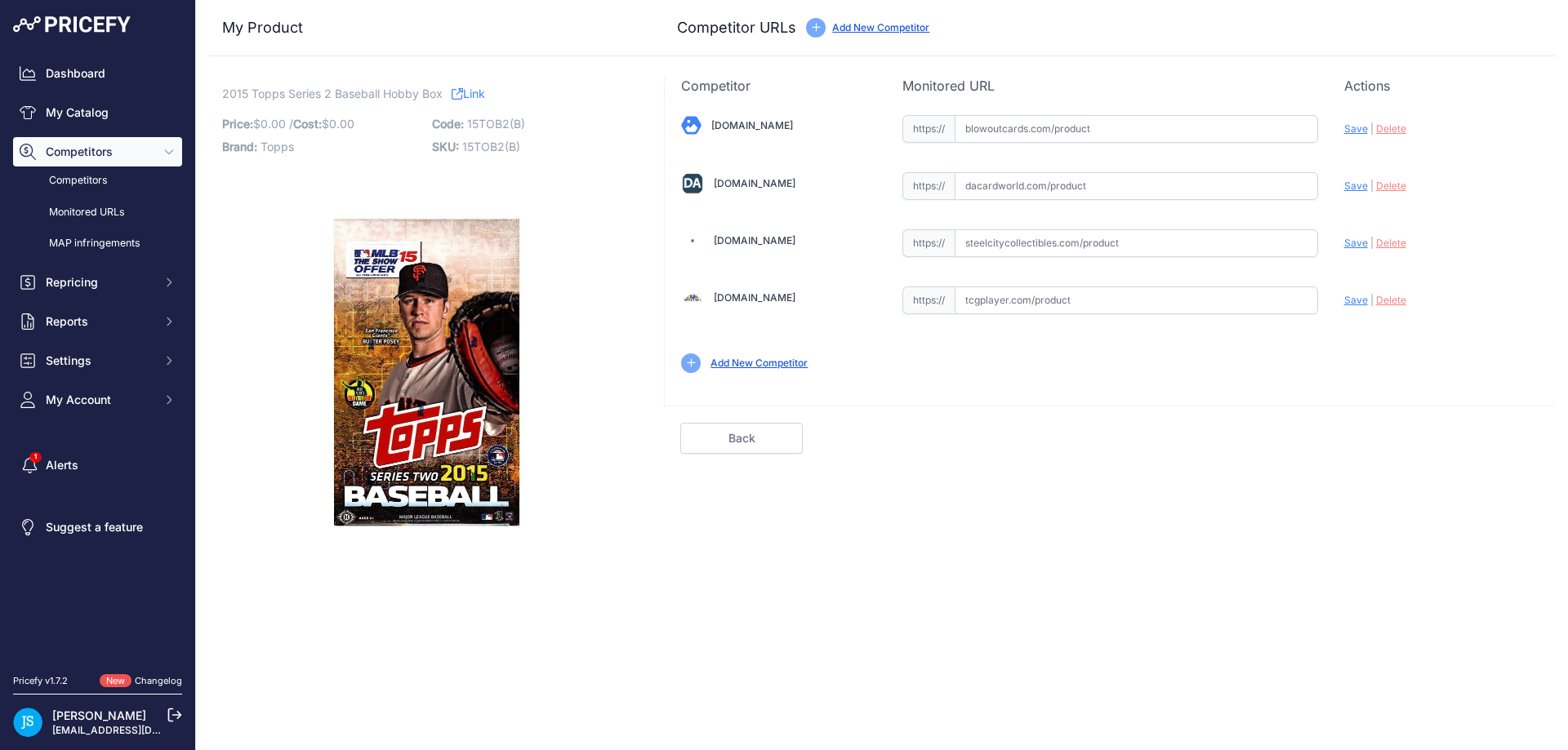
click at [1003, 234] on input "text" at bounding box center [1136, 243] width 363 height 28
paste input "[URL][DOMAIN_NAME]"
click at [1361, 242] on span "Save" at bounding box center [1355, 243] width 24 height 12
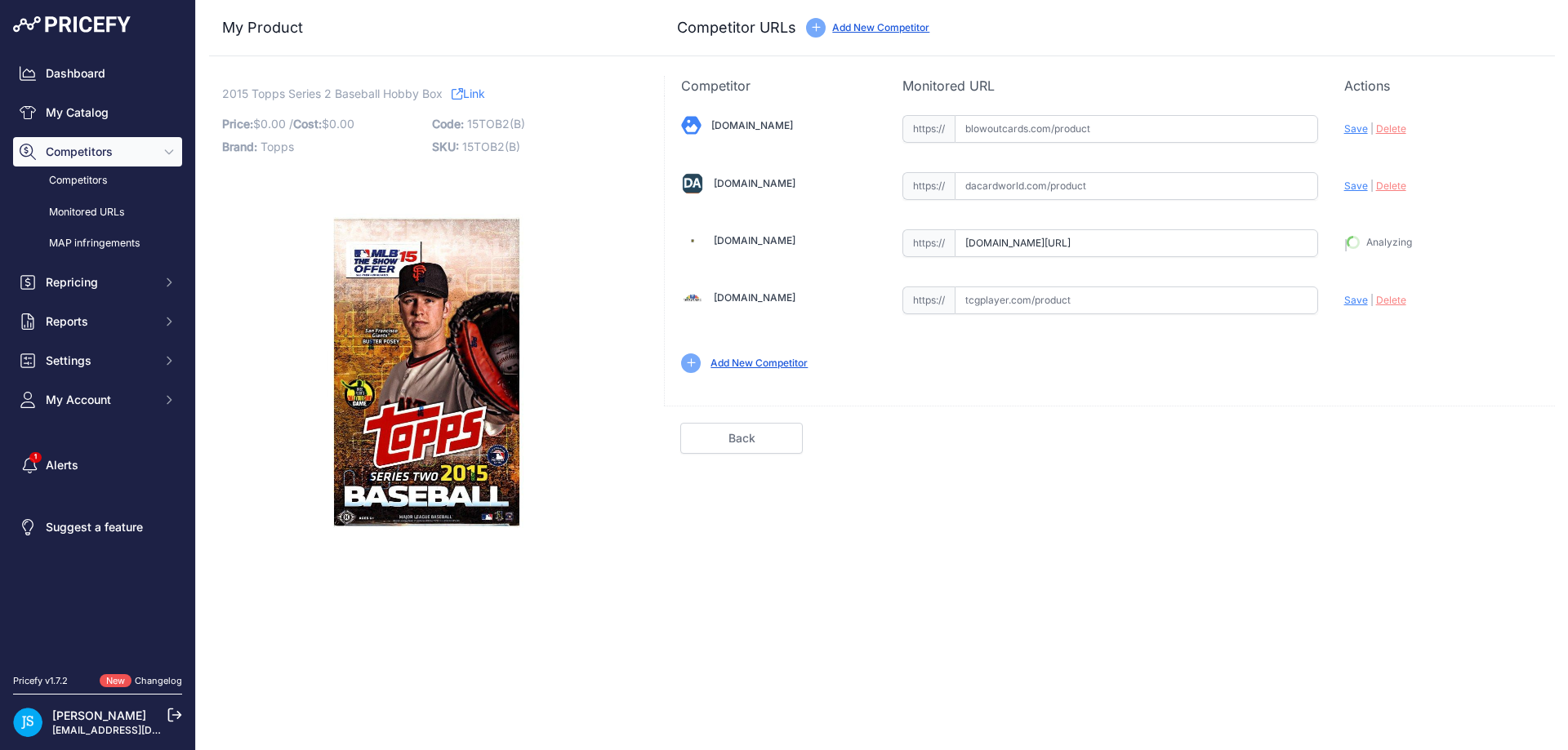
type input "https://www.steelcitycollectibles.com/i/2015-topps-series-2-baseball-hobby-box?…"
click at [1051, 133] on input "text" at bounding box center [1136, 129] width 363 height 28
paste input "https://www.blowoutcards.com/2015-topps-series-2-baseball-hobby-box.html"
click at [1354, 125] on span "Save" at bounding box center [1355, 129] width 24 height 12
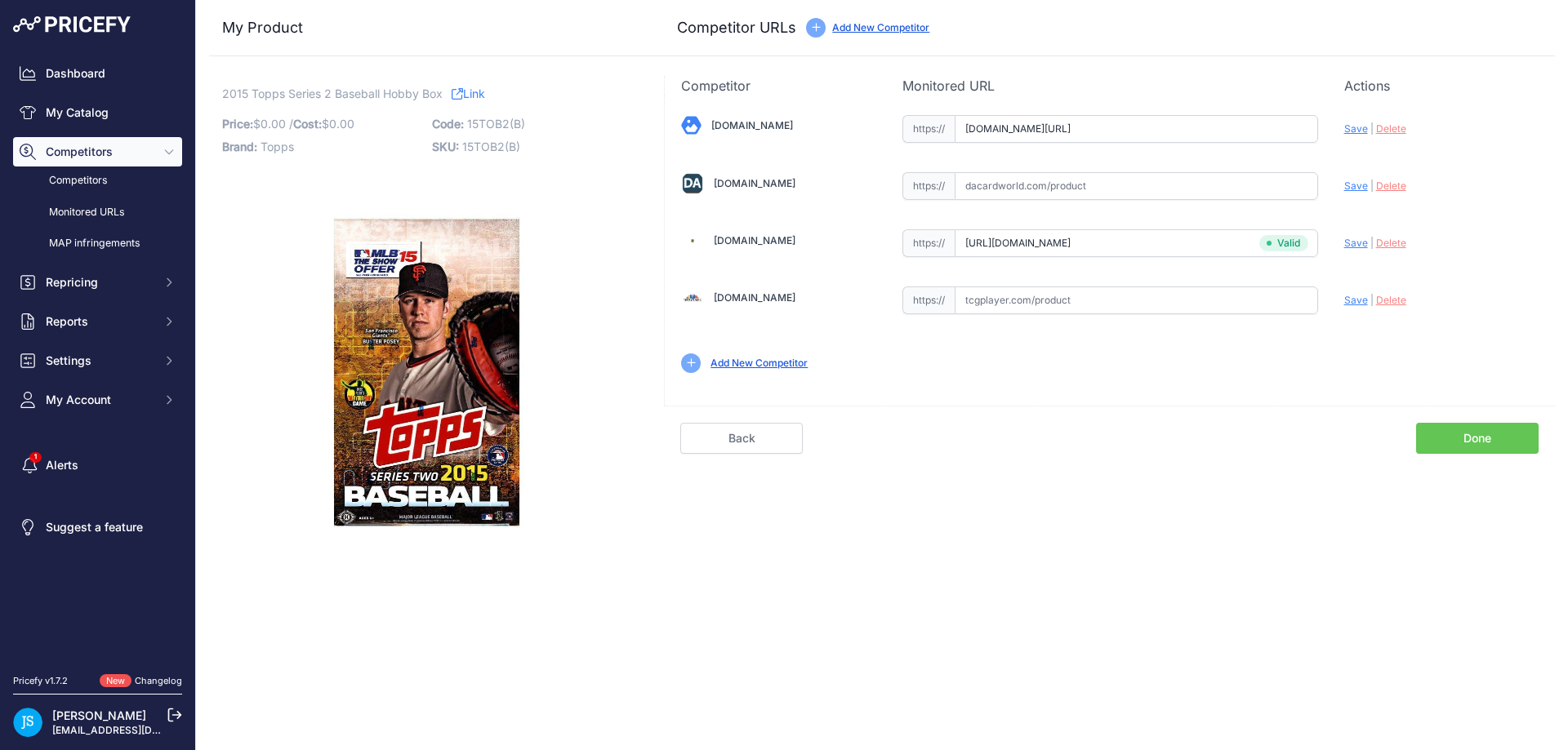
scroll to position [0, 0]
type input "https://www.blowoutcards.com/2015-topps-series-2-baseball-hobby-box.html?prirul…"
click at [56, 109] on link "My Catalog" at bounding box center [98, 112] width 169 height 30
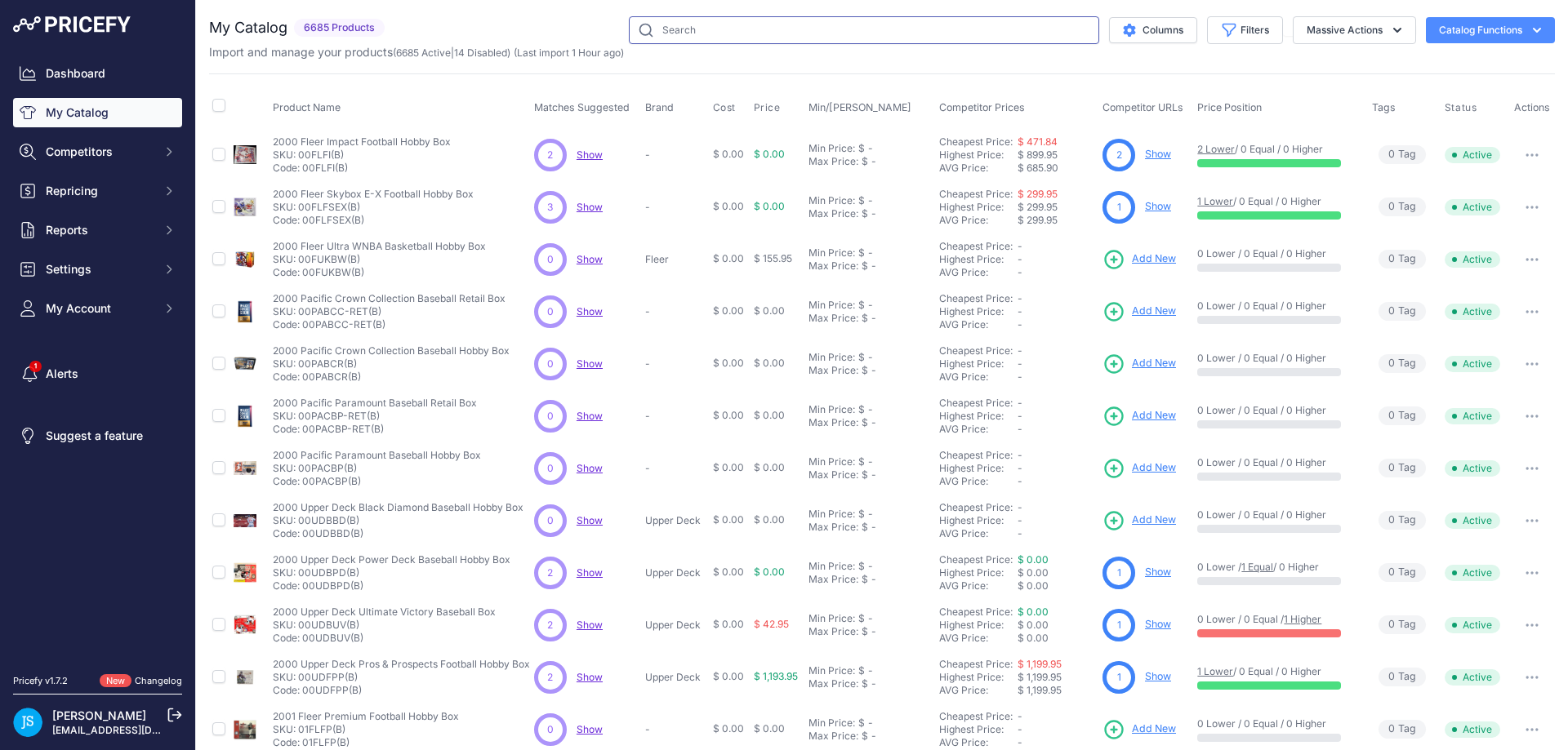
click at [723, 26] on input "text" at bounding box center [864, 30] width 471 height 28
type input "2015 topps series 2 baseball"
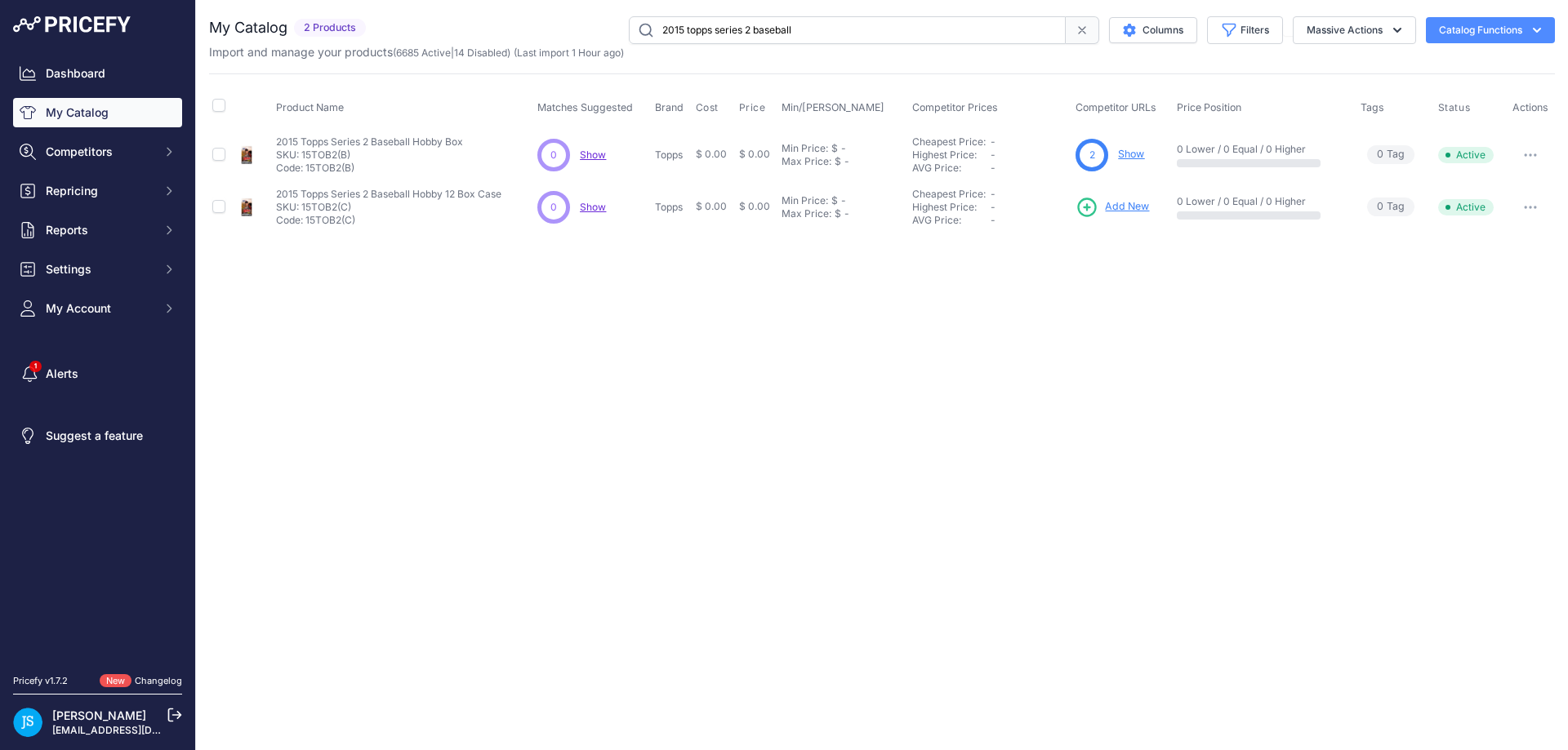
click at [1130, 201] on span "Add New" at bounding box center [1127, 207] width 44 height 16
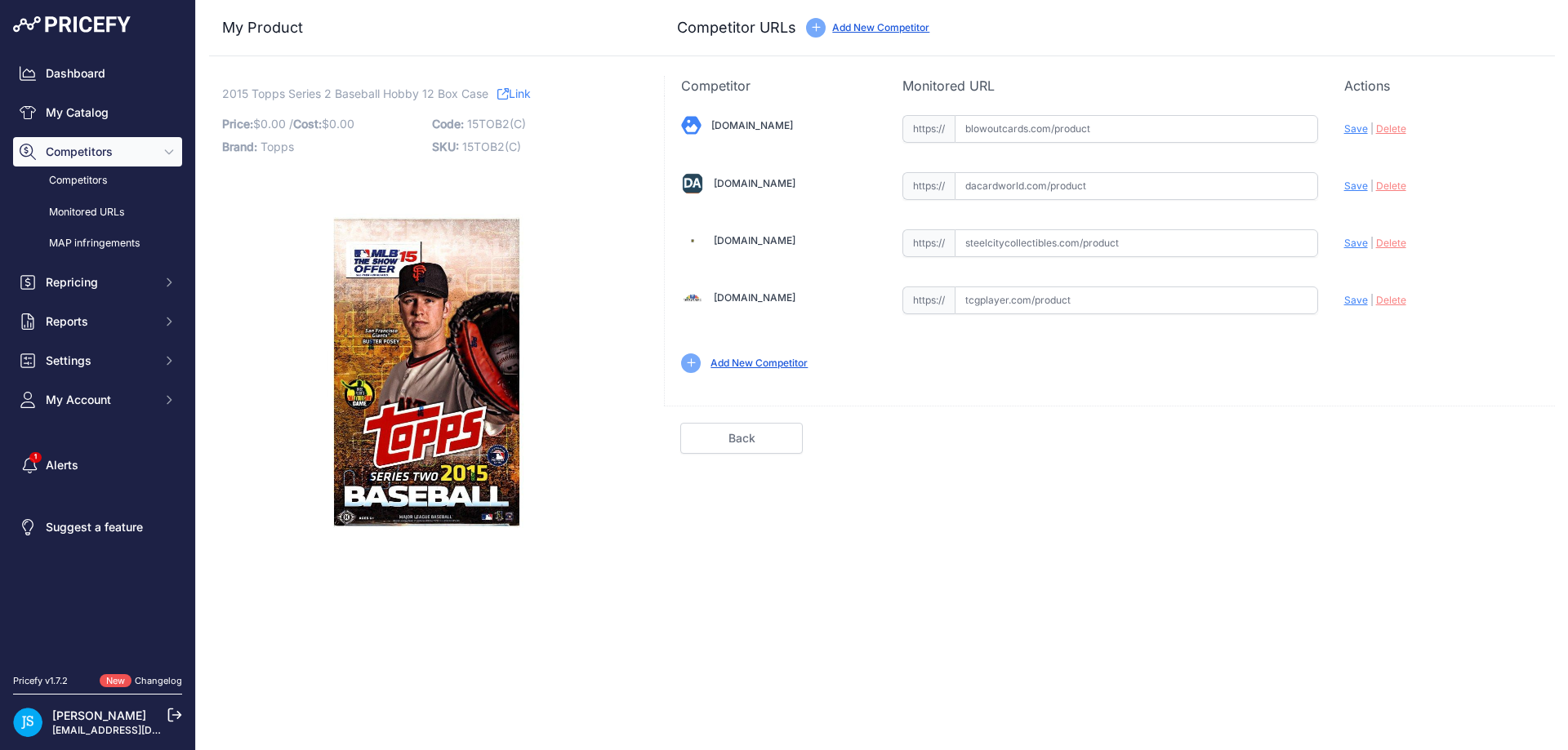
click at [985, 234] on input "text" at bounding box center [1136, 243] width 363 height 28
paste input "[URL][DOMAIN_NAME]"
click at [1359, 237] on span "Save" at bounding box center [1355, 243] width 24 height 12
type input "[URL][DOMAIN_NAME]"
click at [1007, 135] on input "text" at bounding box center [1136, 129] width 363 height 28
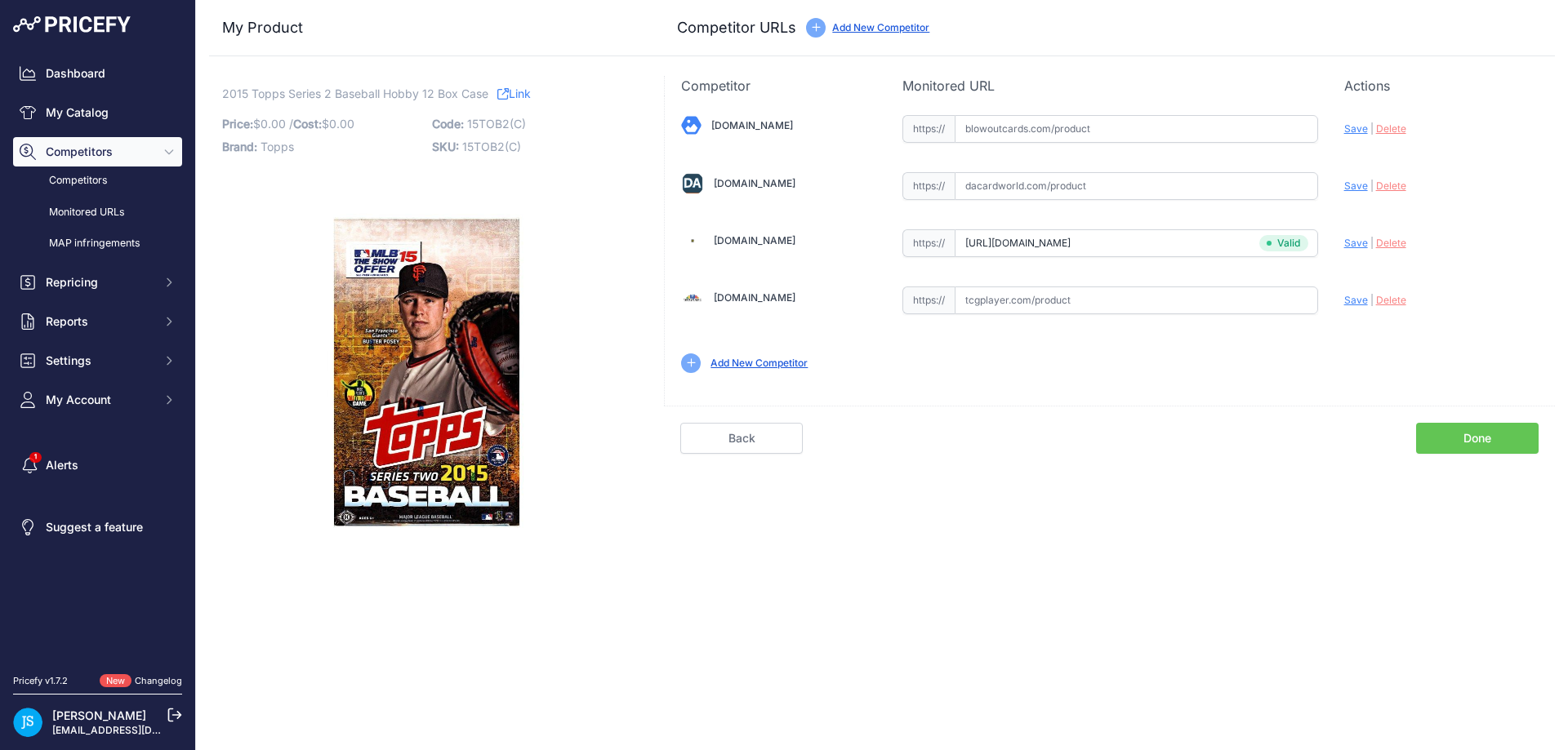
paste input "[URL][DOMAIN_NAME]"
click at [1367, 126] on div "Update Profile Save | [GEOGRAPHIC_DATA] Analyzing" at bounding box center [1441, 124] width 194 height 25
drag, startPoint x: 1358, startPoint y: 126, endPoint x: 1299, endPoint y: 133, distance: 59.4
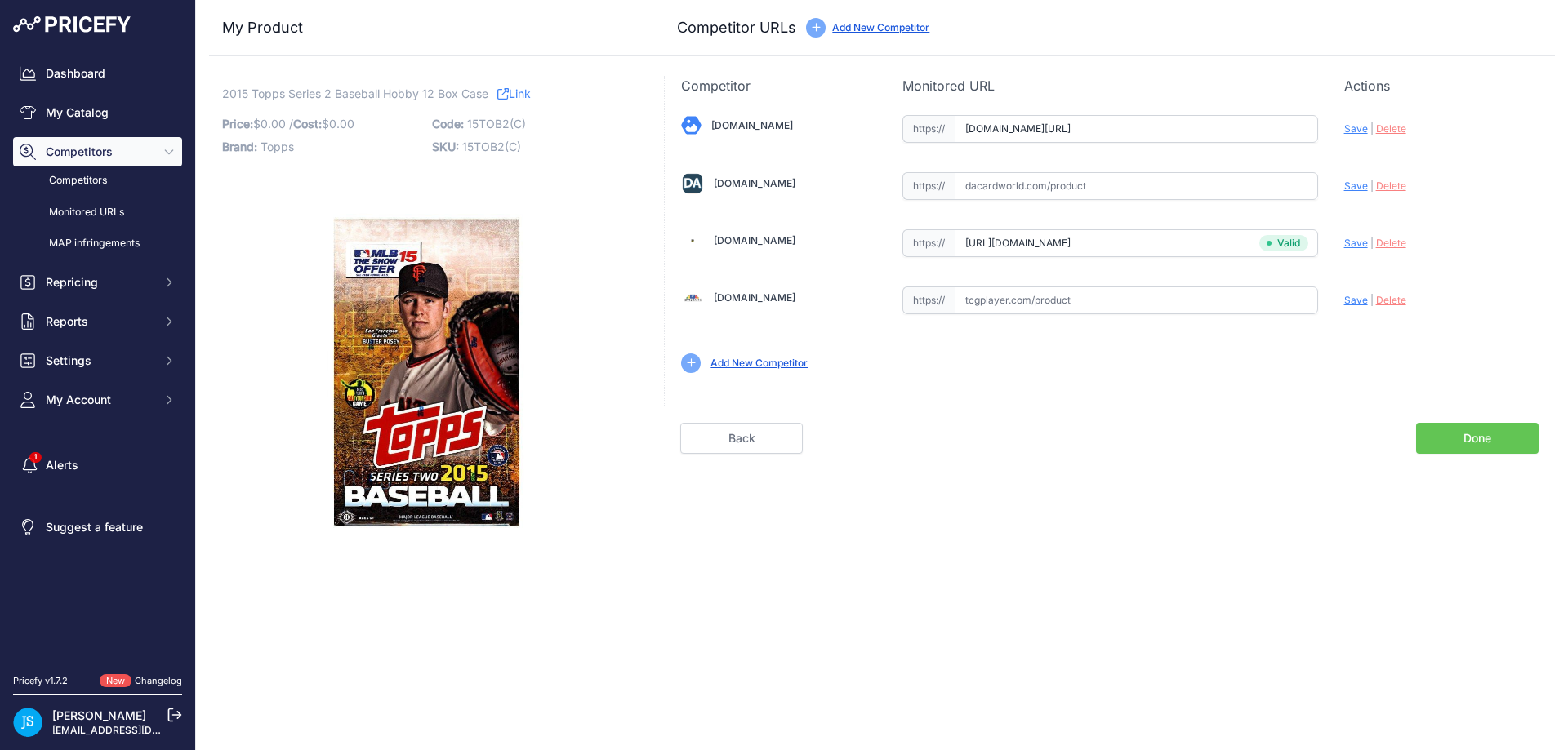
click at [1358, 125] on span "Save" at bounding box center [1355, 129] width 24 height 12
type input "[URL][DOMAIN_NAME]"
click at [153, 95] on div "Dashboard My Catalog Competitors Competitors Monitored URLs MAP infringements R…" at bounding box center [98, 236] width 169 height 355
click at [138, 110] on link "My Catalog" at bounding box center [98, 112] width 169 height 30
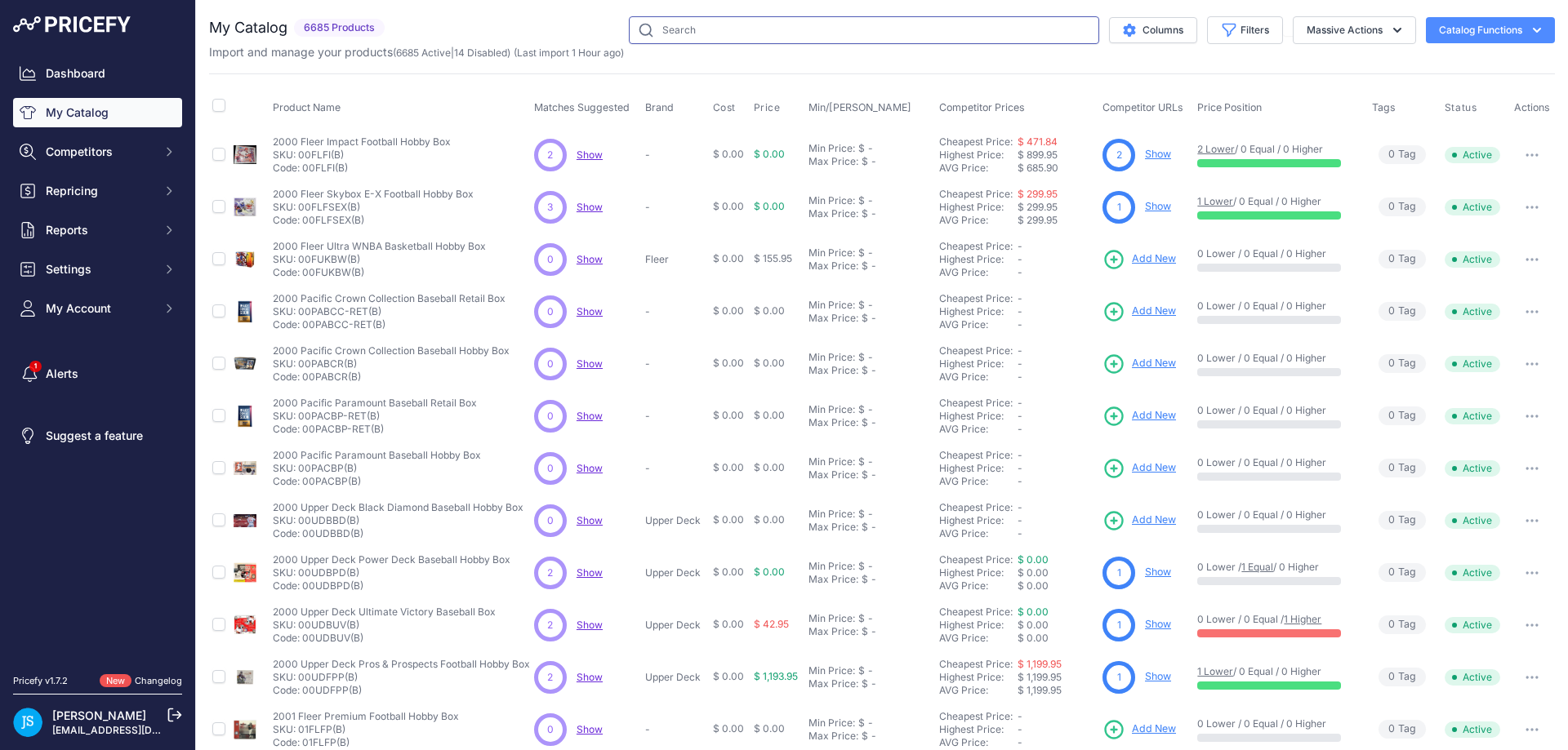
click at [730, 20] on input "text" at bounding box center [864, 30] width 471 height 28
paste input "2024 Panini Donruss Optic Football Mega"
type input "2024 Panini Donruss Optic Football Mega"
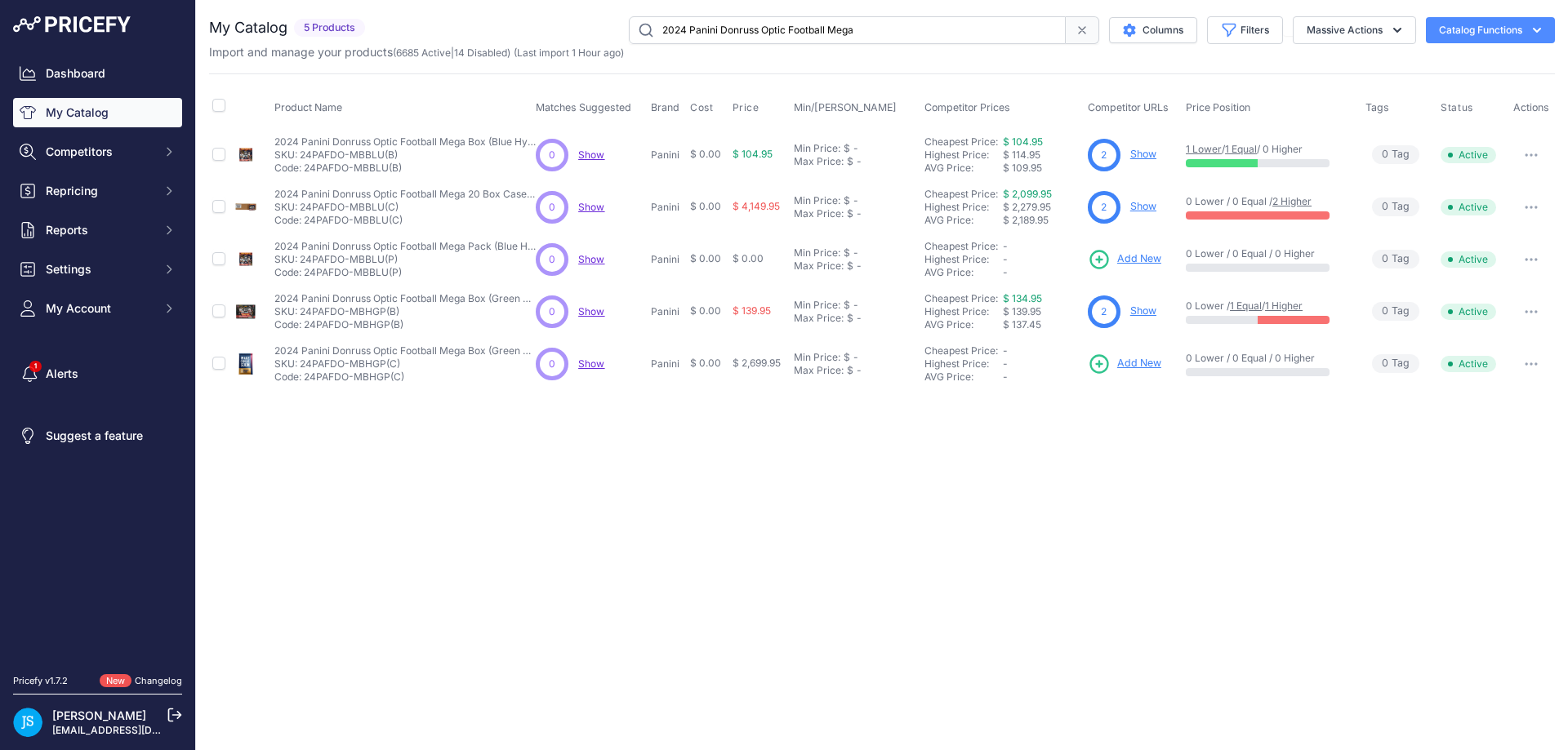
click at [1143, 159] on link "Show" at bounding box center [1144, 154] width 26 height 12
